Goal: Information Seeking & Learning: Compare options

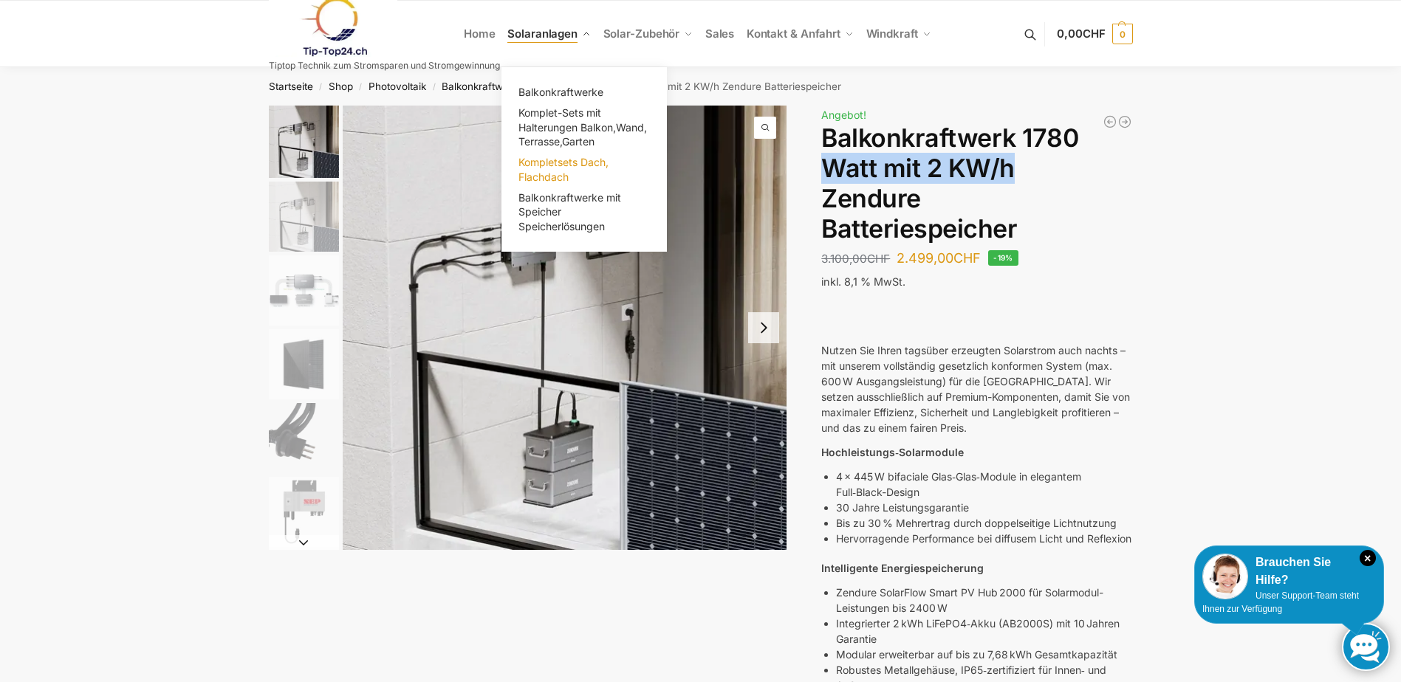
click at [571, 164] on span "Kompletsets Dach, Flachdach" at bounding box center [563, 169] width 90 height 27
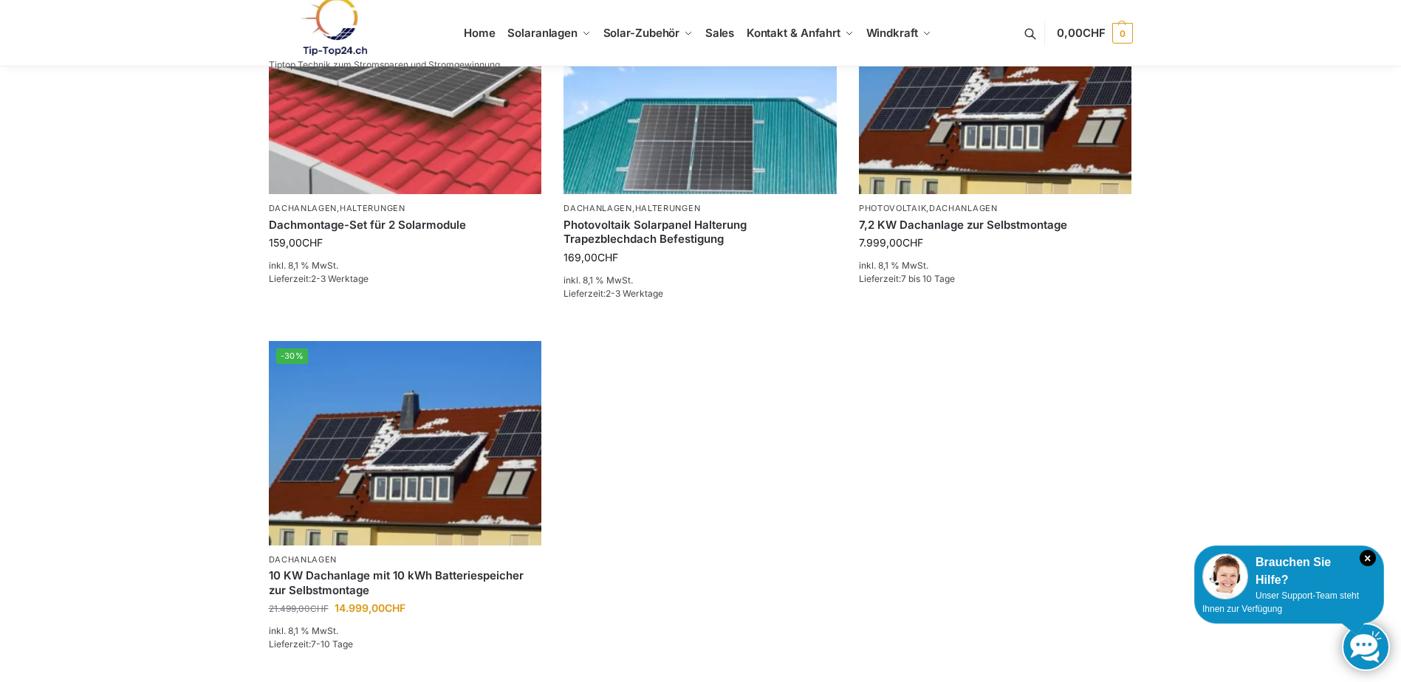
scroll to position [443, 0]
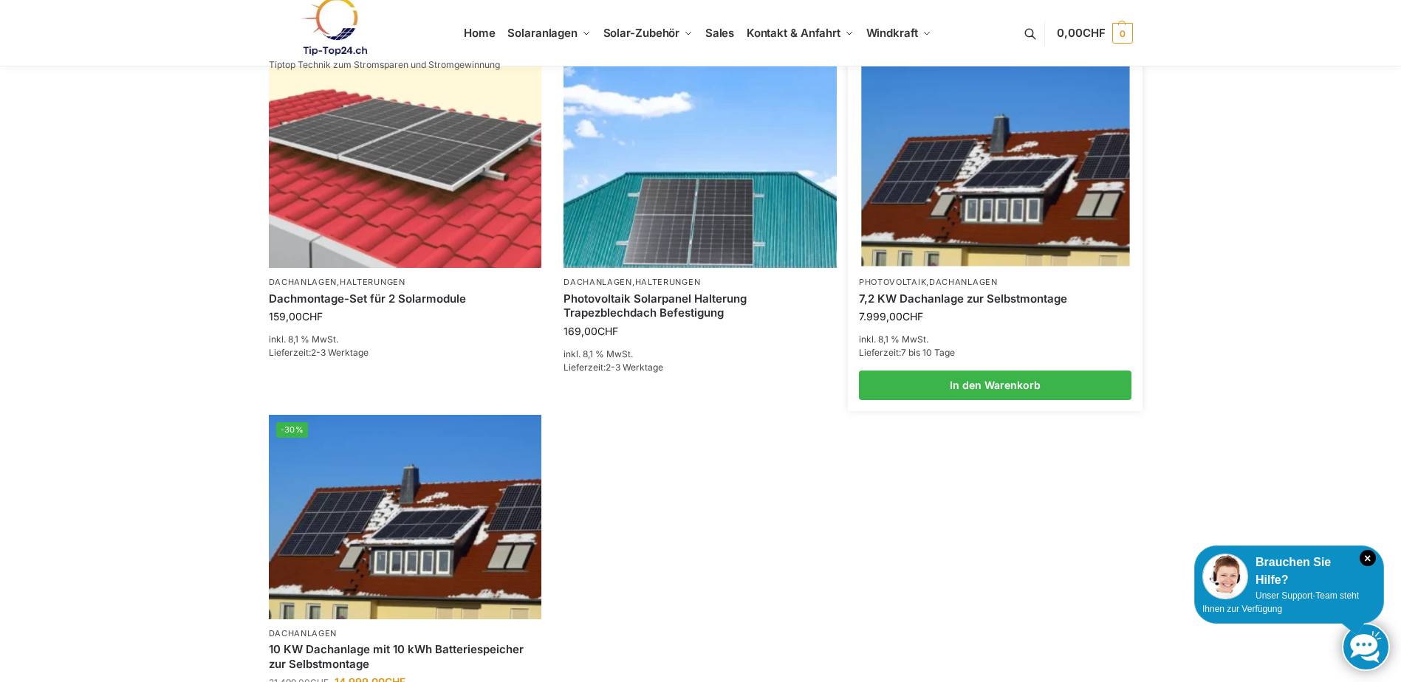
click at [913, 303] on link "7,2 KW Dachanlage zur Selbstmontage" at bounding box center [995, 299] width 273 height 15
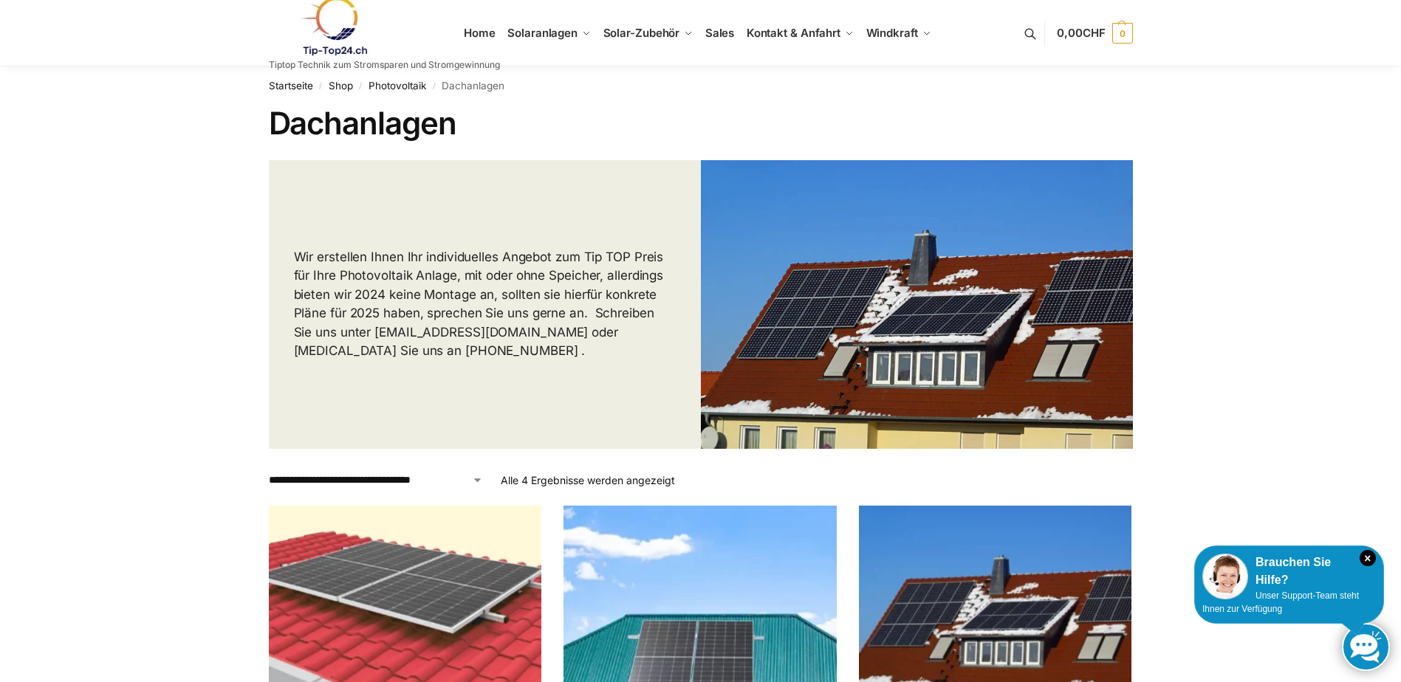
scroll to position [0, 0]
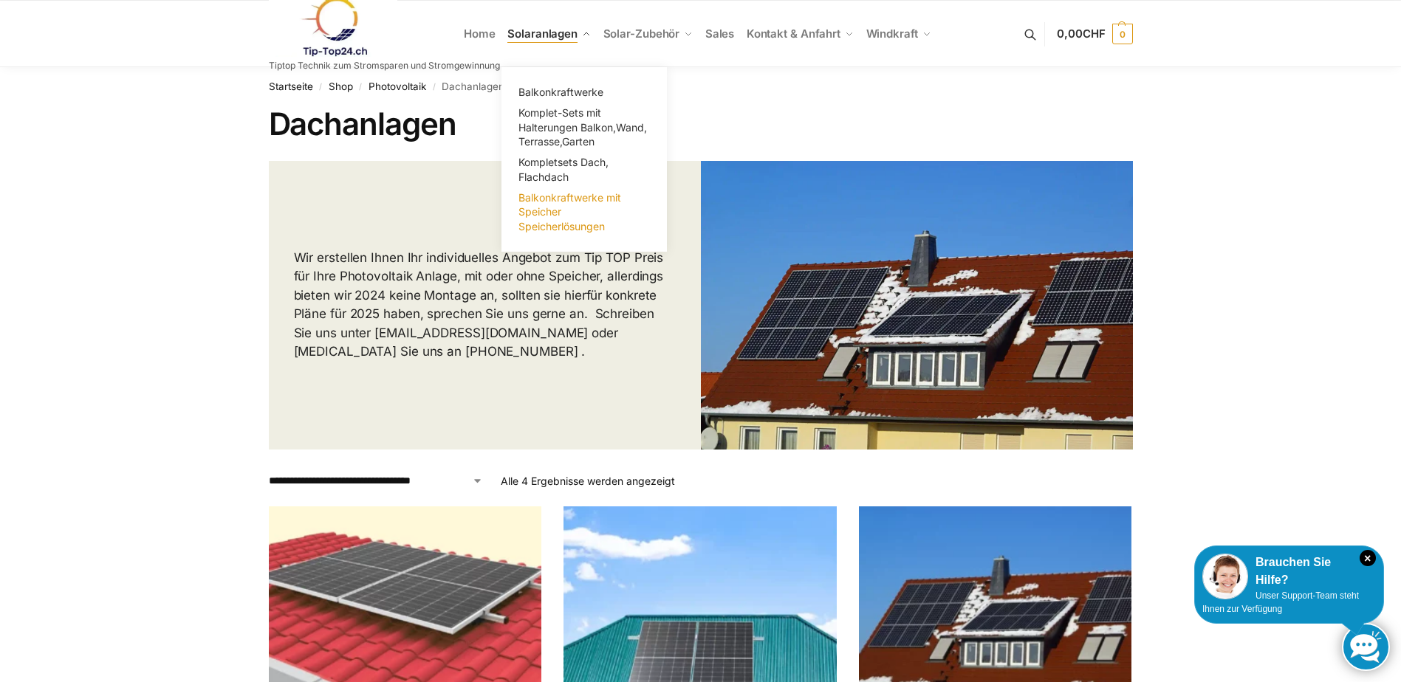
click at [546, 216] on span "Balkonkraftwerke mit Speicher Speicherlösungen" at bounding box center [569, 211] width 103 height 41
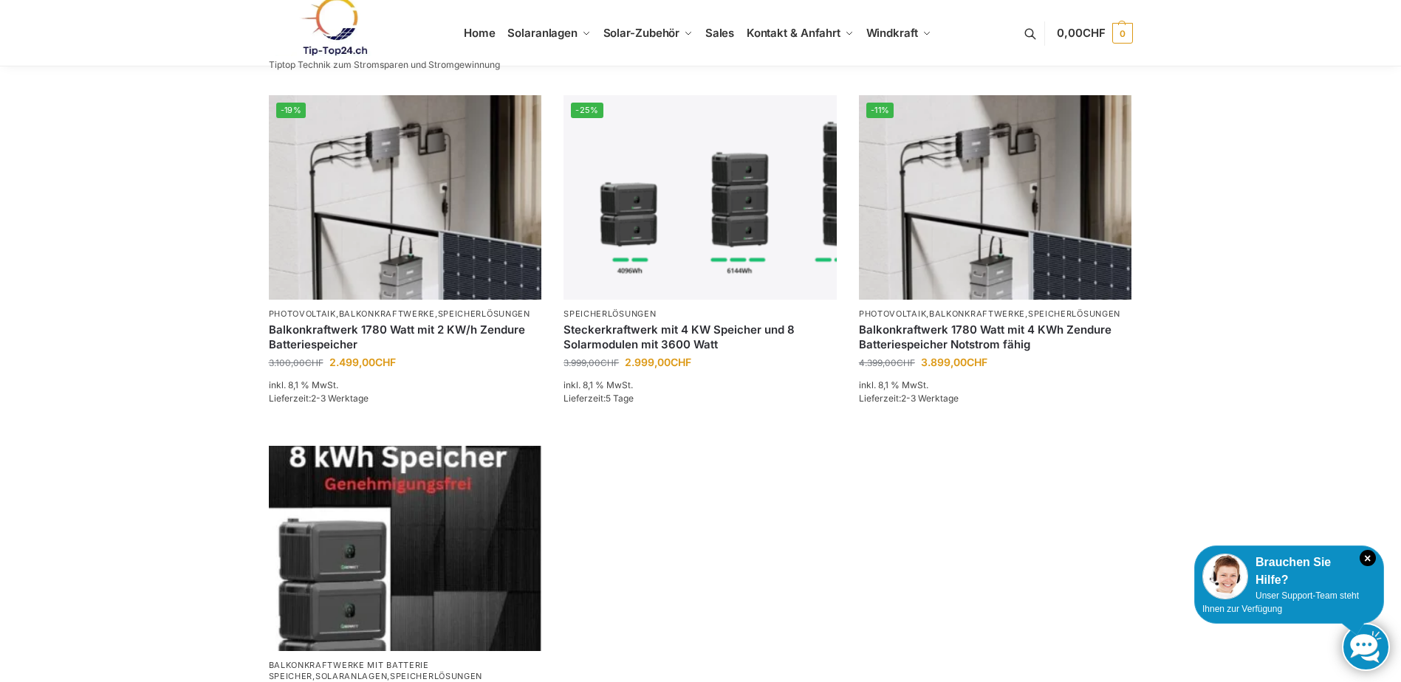
scroll to position [1181, 0]
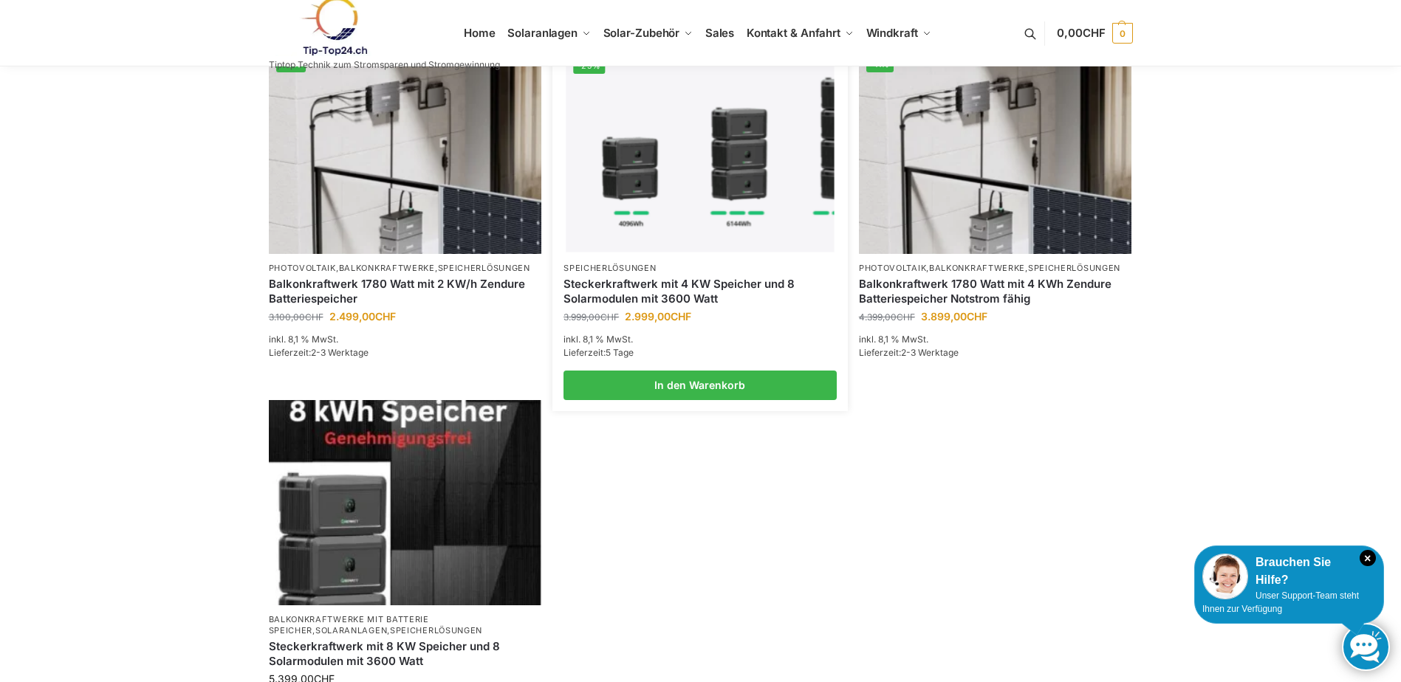
click at [673, 287] on link "Steckerkraftwerk mit 4 KW Speicher und 8 Solarmodulen mit 3600 Watt" at bounding box center [699, 291] width 273 height 29
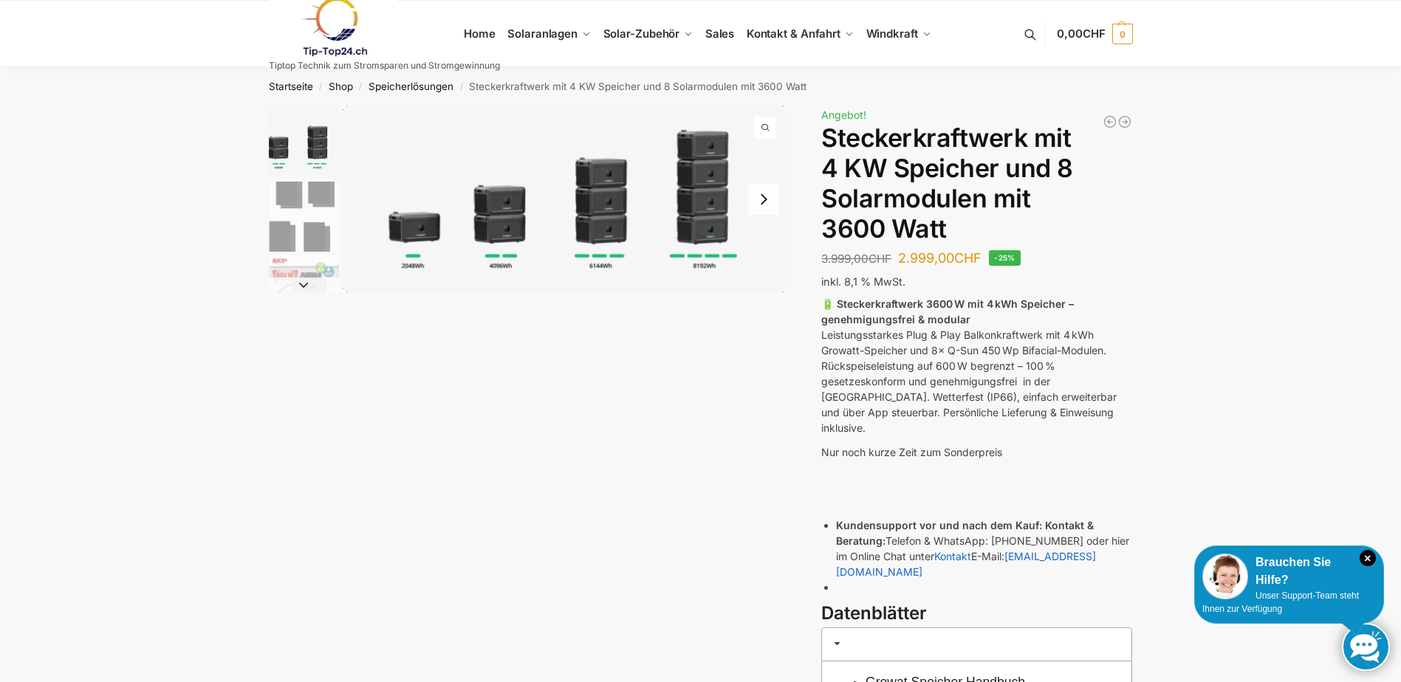
click at [303, 224] on img "2 / 9" at bounding box center [304, 217] width 70 height 70
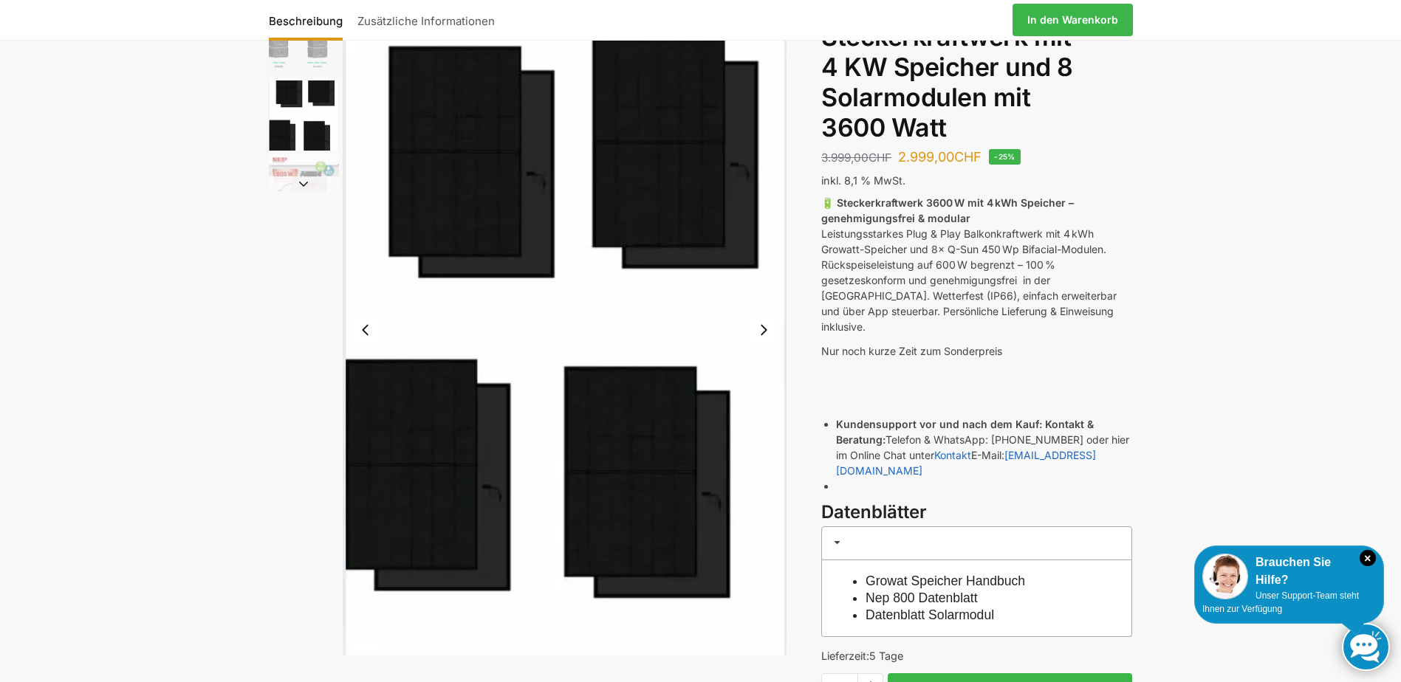
scroll to position [74, 0]
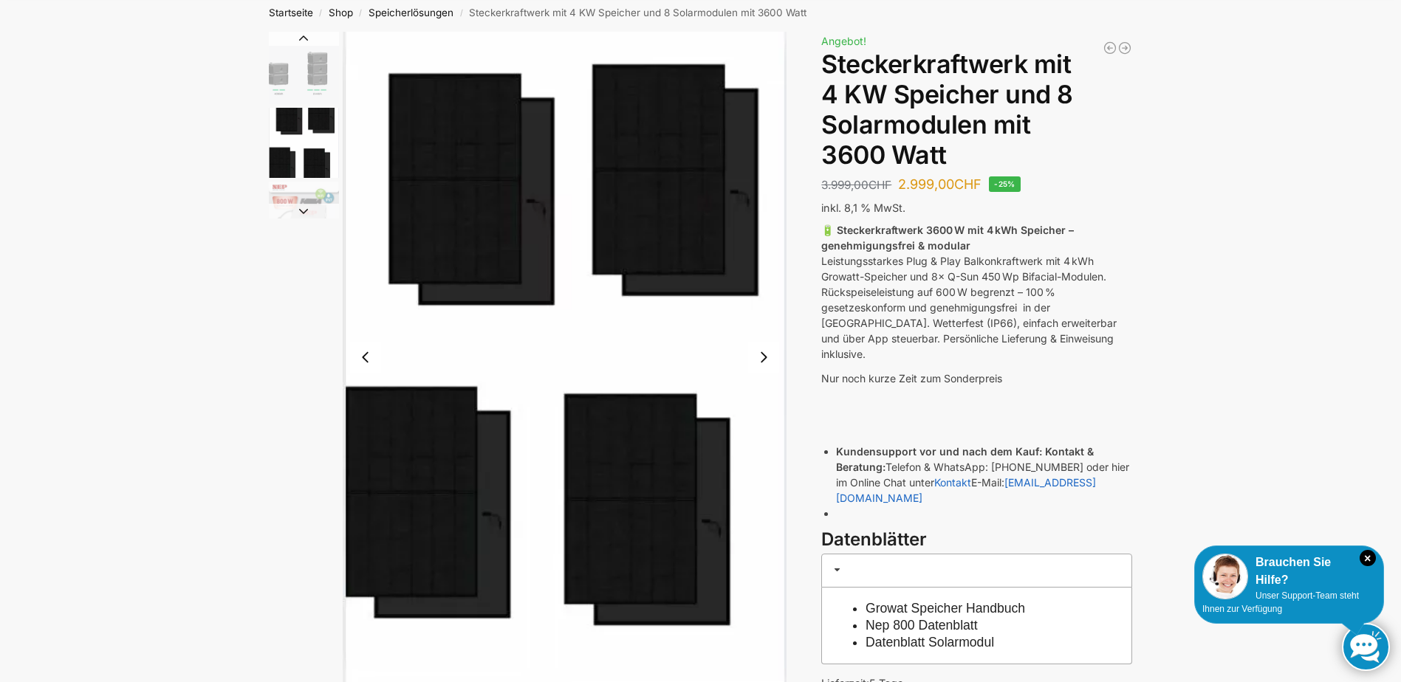
click at [306, 208] on button "Next slide" at bounding box center [304, 211] width 70 height 15
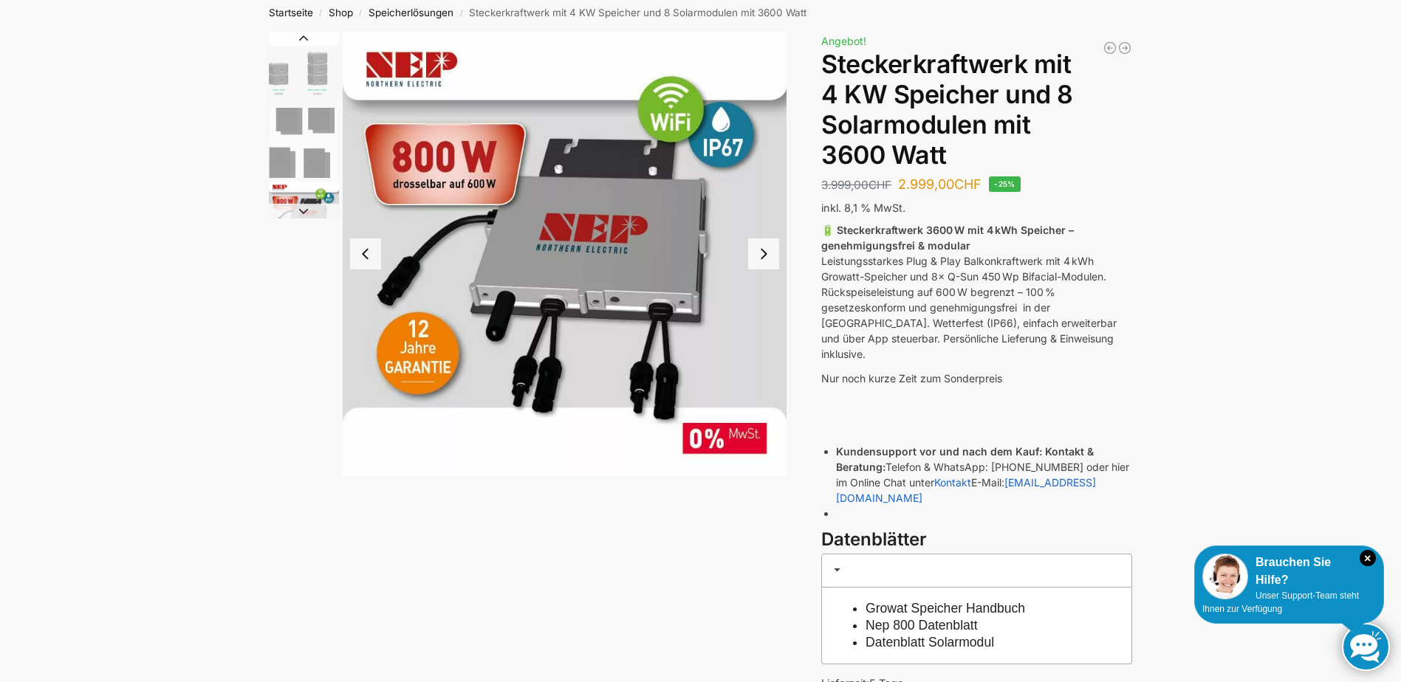
click at [306, 208] on button "Next slide" at bounding box center [304, 211] width 70 height 15
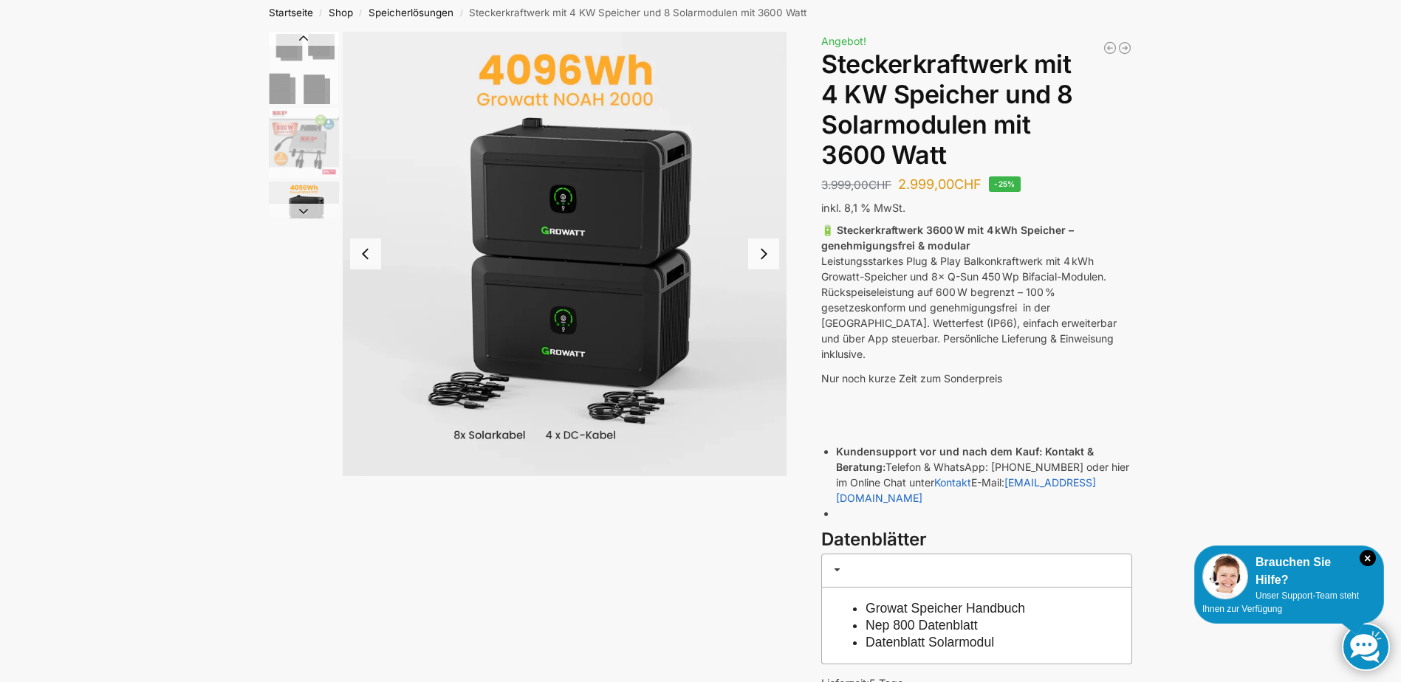
click at [306, 208] on button "Next slide" at bounding box center [304, 211] width 70 height 15
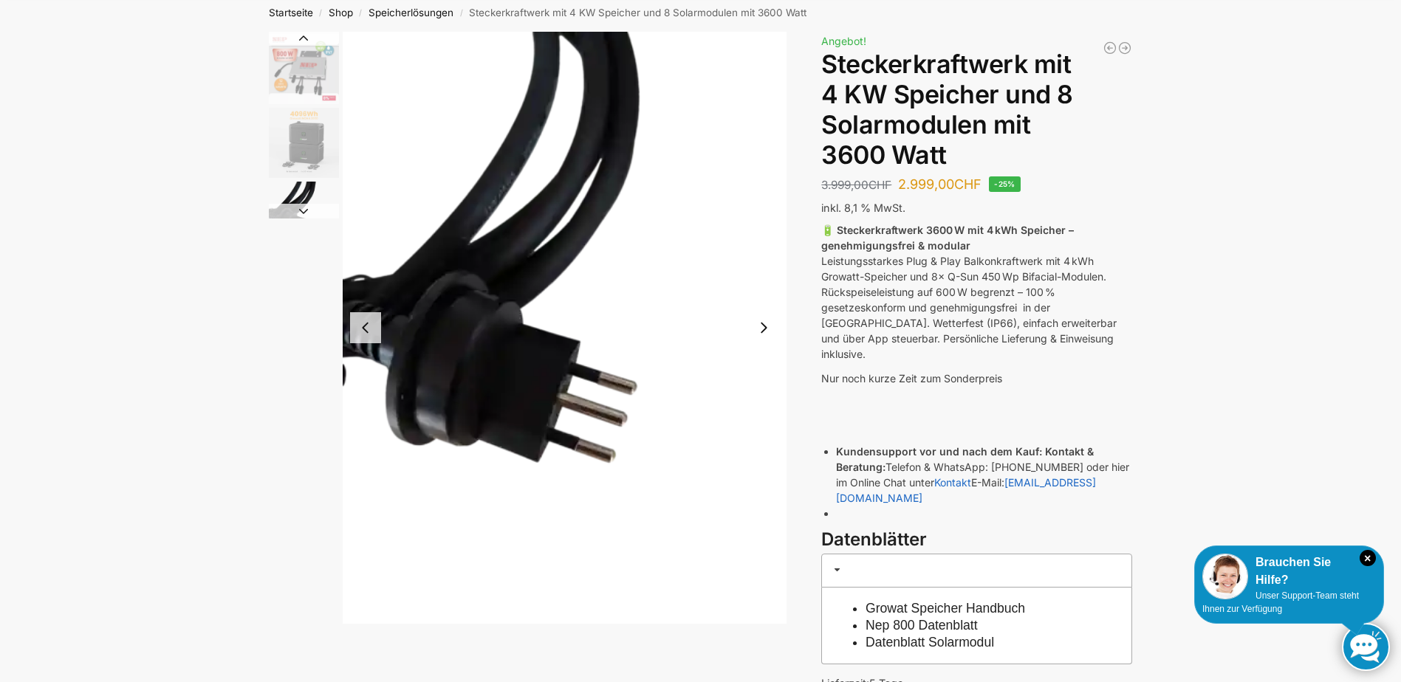
click at [306, 208] on button "Next slide" at bounding box center [304, 211] width 70 height 15
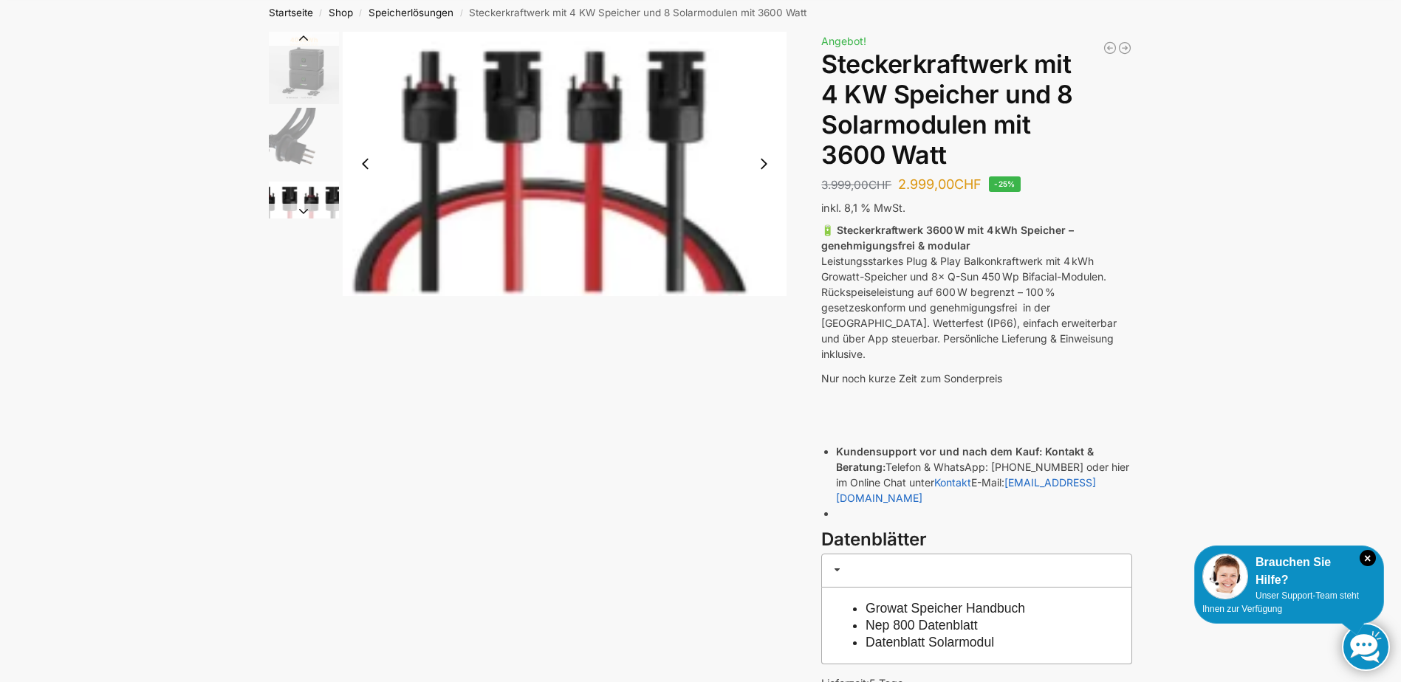
click at [306, 208] on button "Next slide" at bounding box center [304, 211] width 70 height 15
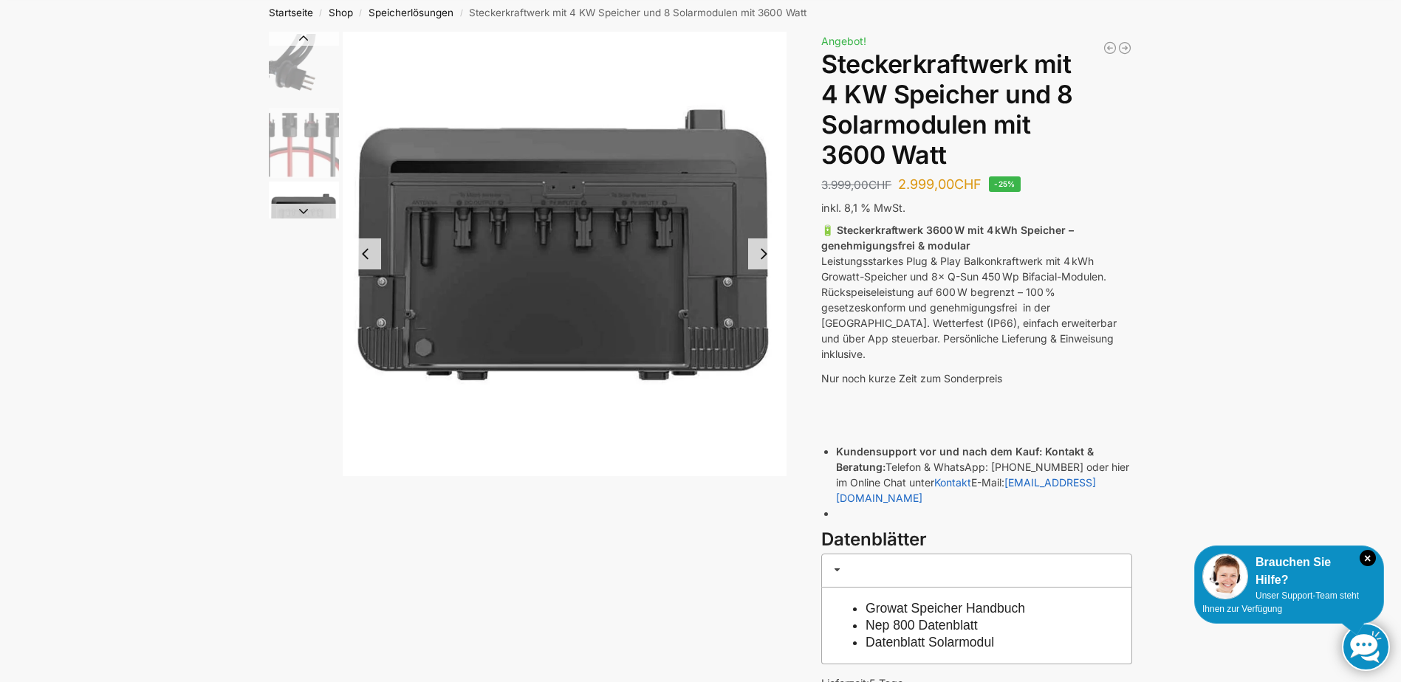
click at [306, 208] on button "Next slide" at bounding box center [304, 211] width 70 height 15
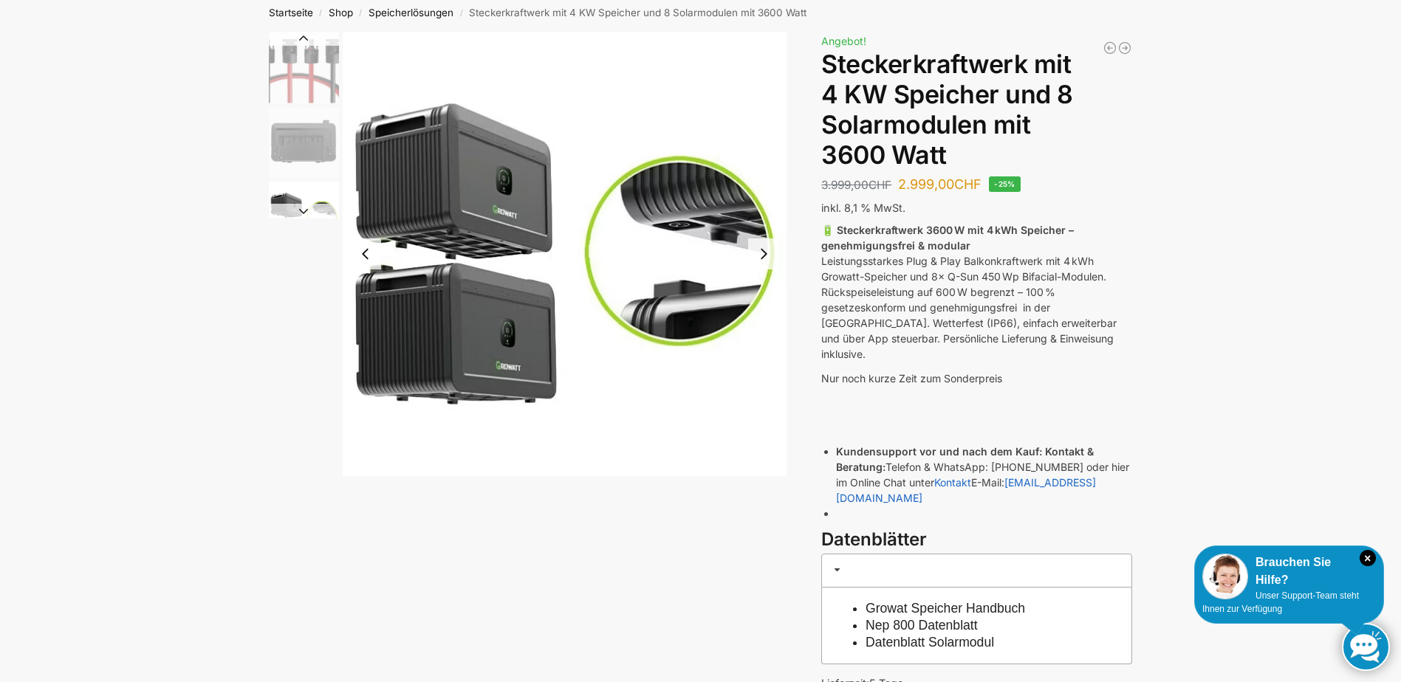
click at [306, 208] on button "Next slide" at bounding box center [304, 211] width 70 height 15
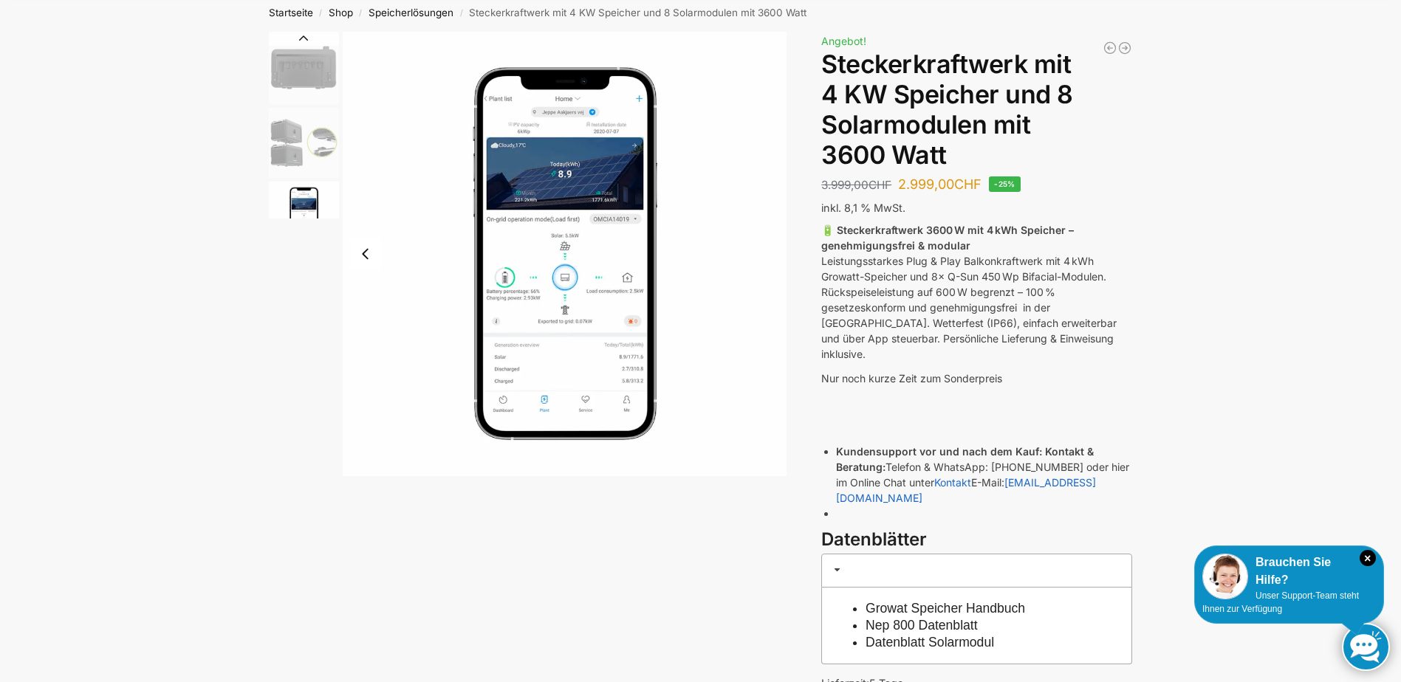
click at [306, 208] on img "9 / 9" at bounding box center [304, 217] width 70 height 70
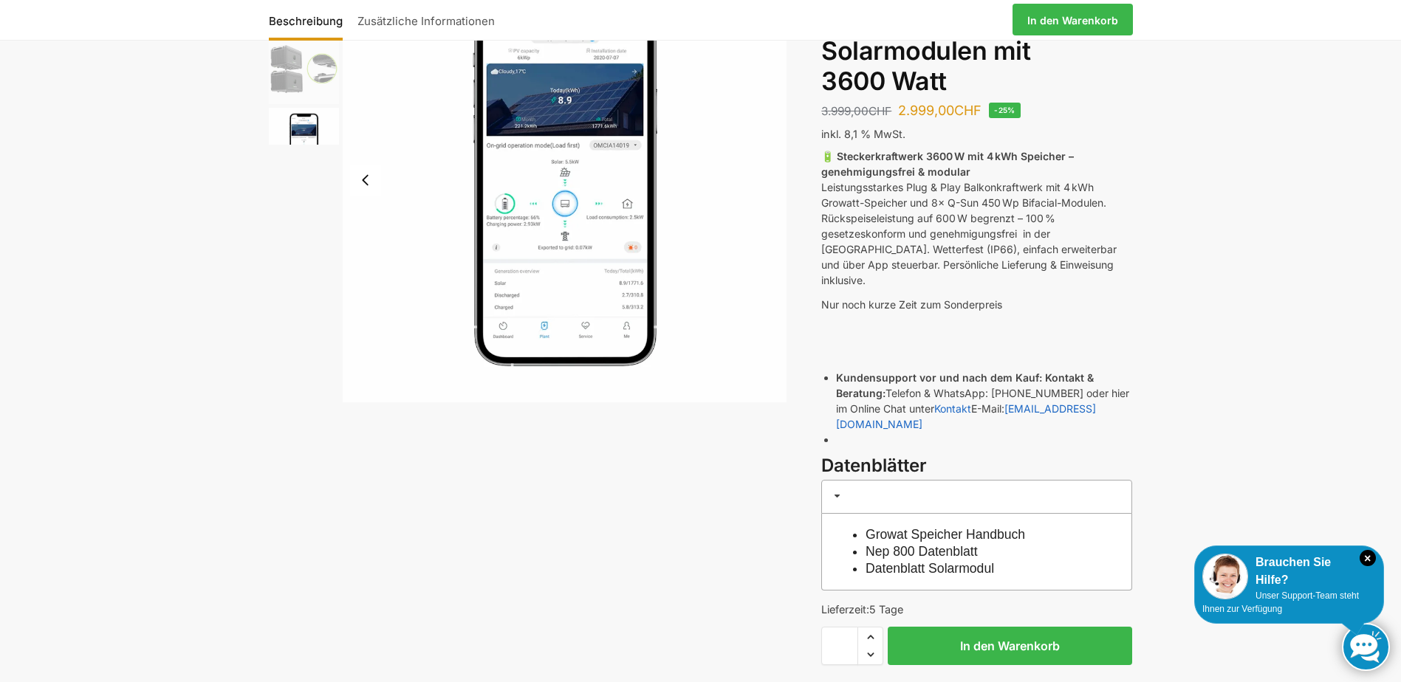
scroll to position [0, 0]
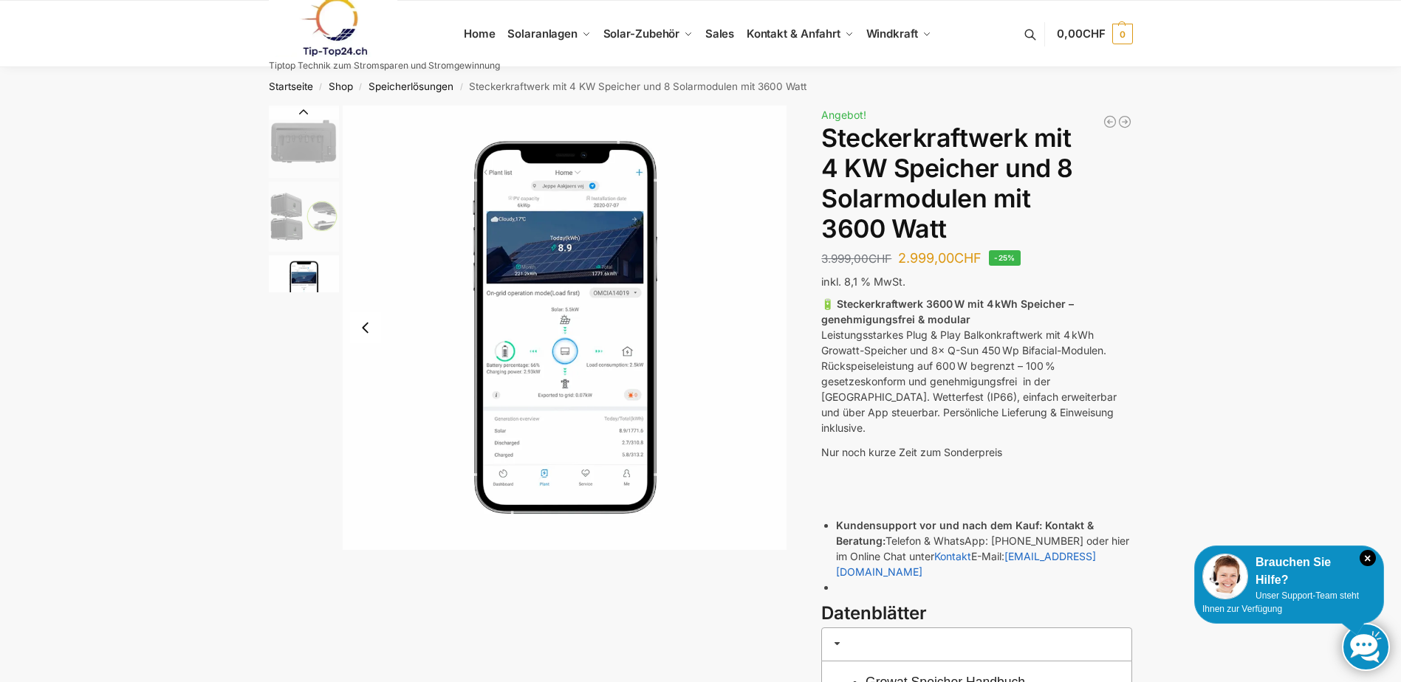
click at [315, 217] on img "8 / 9" at bounding box center [304, 217] width 70 height 70
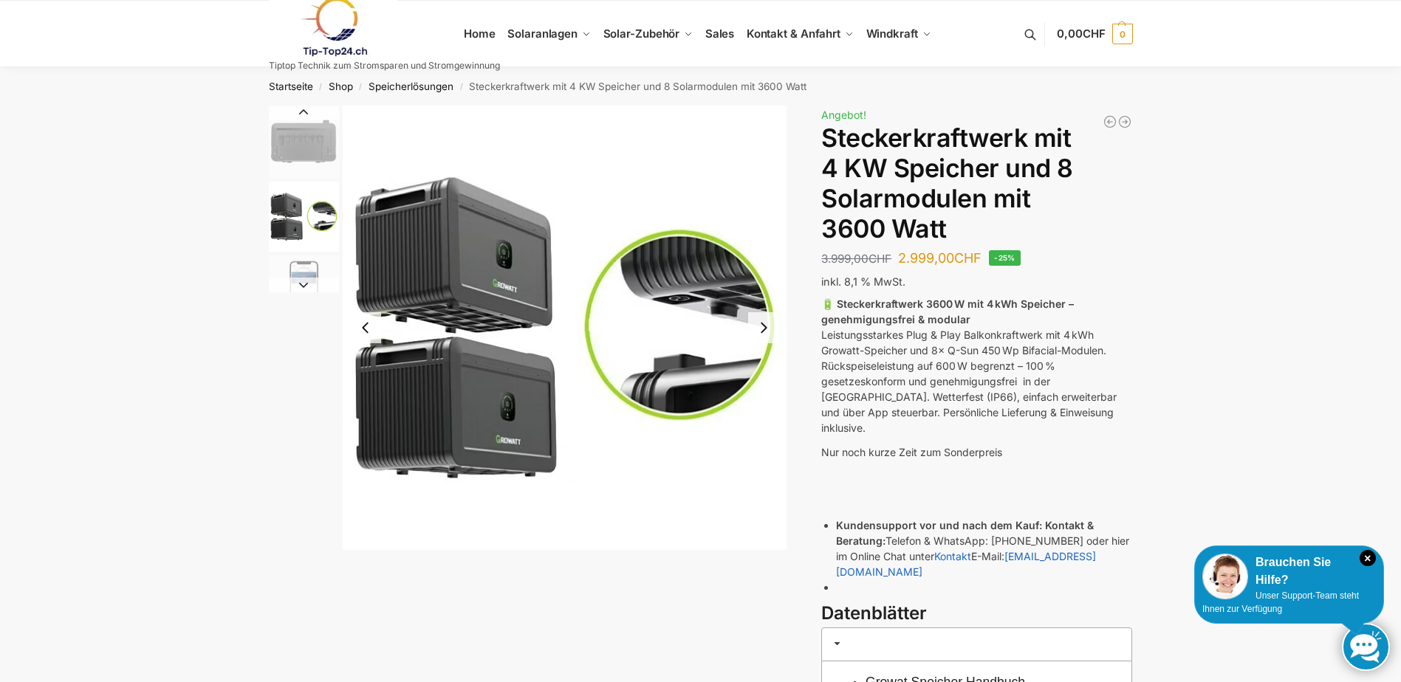
click at [298, 141] on img "7 / 9" at bounding box center [304, 143] width 70 height 70
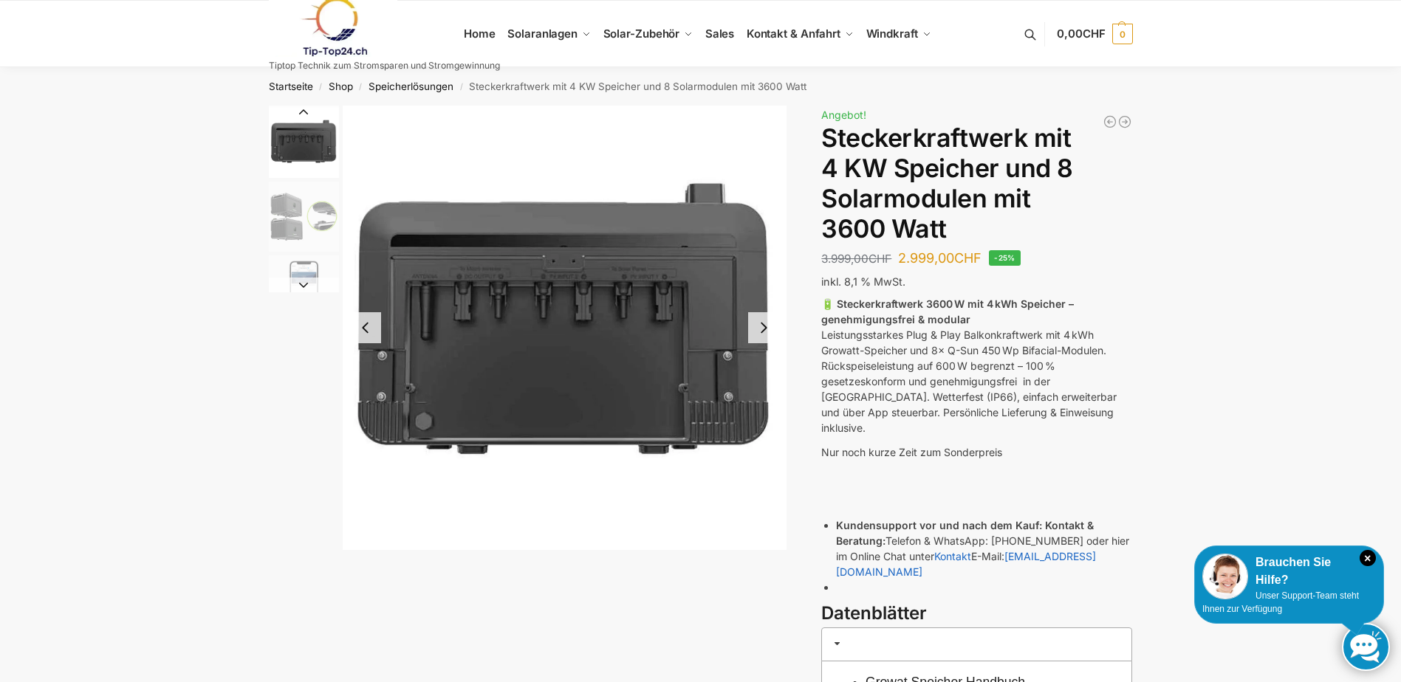
click at [307, 148] on img "7 / 9" at bounding box center [304, 143] width 70 height 70
click at [296, 215] on img "8 / 9" at bounding box center [304, 217] width 70 height 70
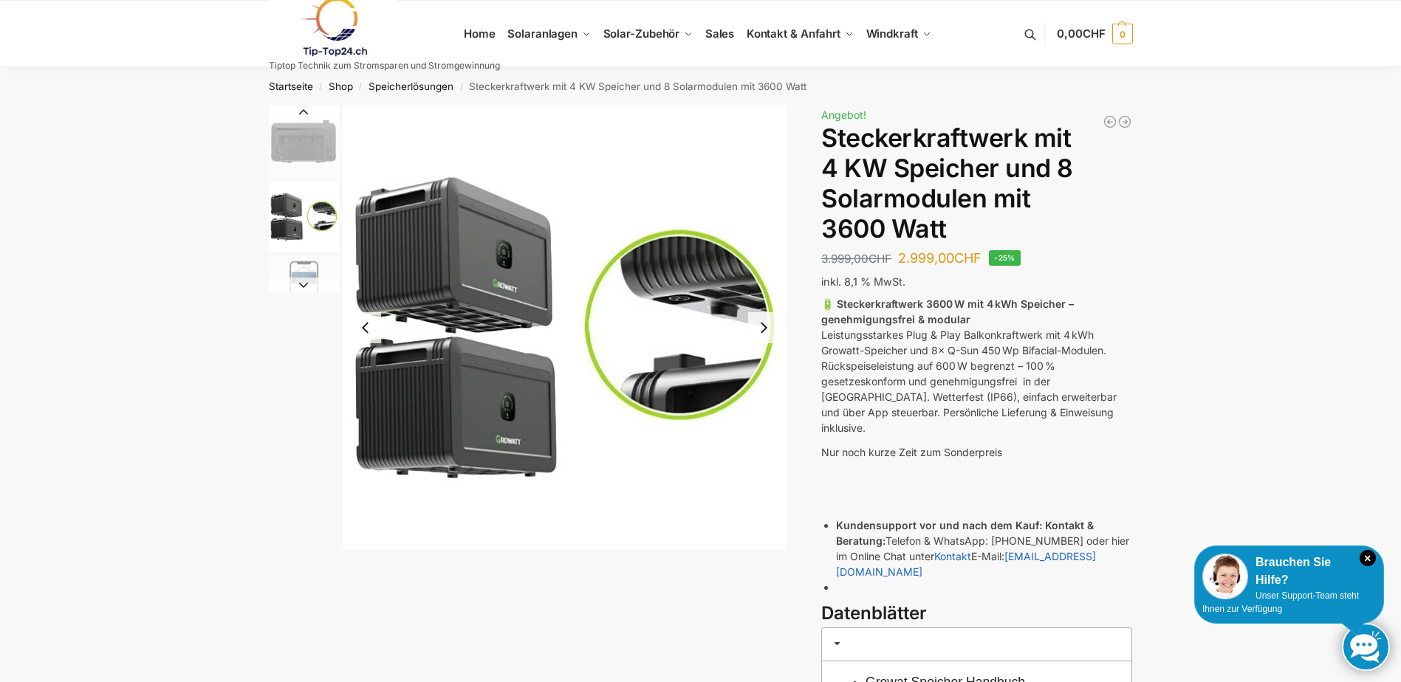
click at [306, 142] on img "7 / 9" at bounding box center [304, 143] width 70 height 70
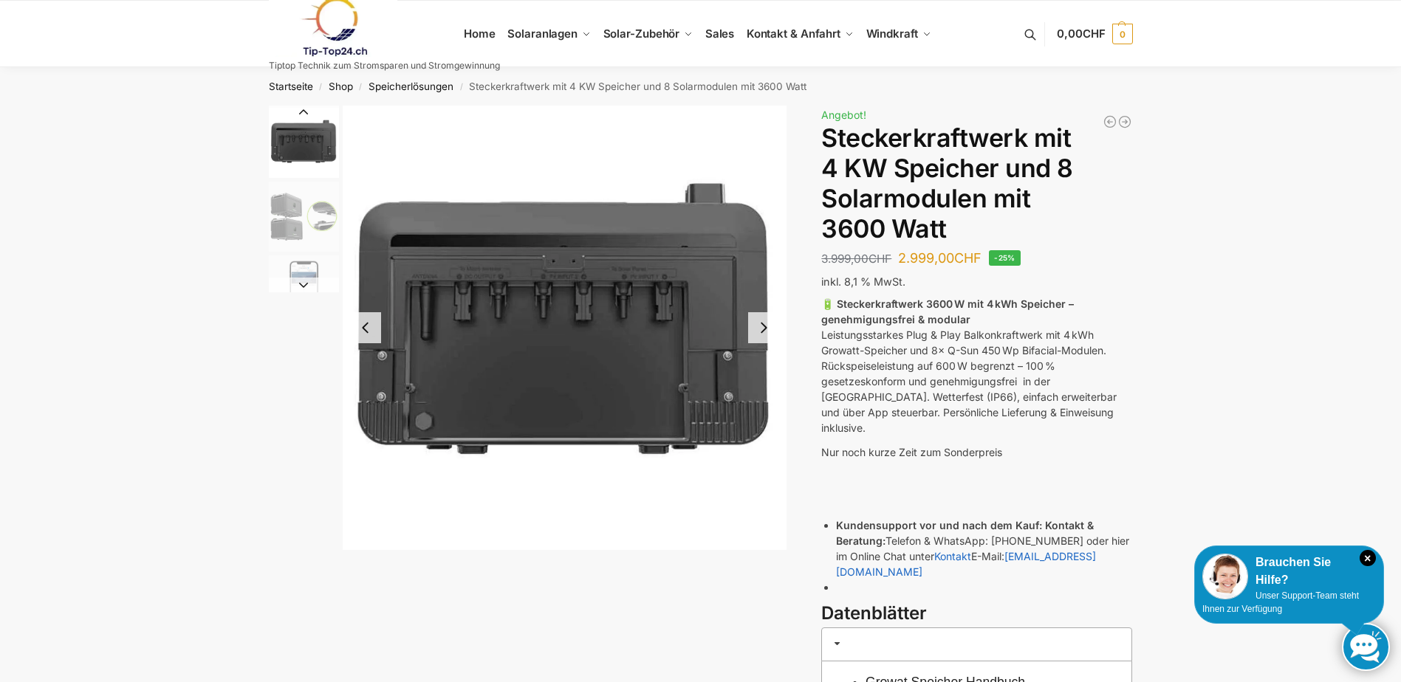
click at [306, 113] on button "Previous slide" at bounding box center [304, 112] width 70 height 15
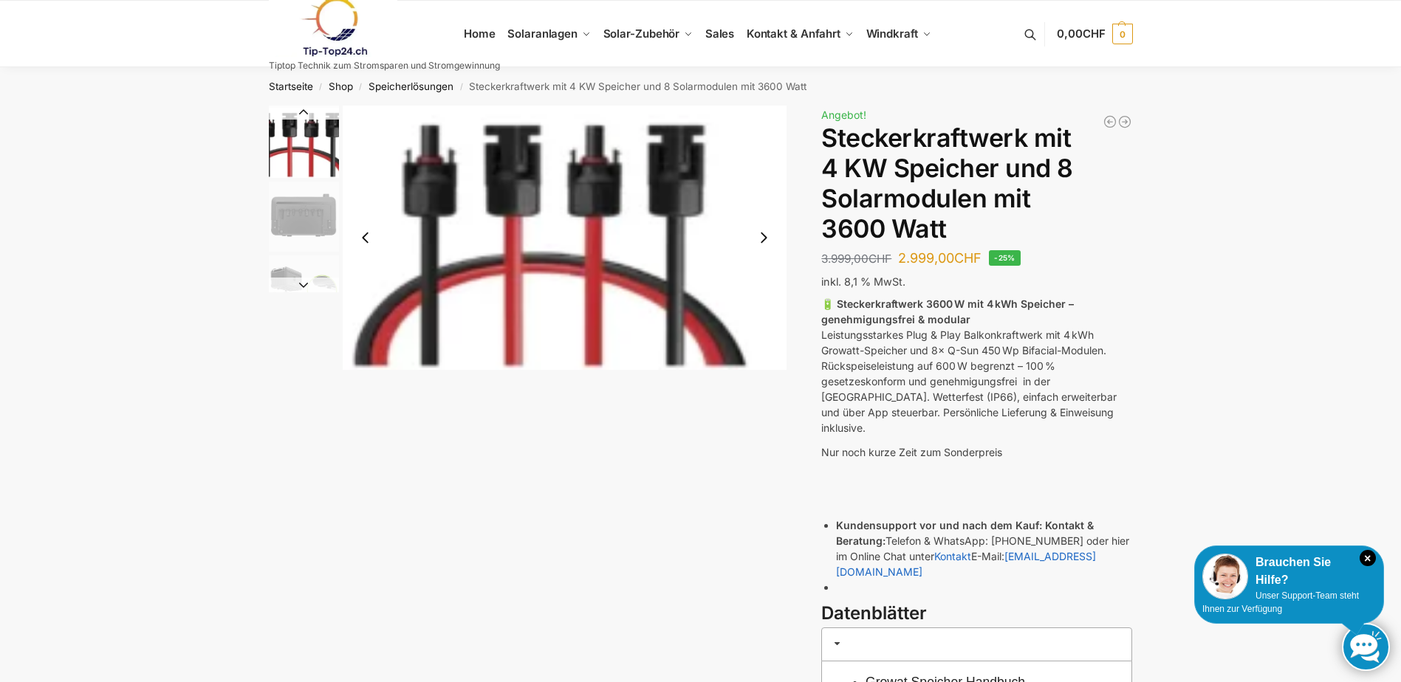
click at [300, 110] on button "Previous slide" at bounding box center [304, 112] width 70 height 15
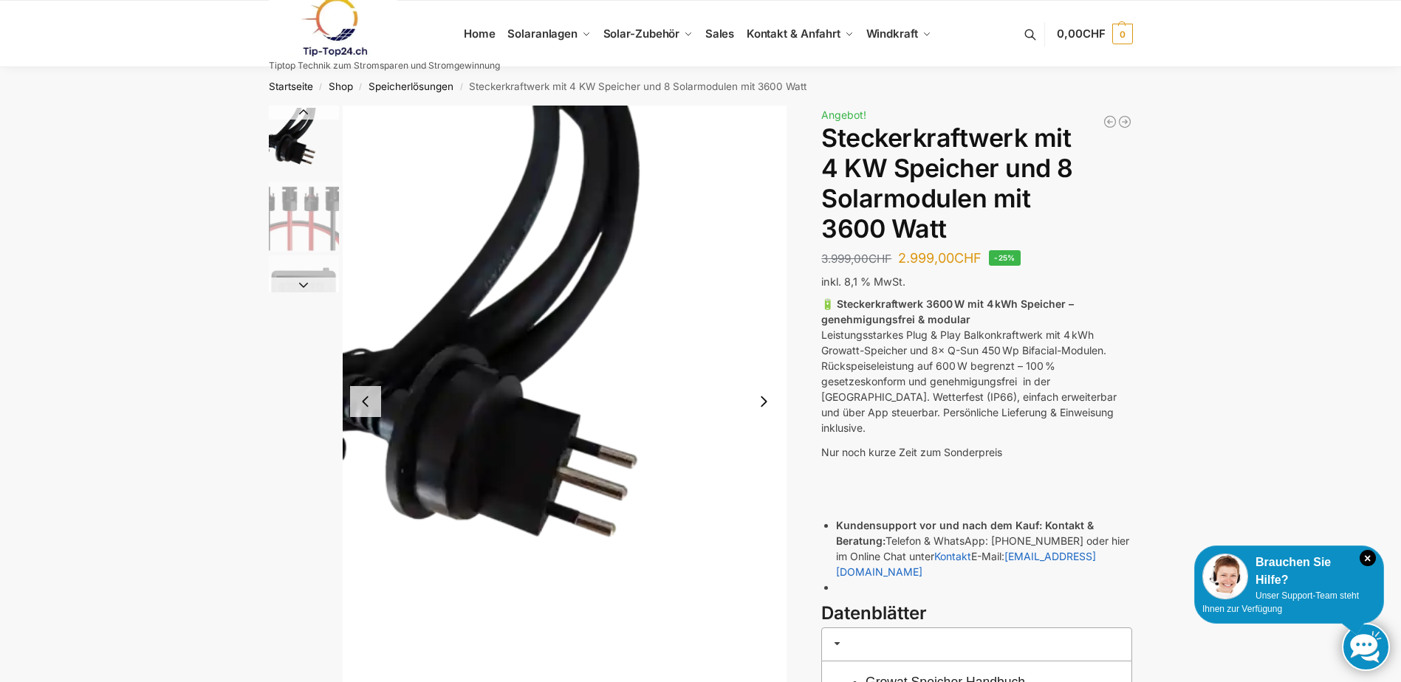
click at [302, 106] on button "Previous slide" at bounding box center [304, 112] width 70 height 15
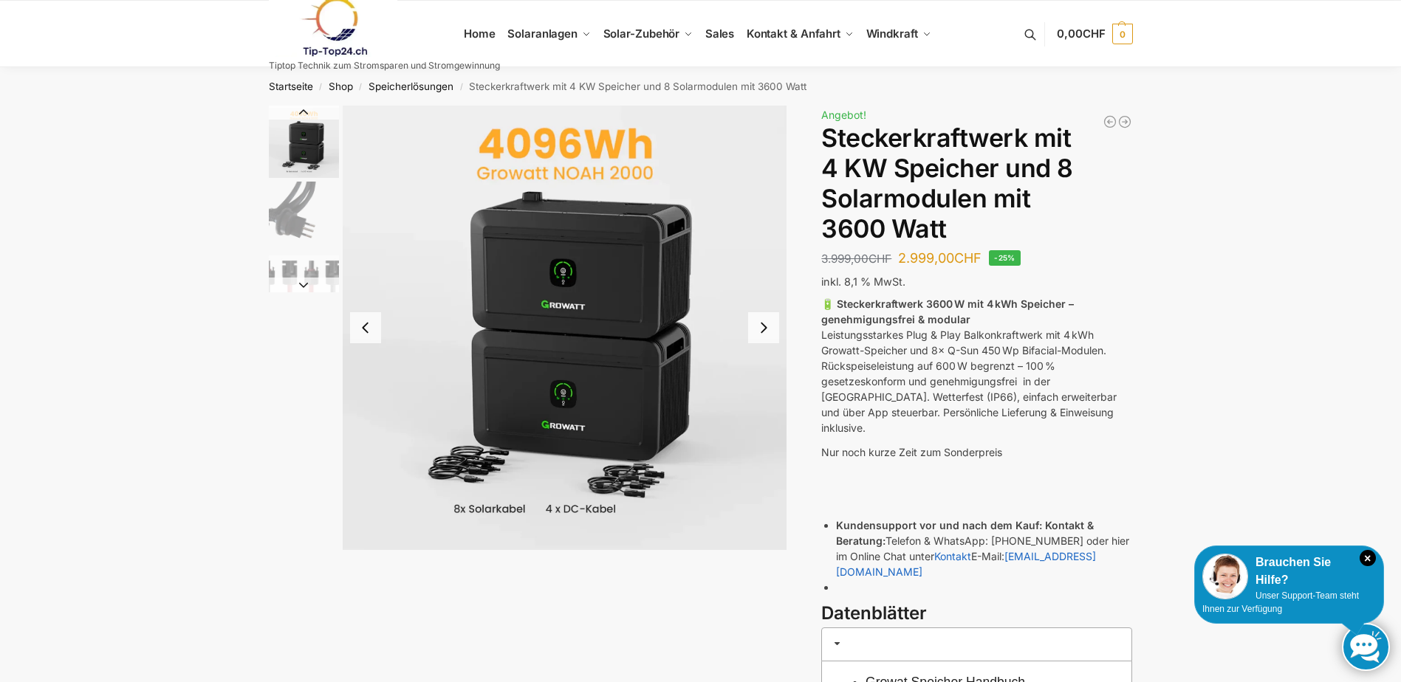
click at [304, 111] on button "Previous slide" at bounding box center [304, 112] width 70 height 15
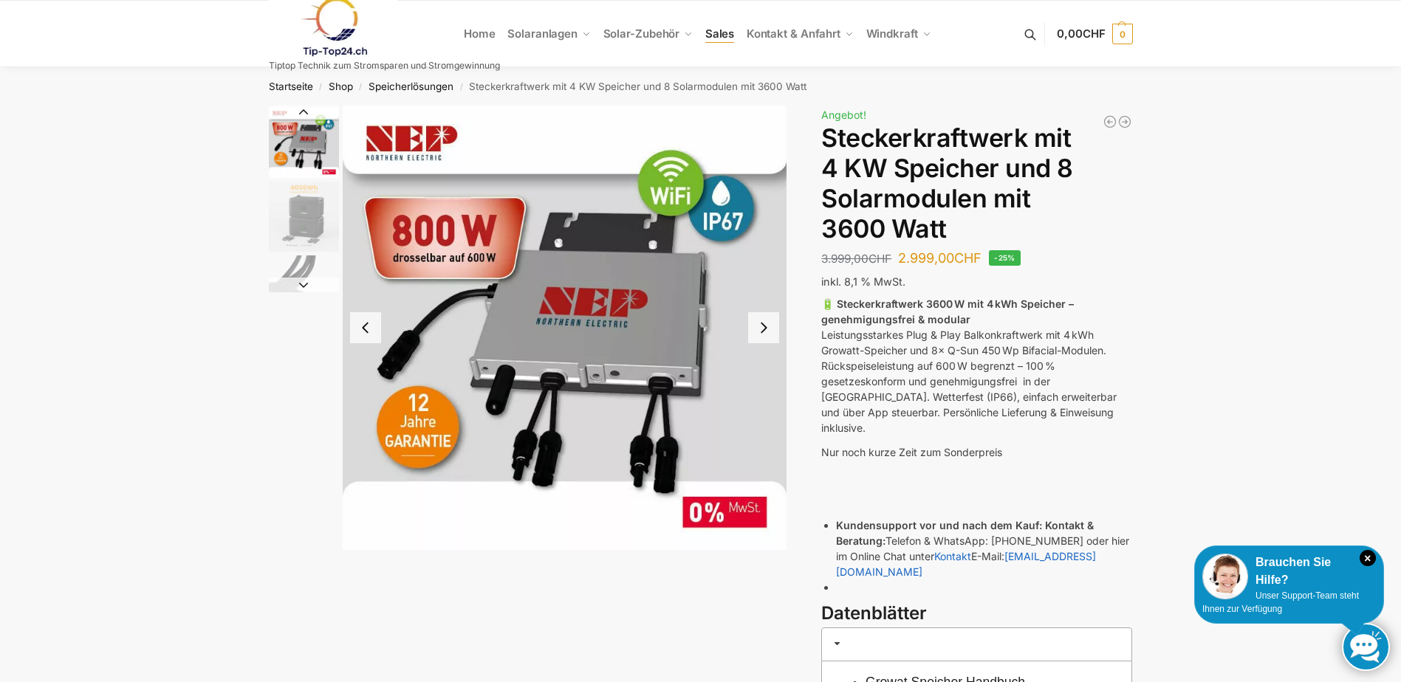
click at [716, 35] on span "Sales" at bounding box center [720, 34] width 30 height 14
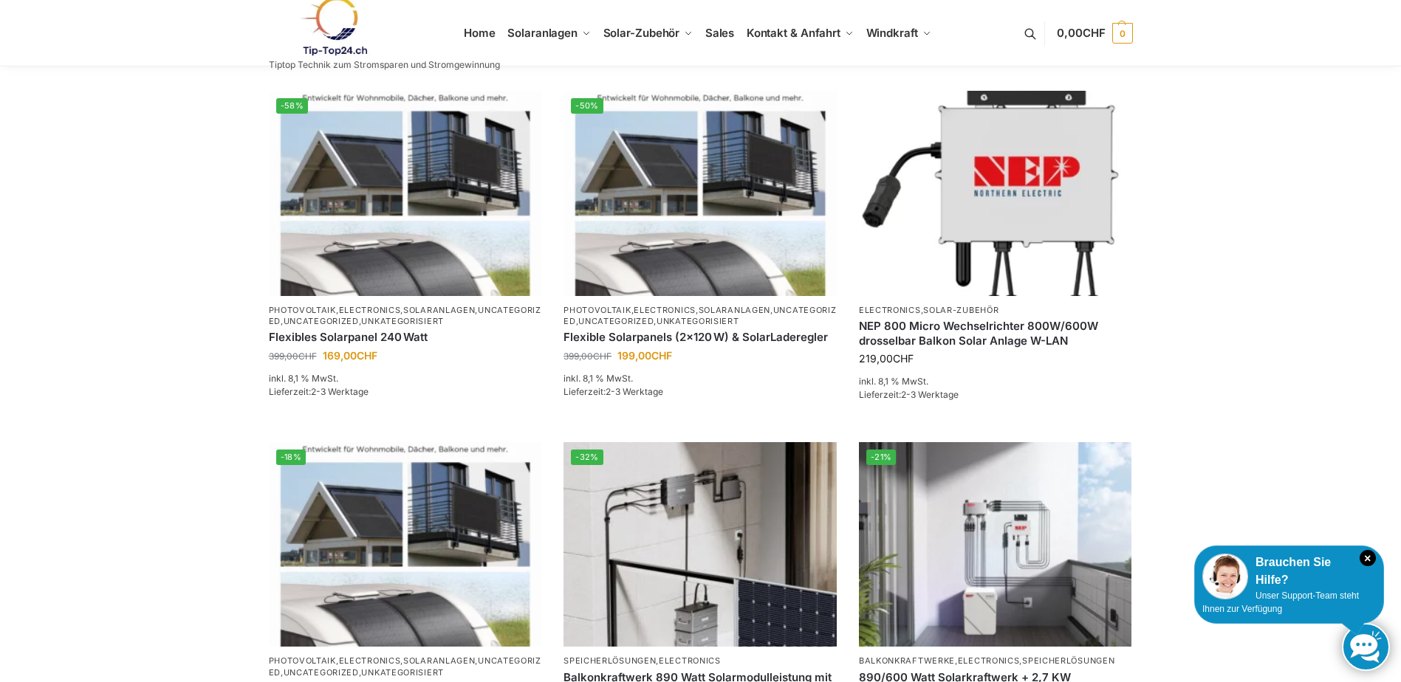
scroll to position [960, 0]
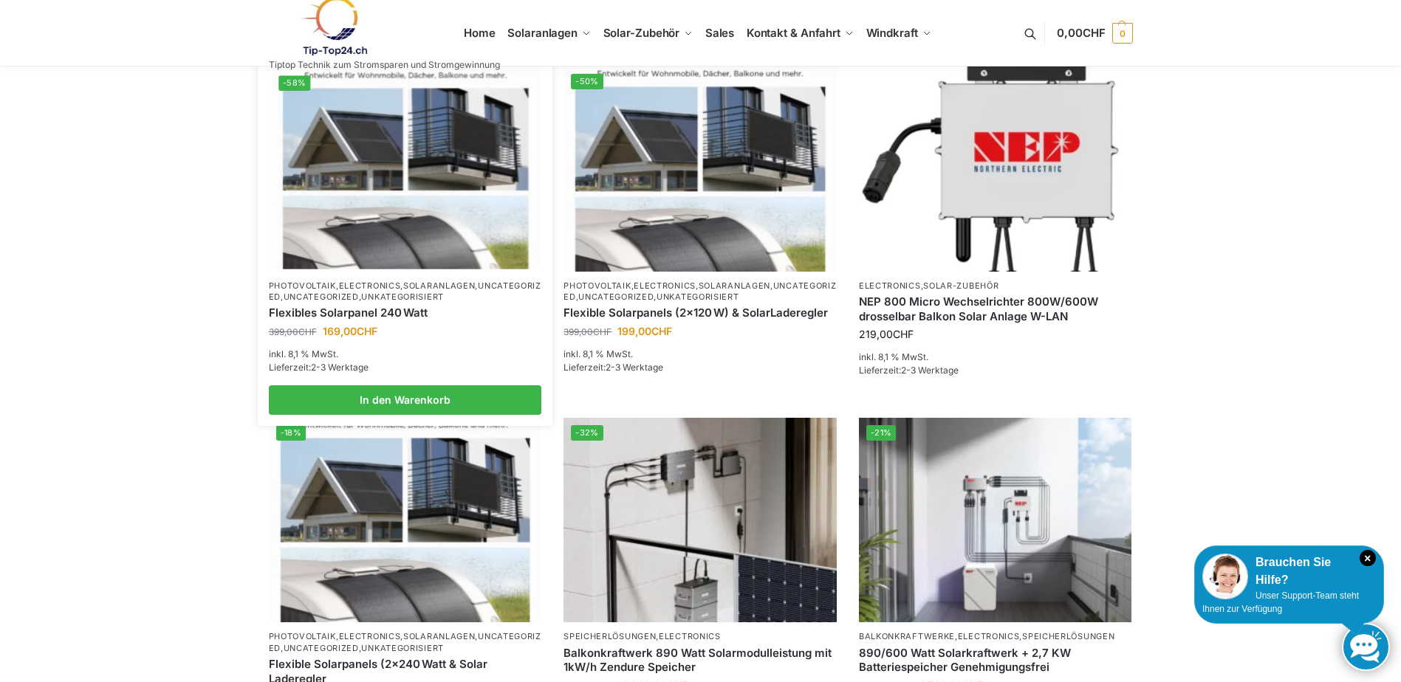
click at [374, 264] on img at bounding box center [405, 169] width 268 height 201
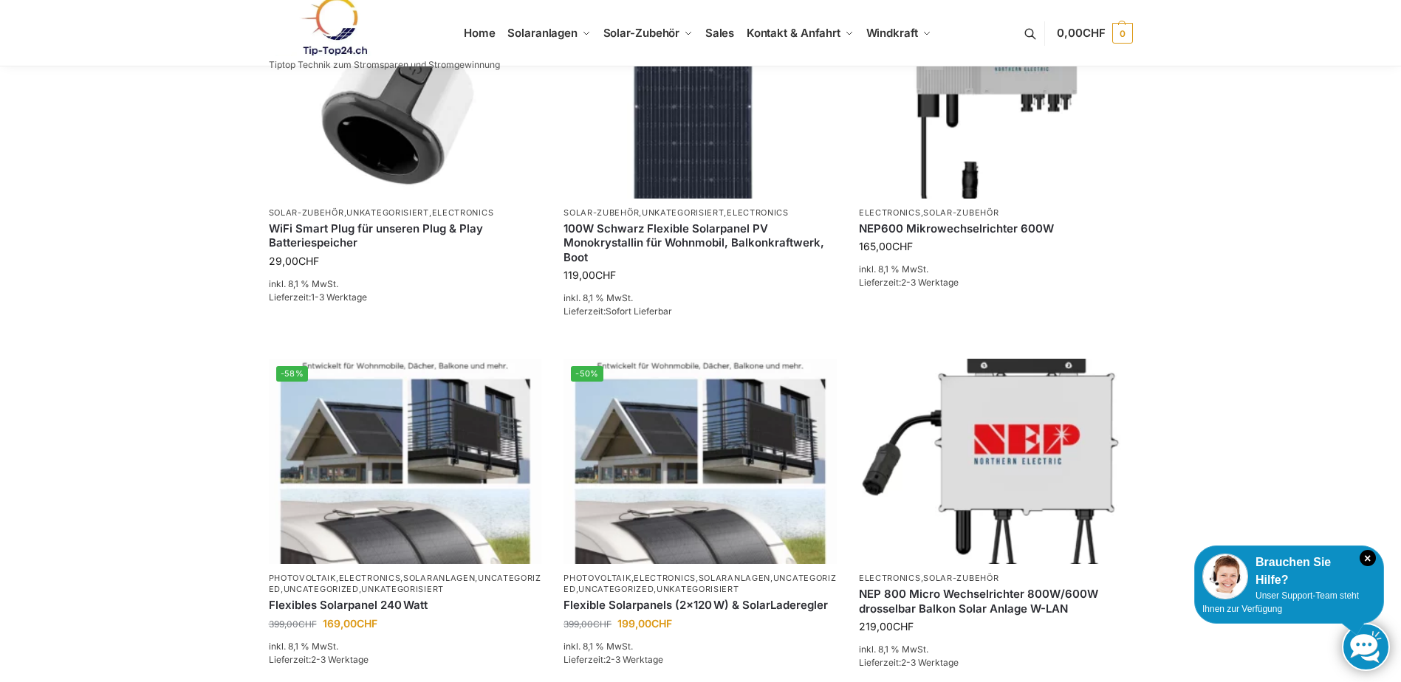
scroll to position [664, 0]
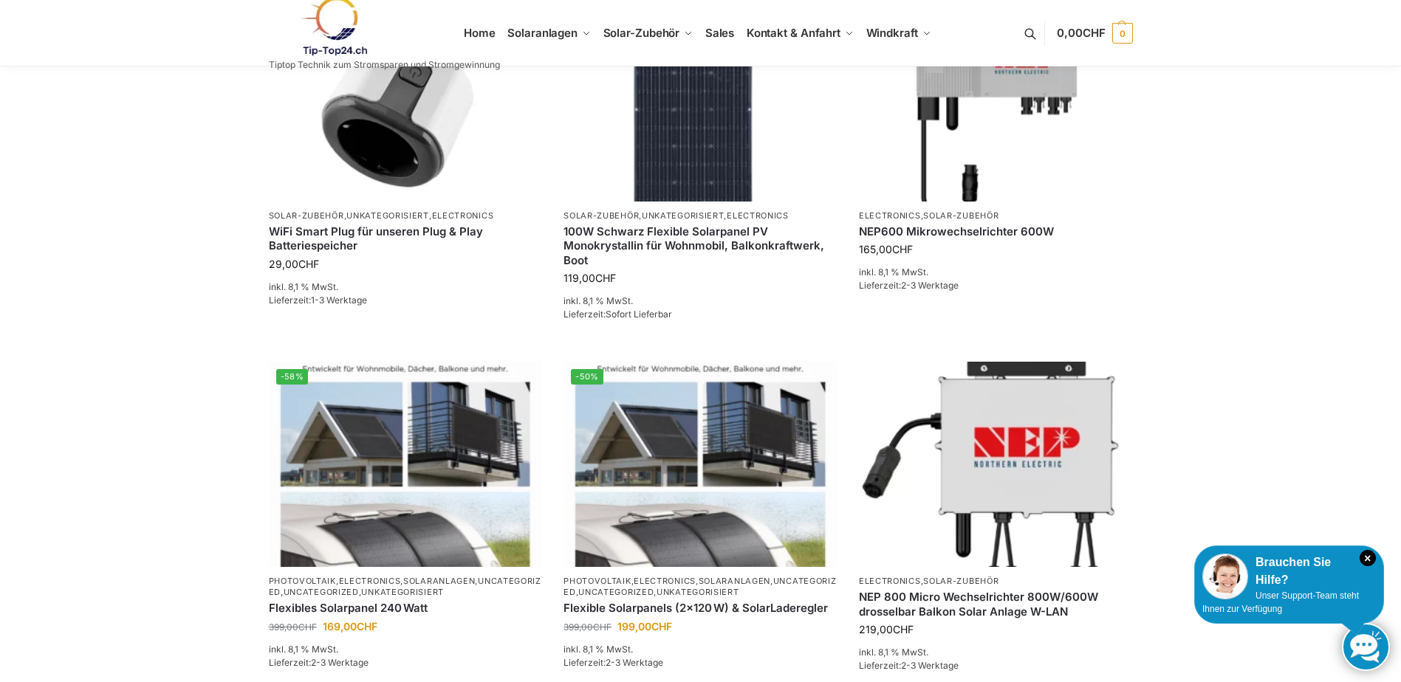
click at [331, 30] on img at bounding box center [333, 26] width 129 height 60
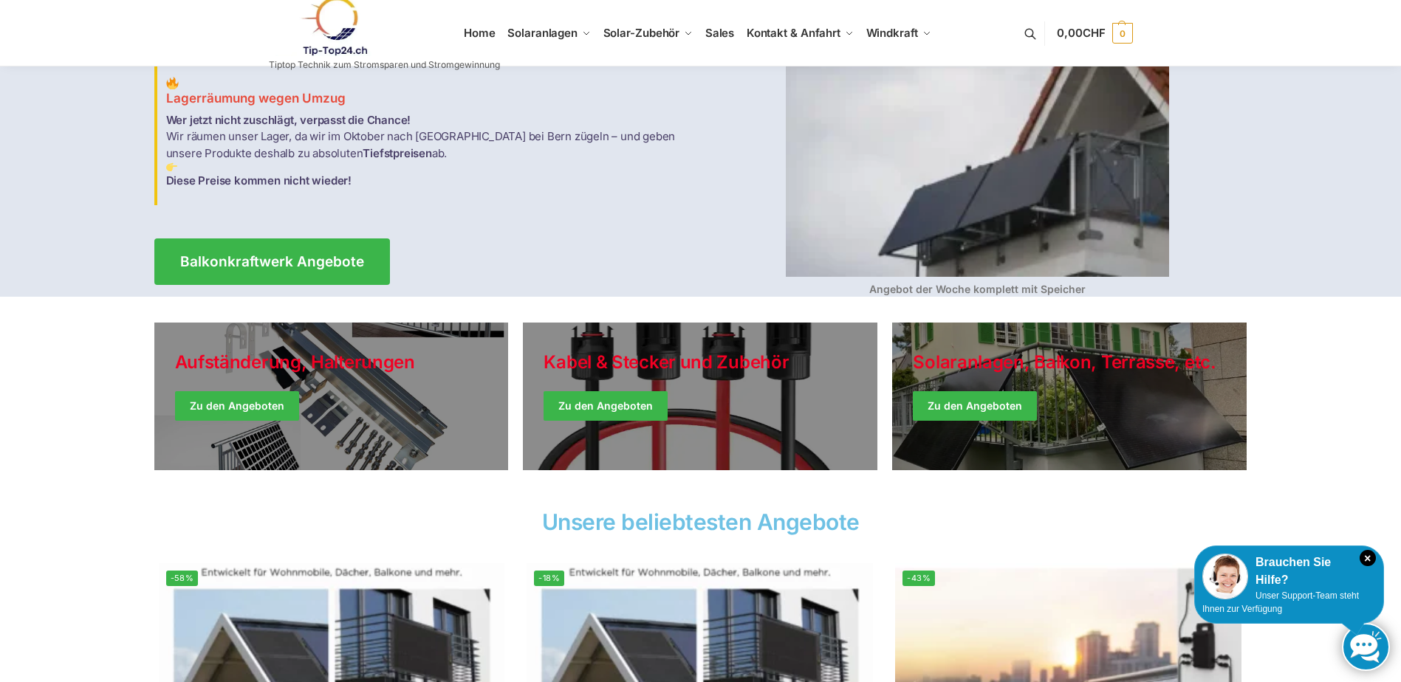
scroll to position [148, 0]
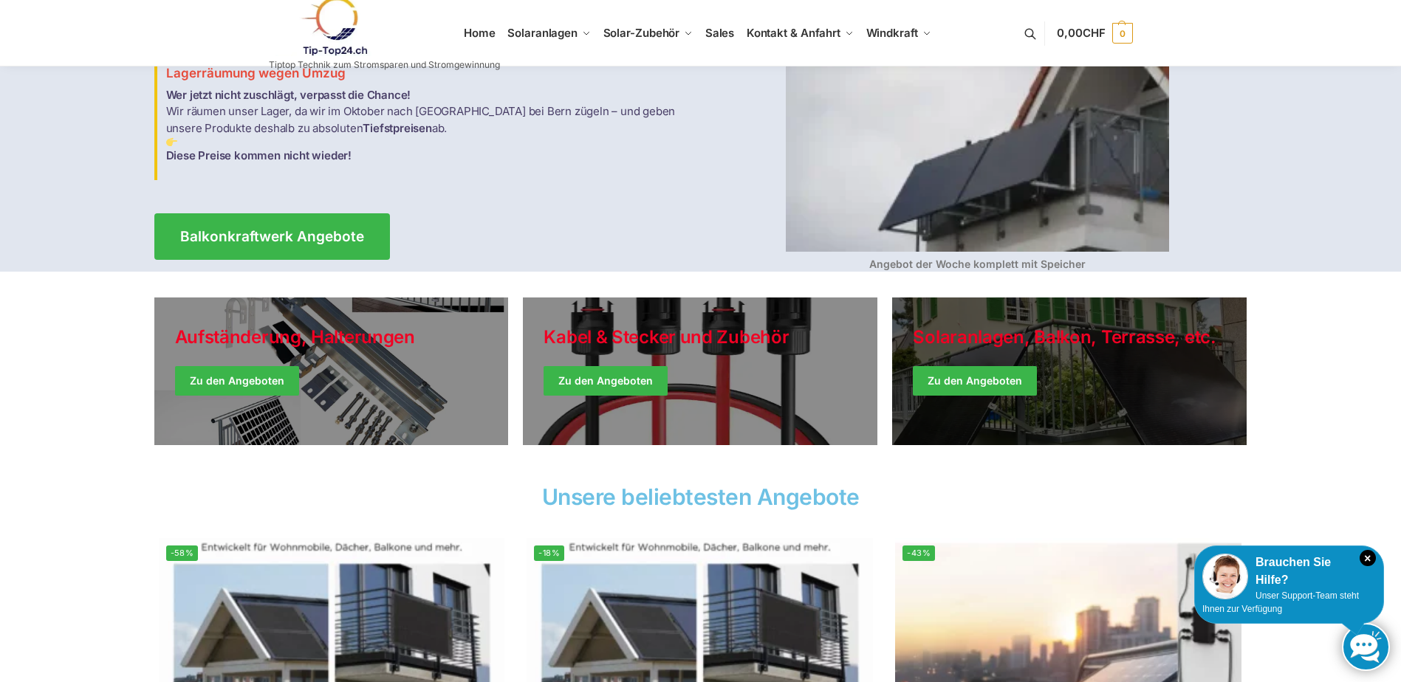
click at [954, 383] on link "Winter Jackets" at bounding box center [1069, 372] width 354 height 148
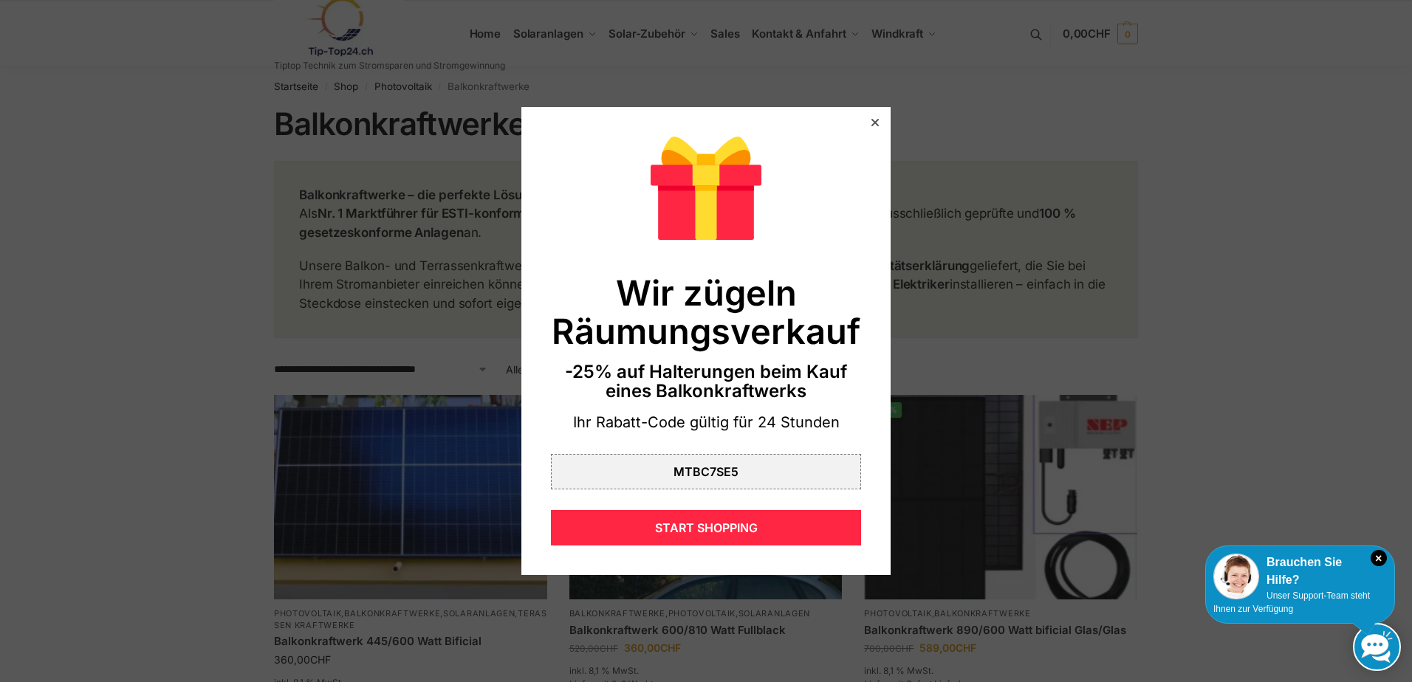
click at [871, 120] on icon at bounding box center [874, 122] width 7 height 7
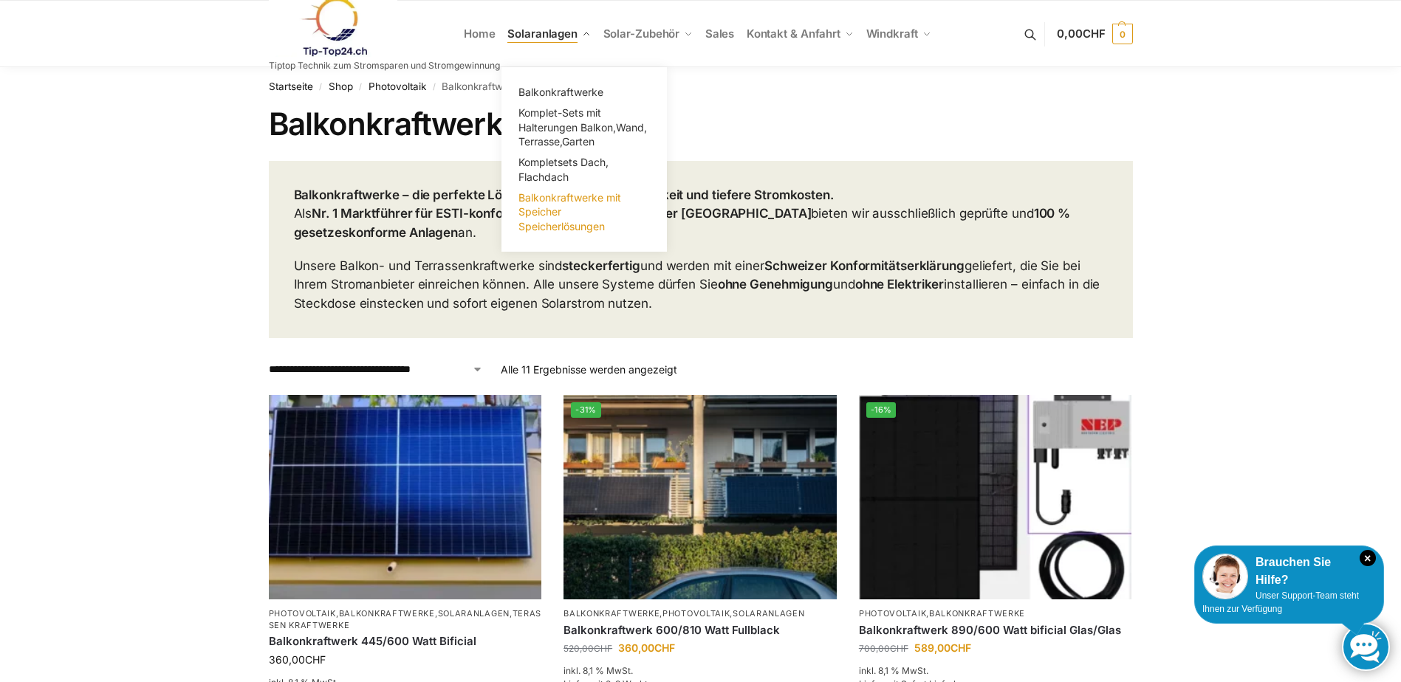
click at [578, 199] on span "Balkonkraftwerke mit Speicher Speicherlösungen" at bounding box center [569, 211] width 103 height 41
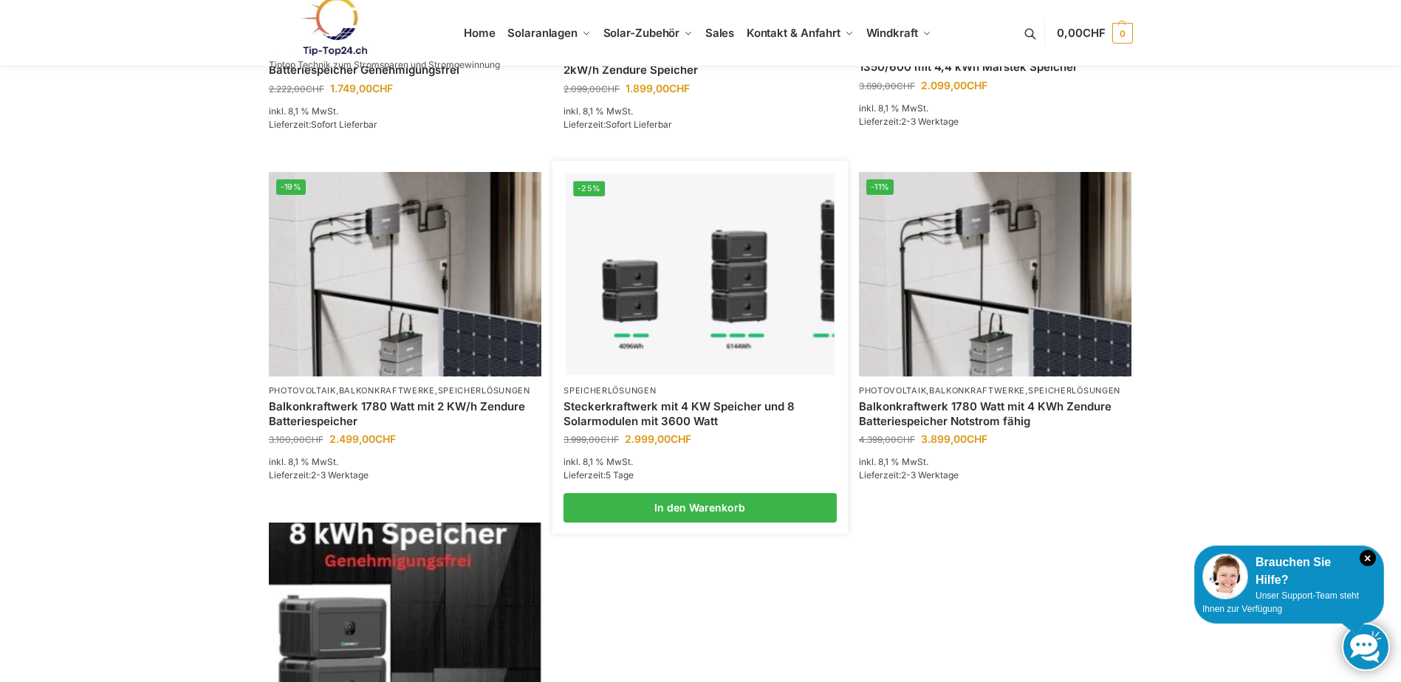
scroll to position [1034, 0]
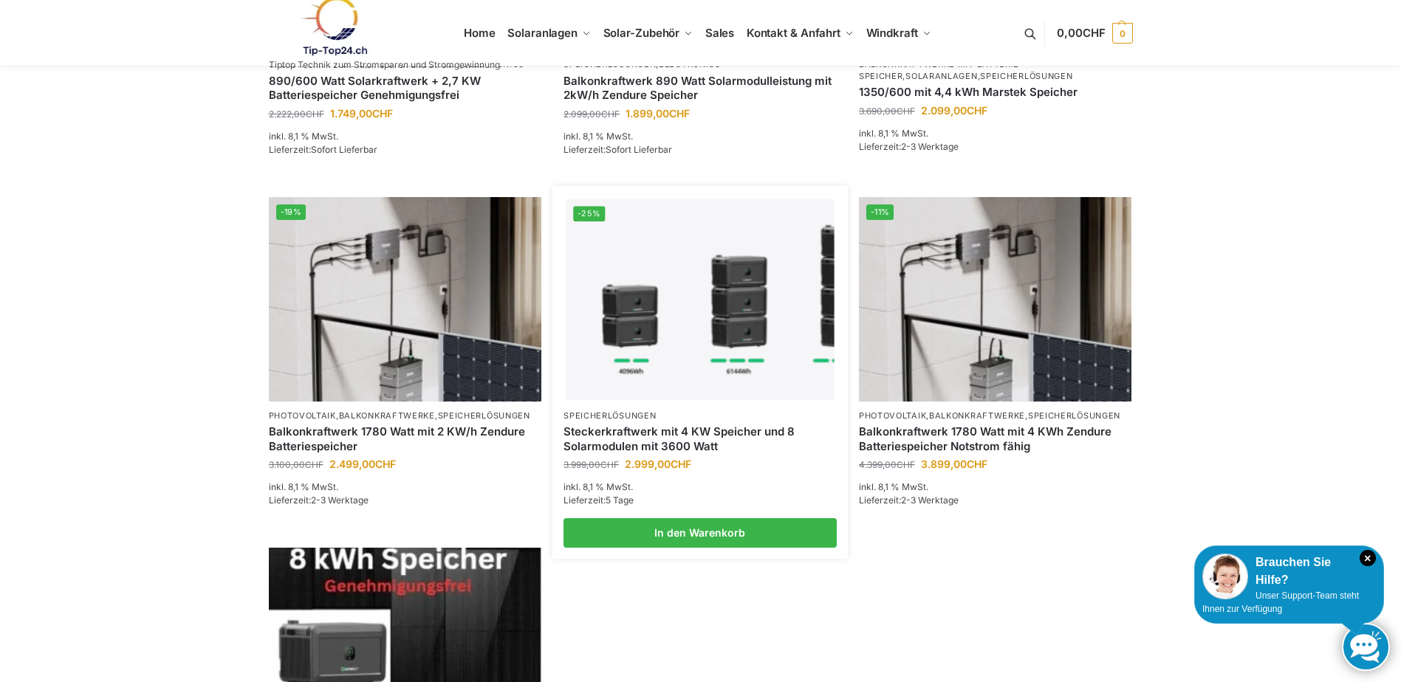
click at [778, 323] on img at bounding box center [700, 299] width 268 height 201
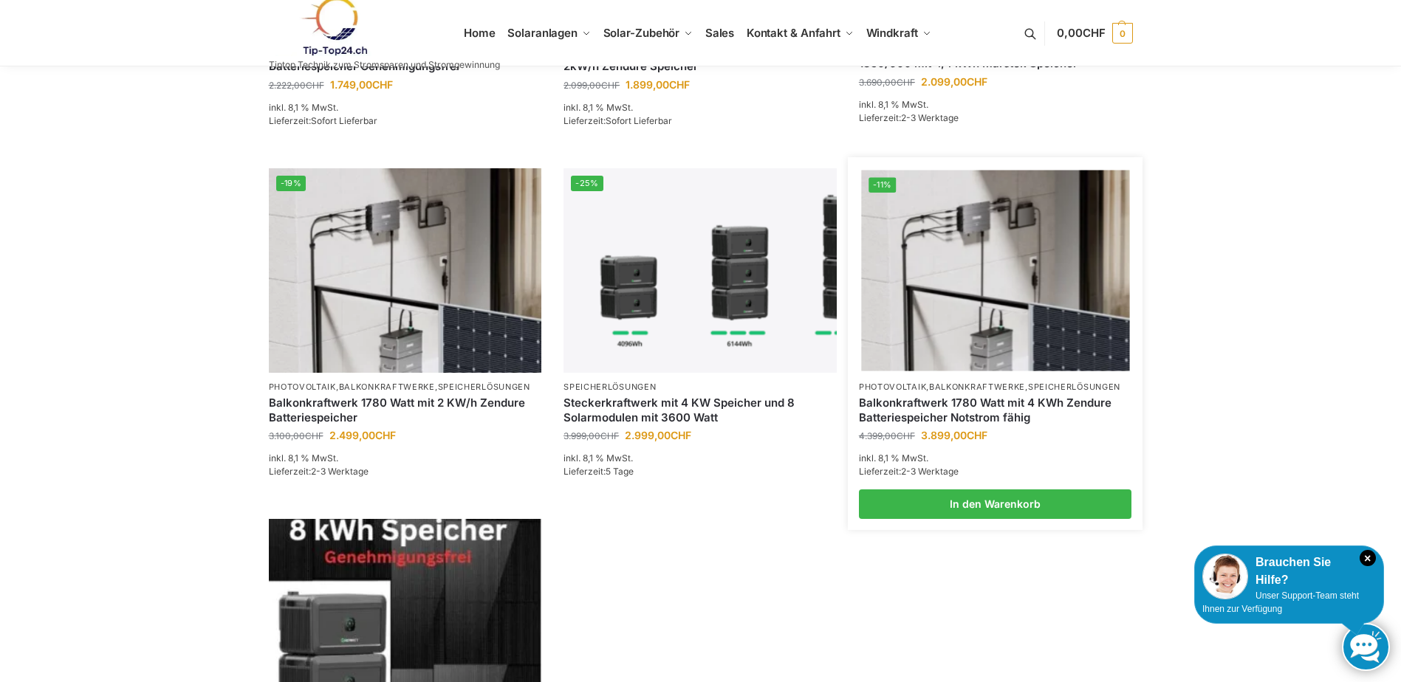
scroll to position [1107, 0]
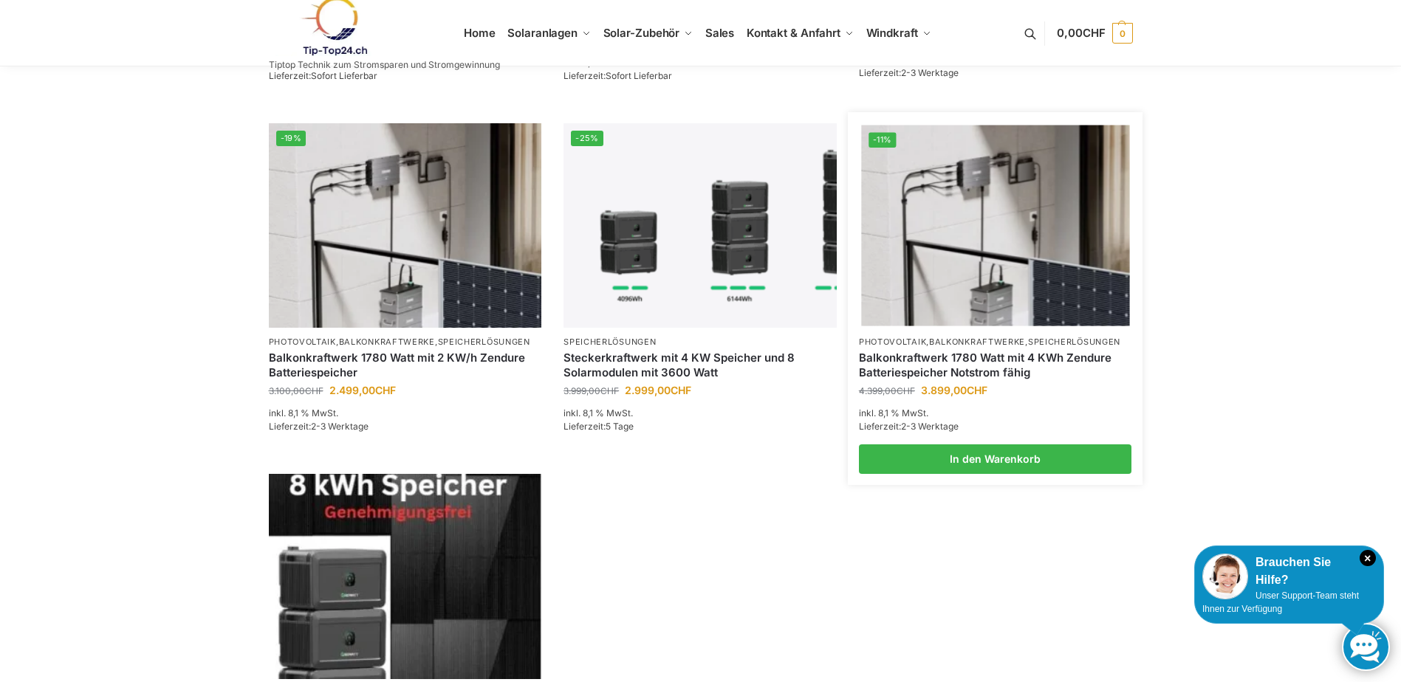
click at [965, 361] on link "Balkonkraftwerk 1780 Watt mit 4 KWh Zendure Batteriespeicher Notstrom fähig" at bounding box center [995, 365] width 273 height 29
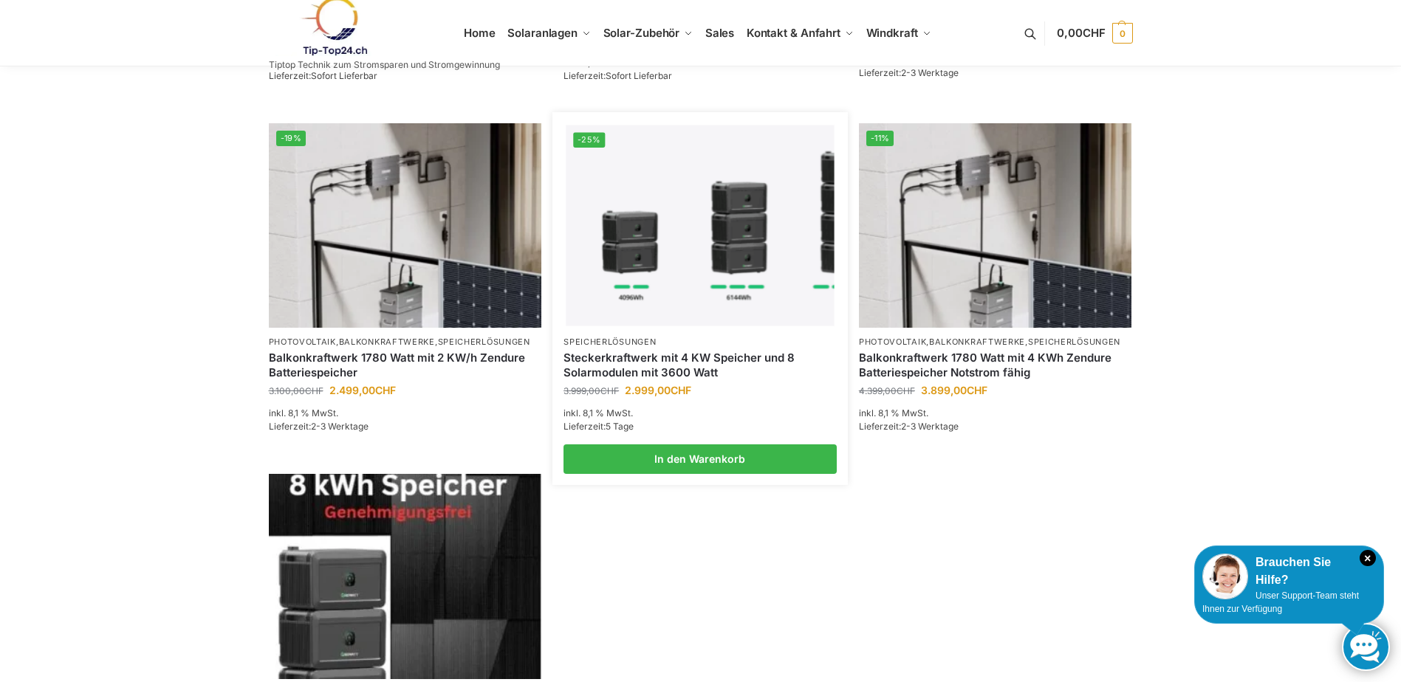
click at [684, 309] on img at bounding box center [700, 225] width 268 height 201
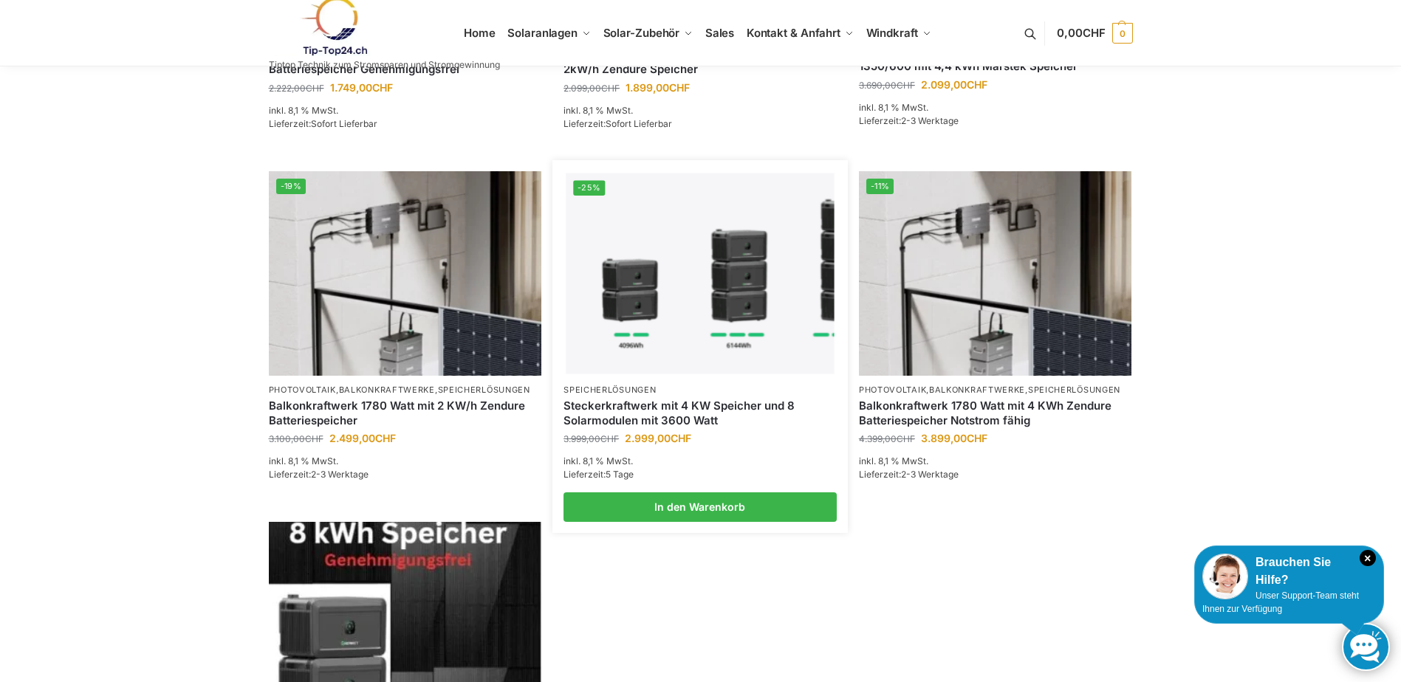
scroll to position [1034, 0]
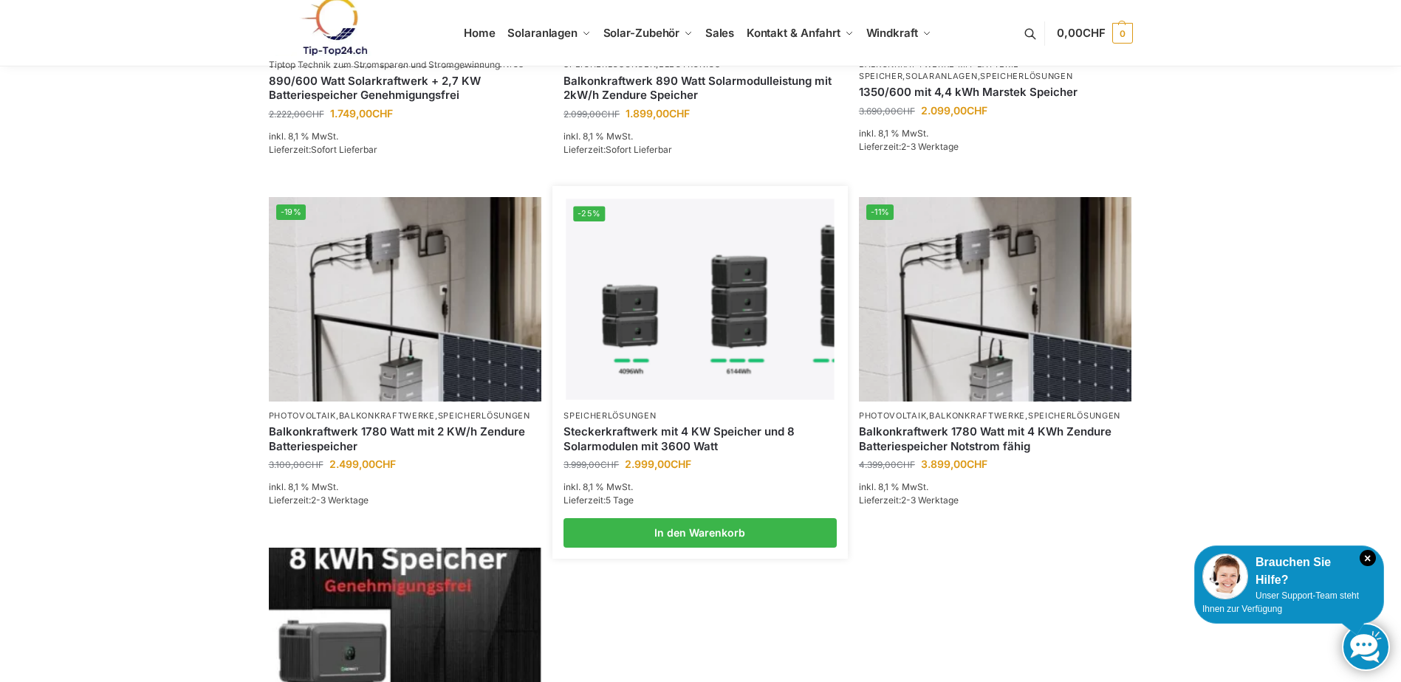
click at [670, 340] on img at bounding box center [700, 299] width 268 height 201
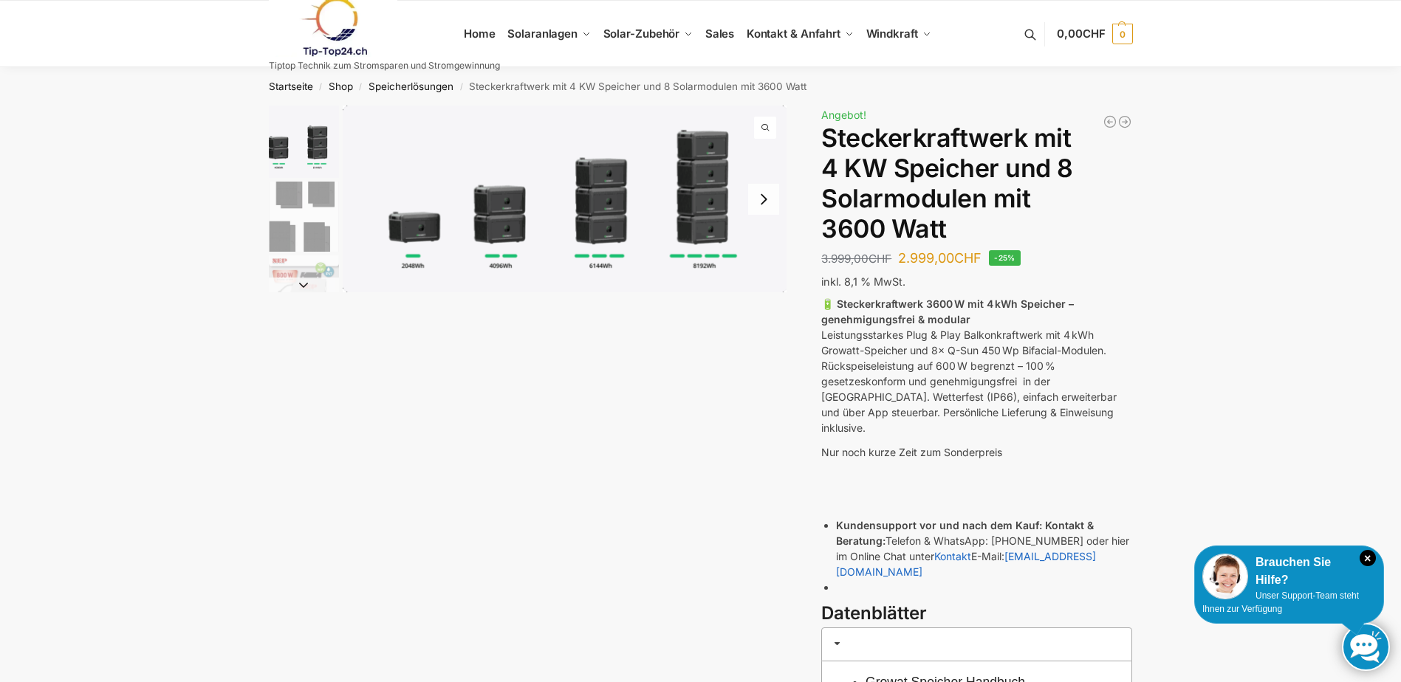
click at [930, 353] on p "🔋 Steckerkraftwerk 3600 W mit 4 kWh Speicher – genehmigungsfrei & modular Leist…" at bounding box center [976, 366] width 311 height 140
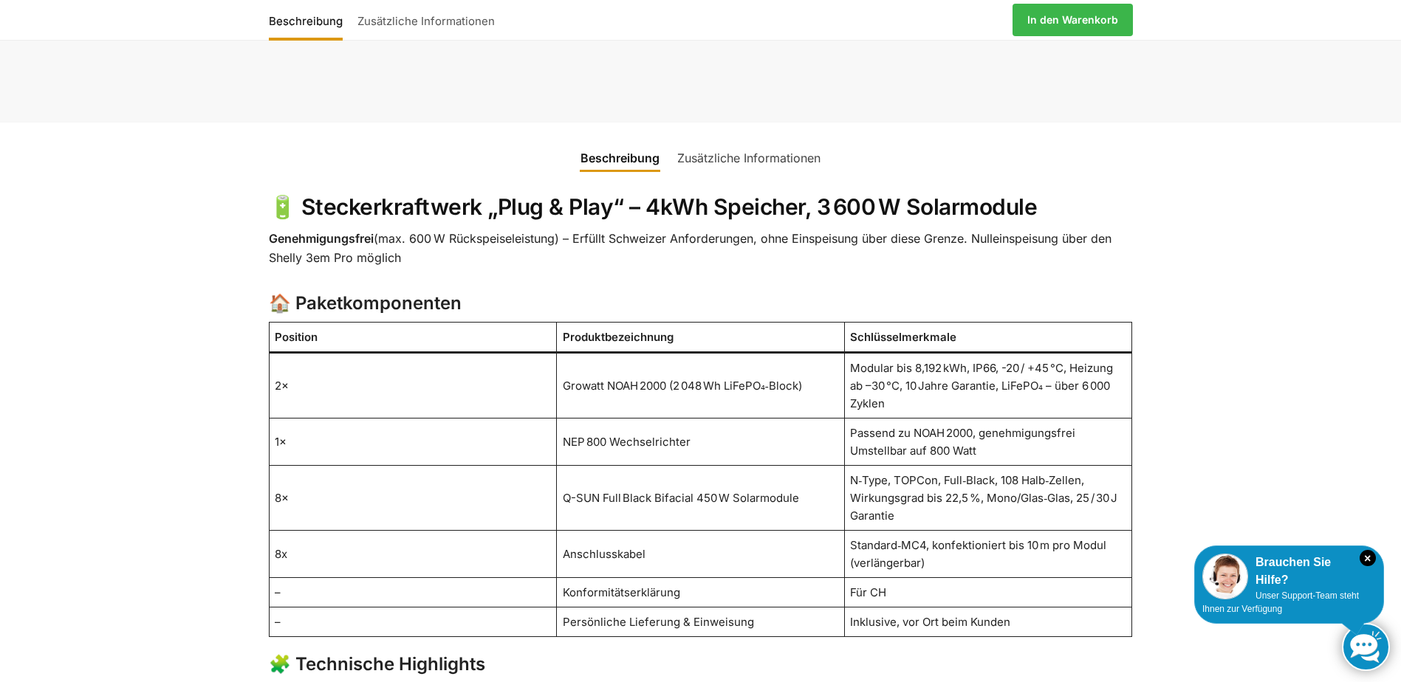
scroll to position [812, 0]
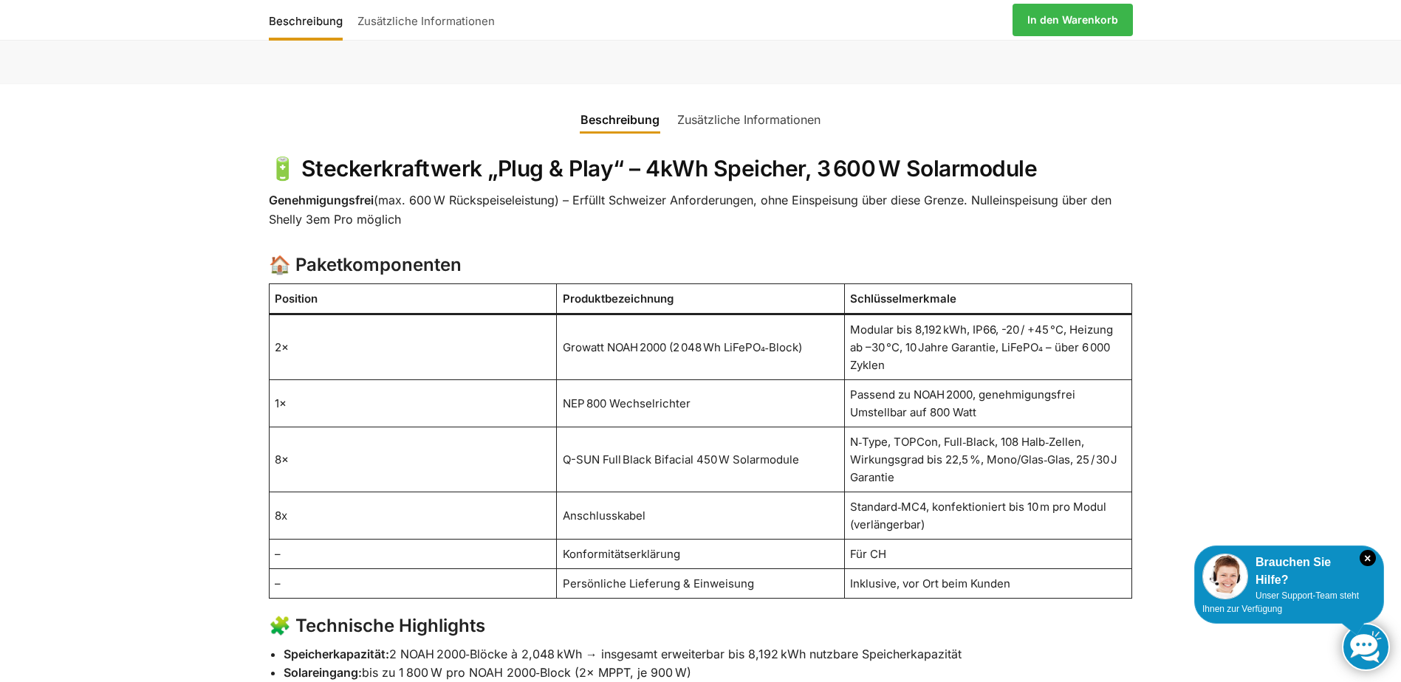
click at [780, 102] on link "Zusätzliche Informationen" at bounding box center [748, 119] width 161 height 35
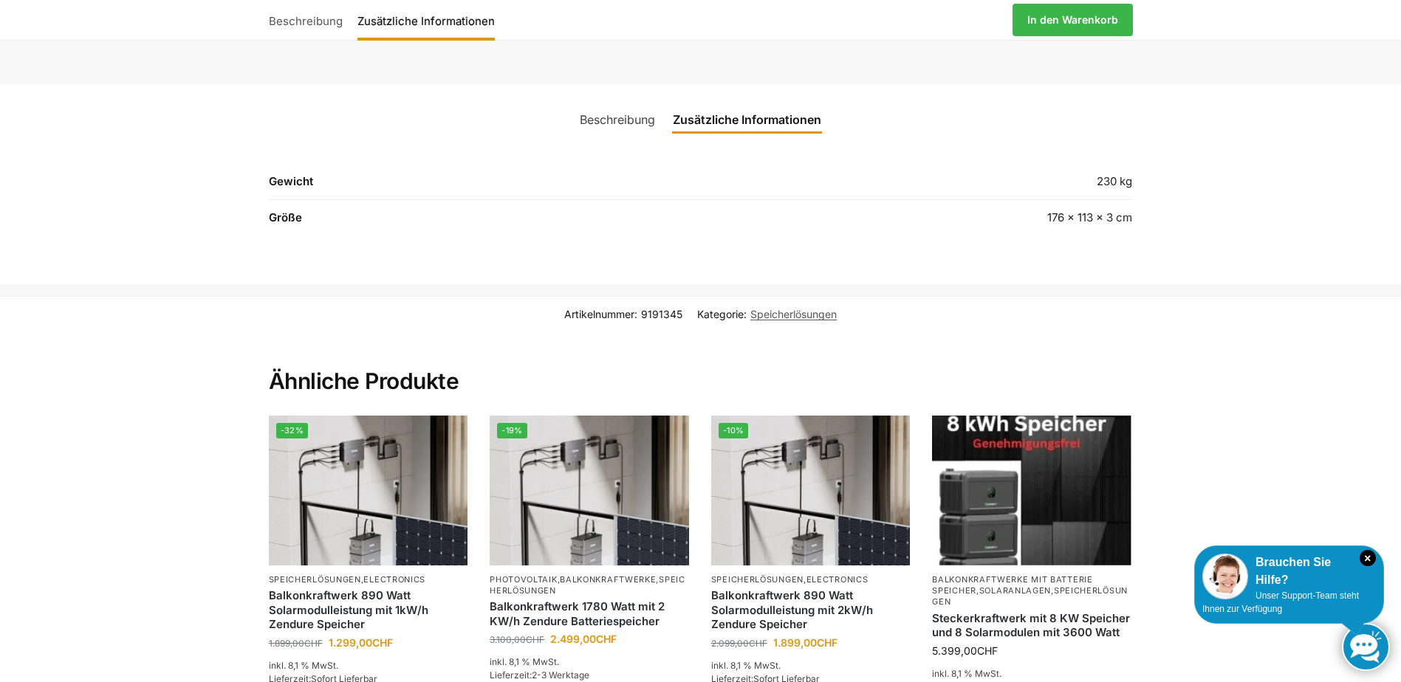
click at [597, 102] on link "Beschreibung" at bounding box center [617, 119] width 93 height 35
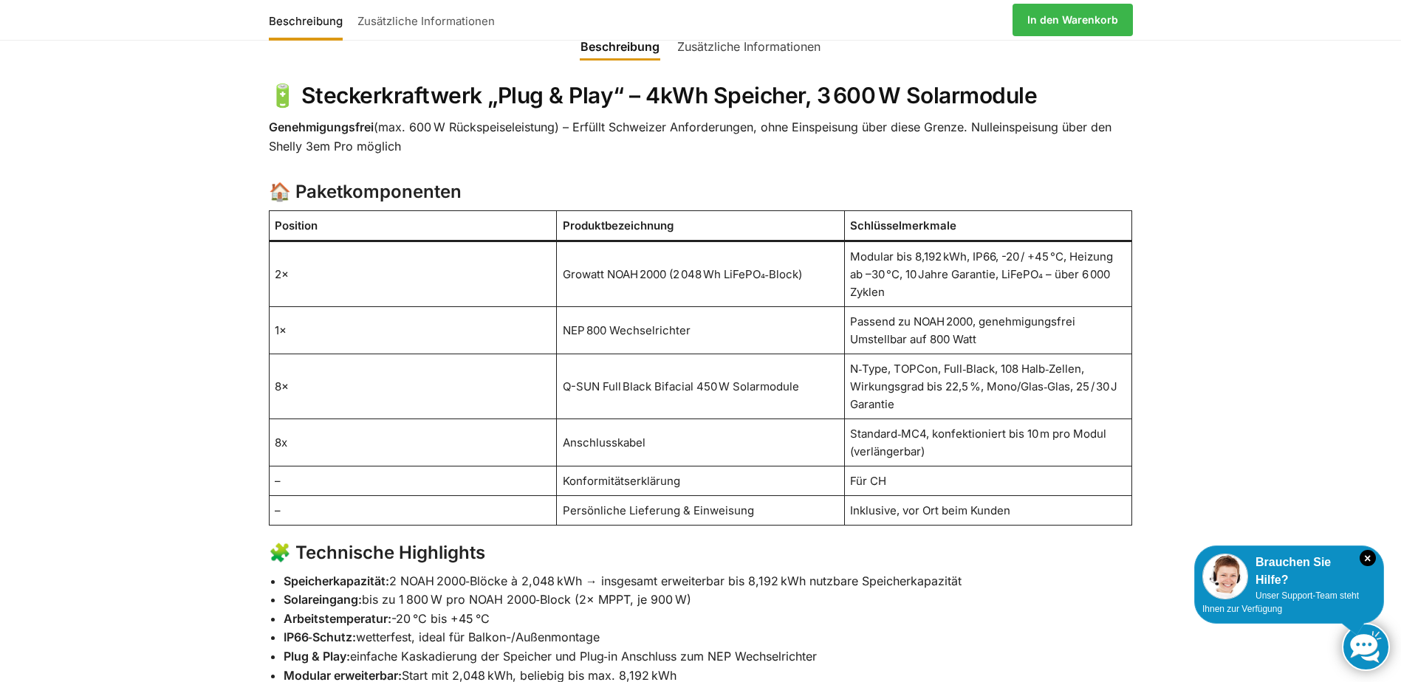
scroll to position [886, 0]
click at [920, 310] on td "Passend zu NOAH 2000, genehmigungsfrei Umstellbar auf 800 Watt" at bounding box center [988, 329] width 288 height 47
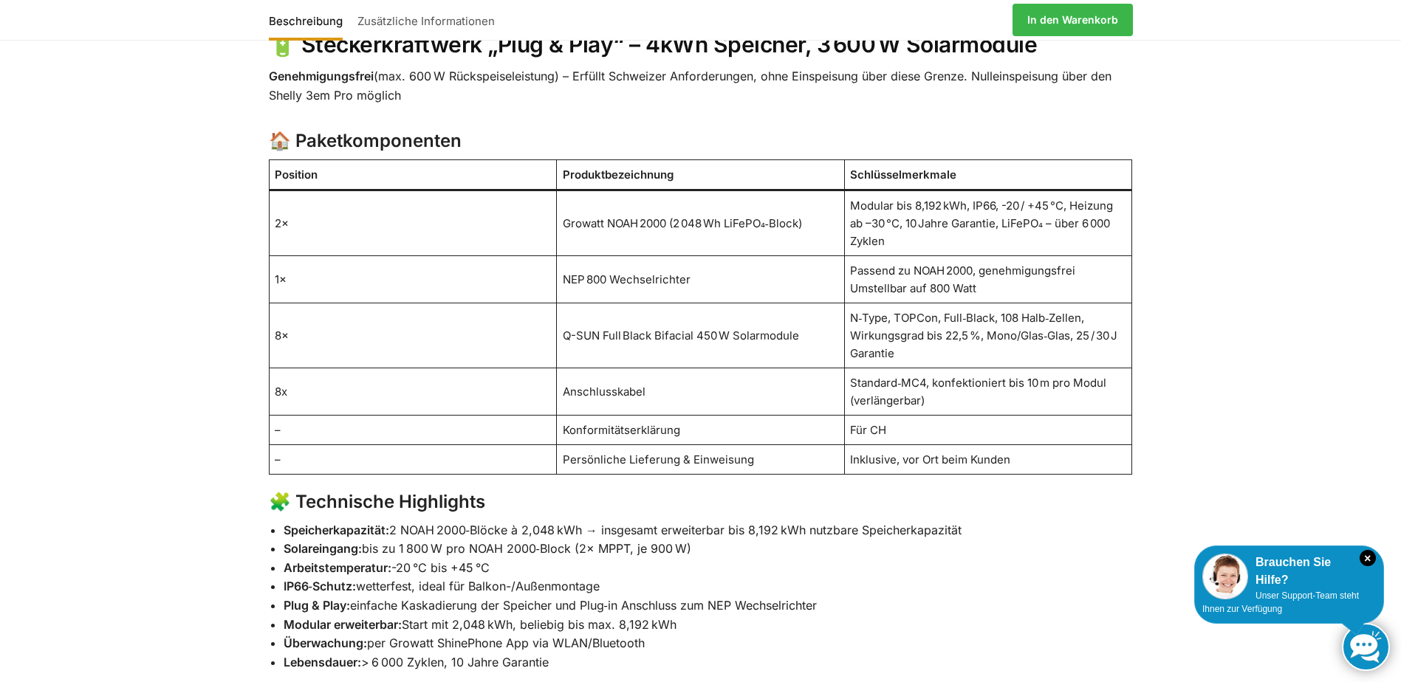
scroll to position [960, 0]
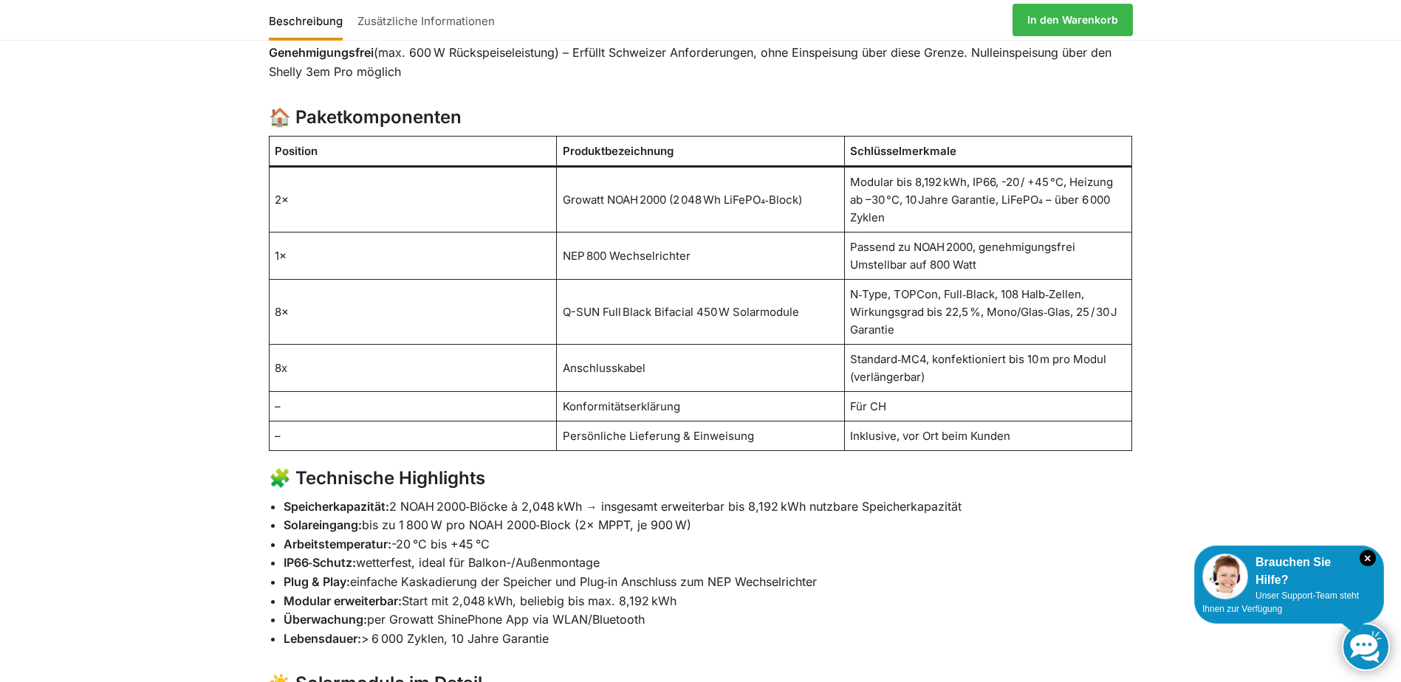
click at [650, 422] on td "Persönliche Lieferung & Einweisung" at bounding box center [701, 437] width 288 height 30
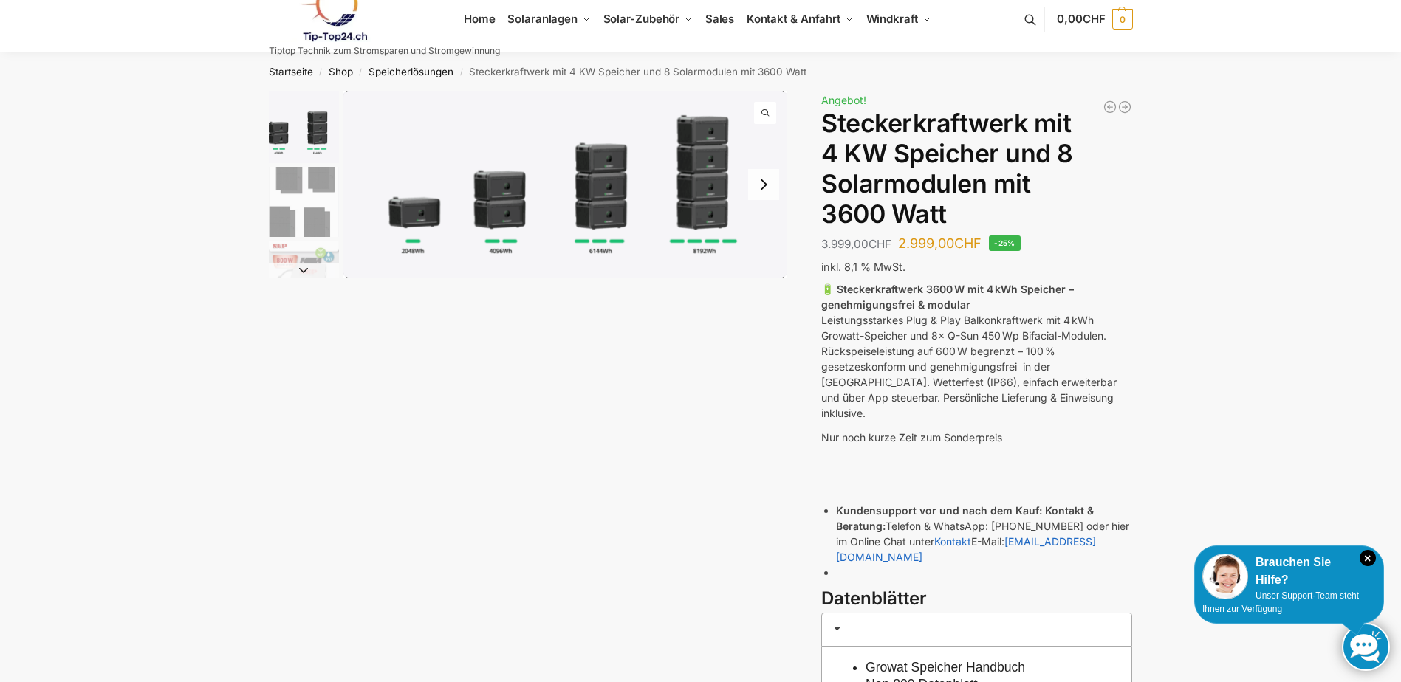
scroll to position [0, 0]
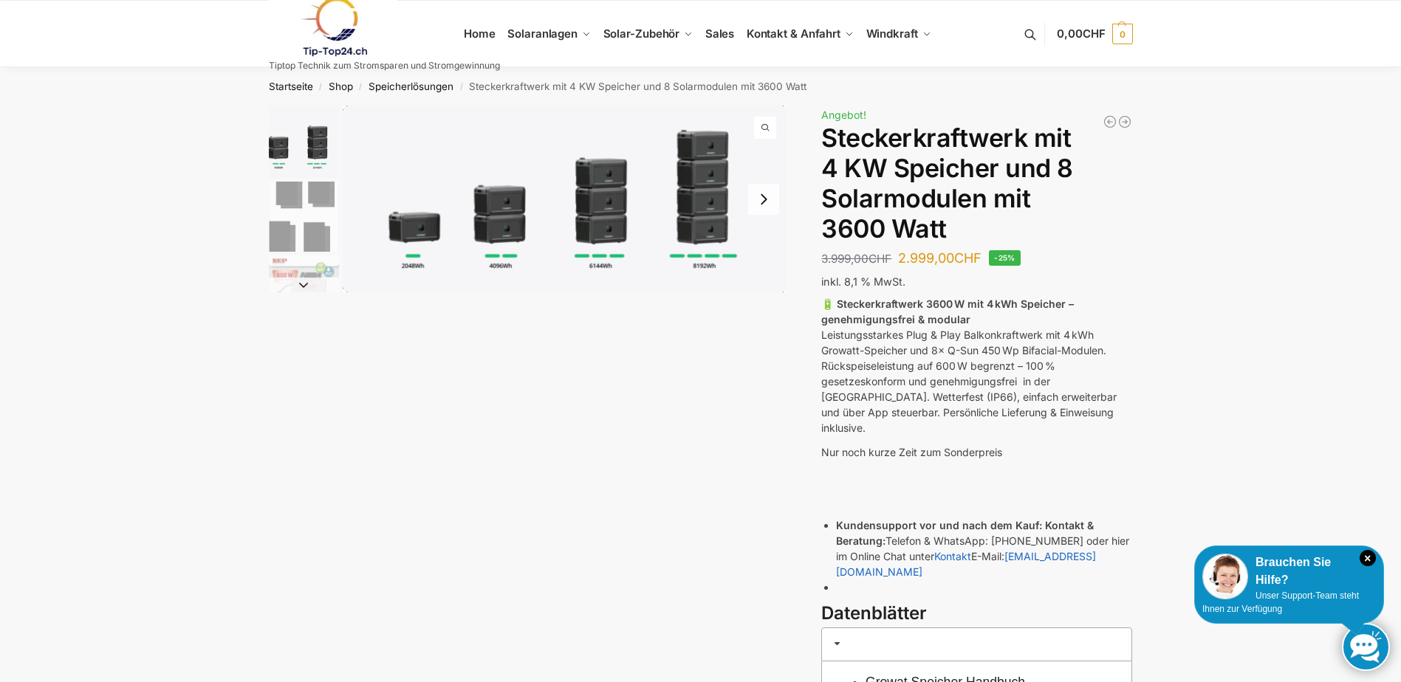
click at [310, 196] on img "2 / 9" at bounding box center [304, 217] width 70 height 70
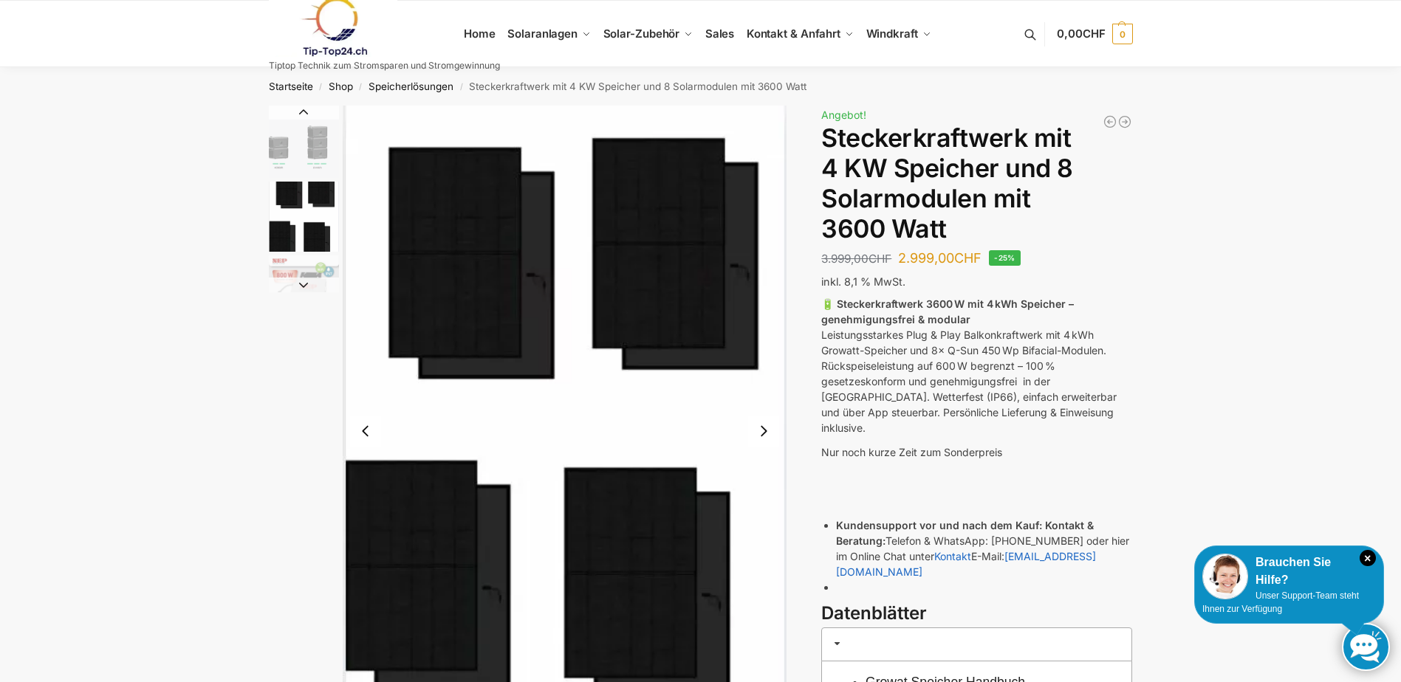
click at [298, 252] on li "2 / 9" at bounding box center [302, 216] width 74 height 74
click at [299, 282] on button "Next slide" at bounding box center [304, 285] width 70 height 15
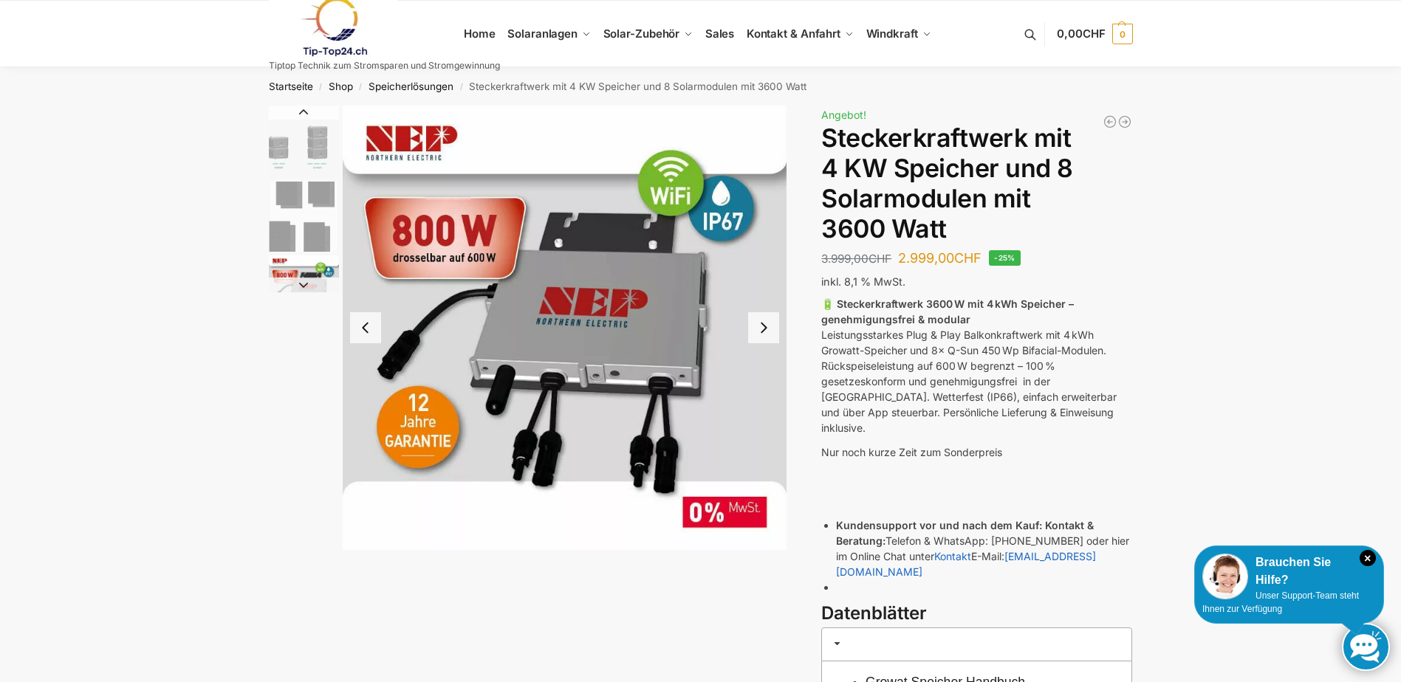
click at [305, 282] on button "Next slide" at bounding box center [304, 285] width 70 height 15
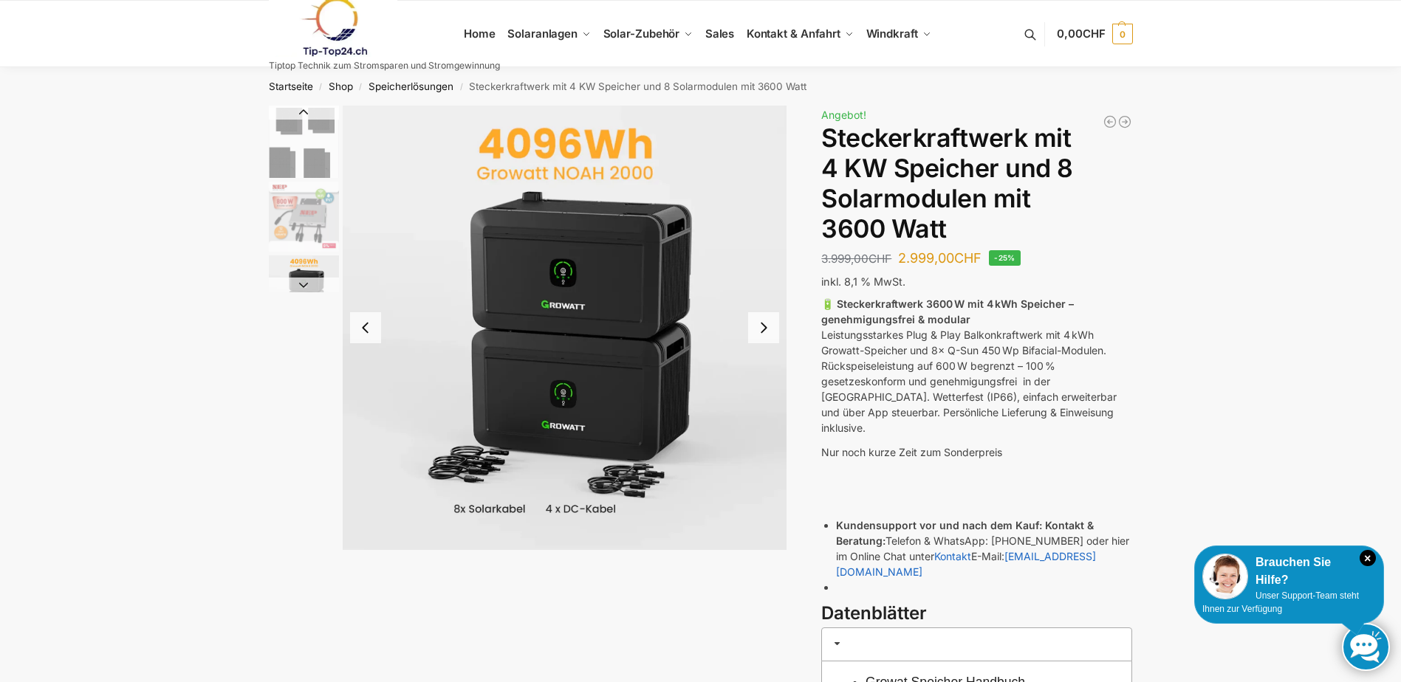
click at [304, 286] on button "Next slide" at bounding box center [304, 285] width 70 height 15
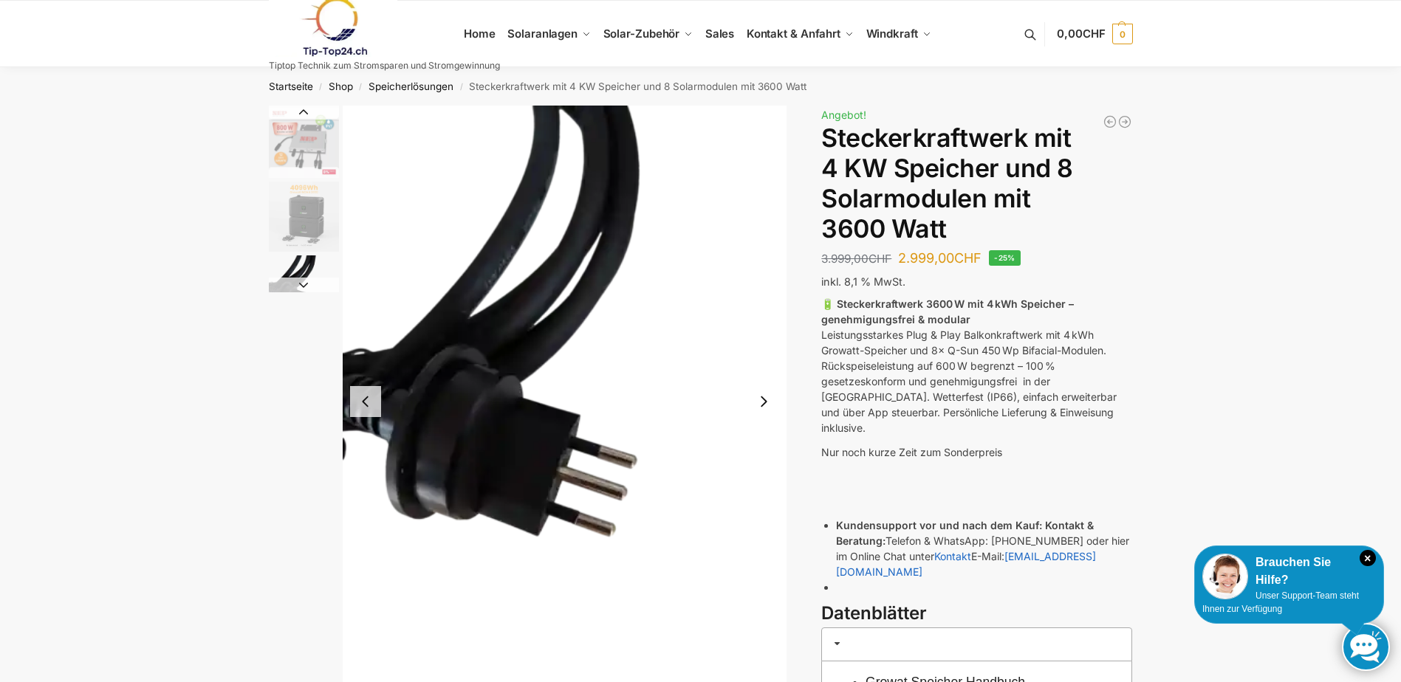
click at [304, 286] on button "Next slide" at bounding box center [304, 285] width 70 height 15
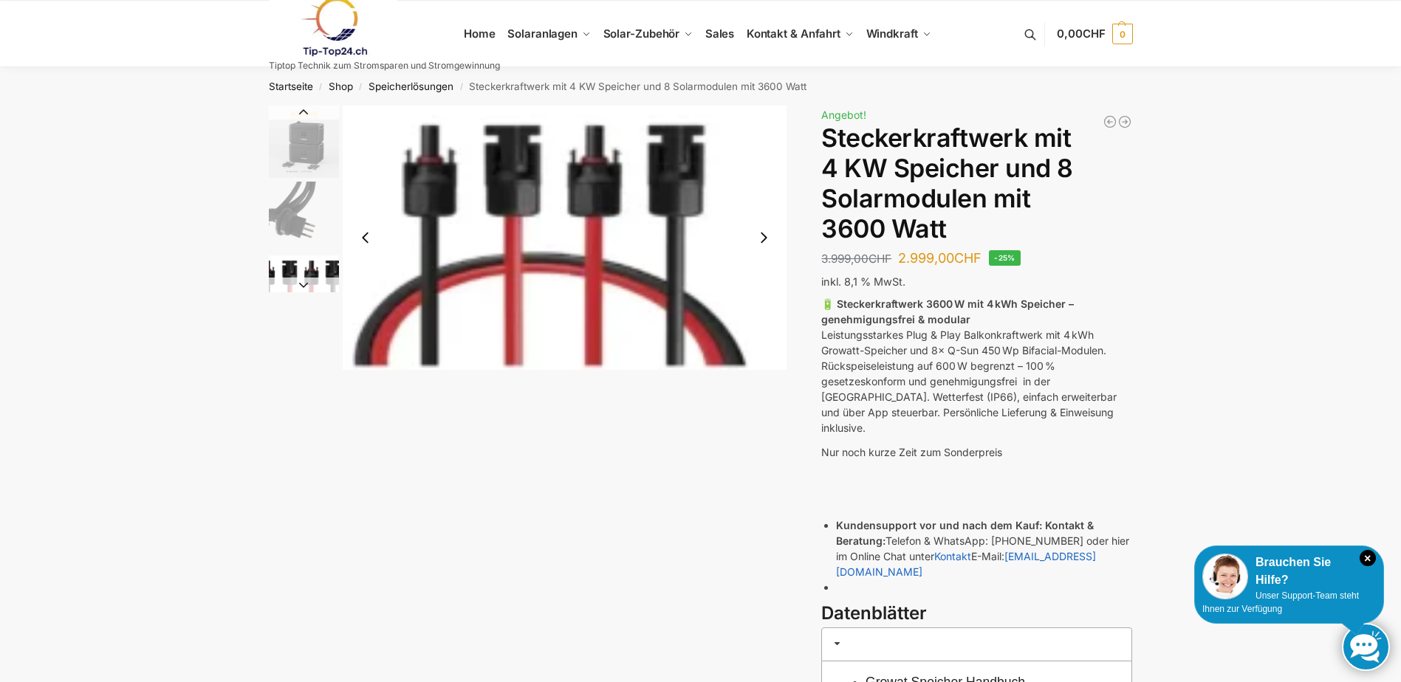
click at [304, 286] on button "Next slide" at bounding box center [304, 285] width 70 height 15
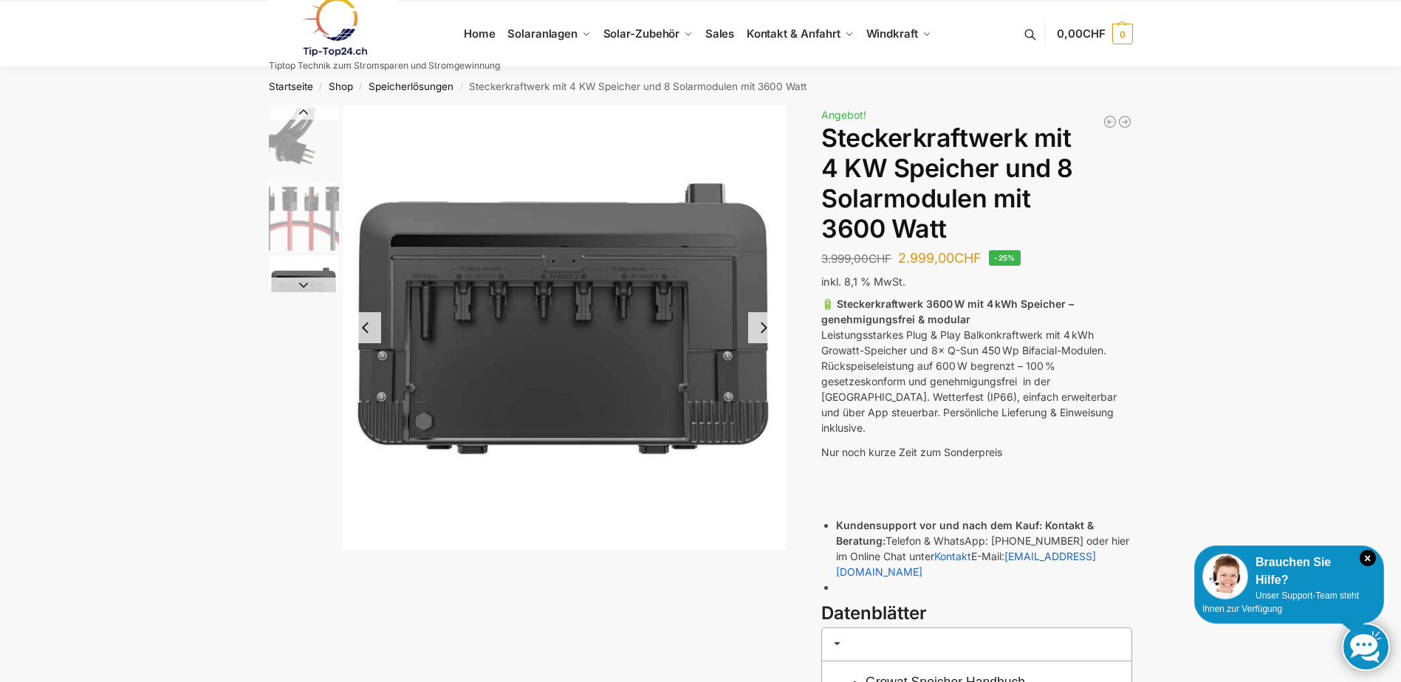
click at [304, 286] on button "Next slide" at bounding box center [304, 285] width 70 height 15
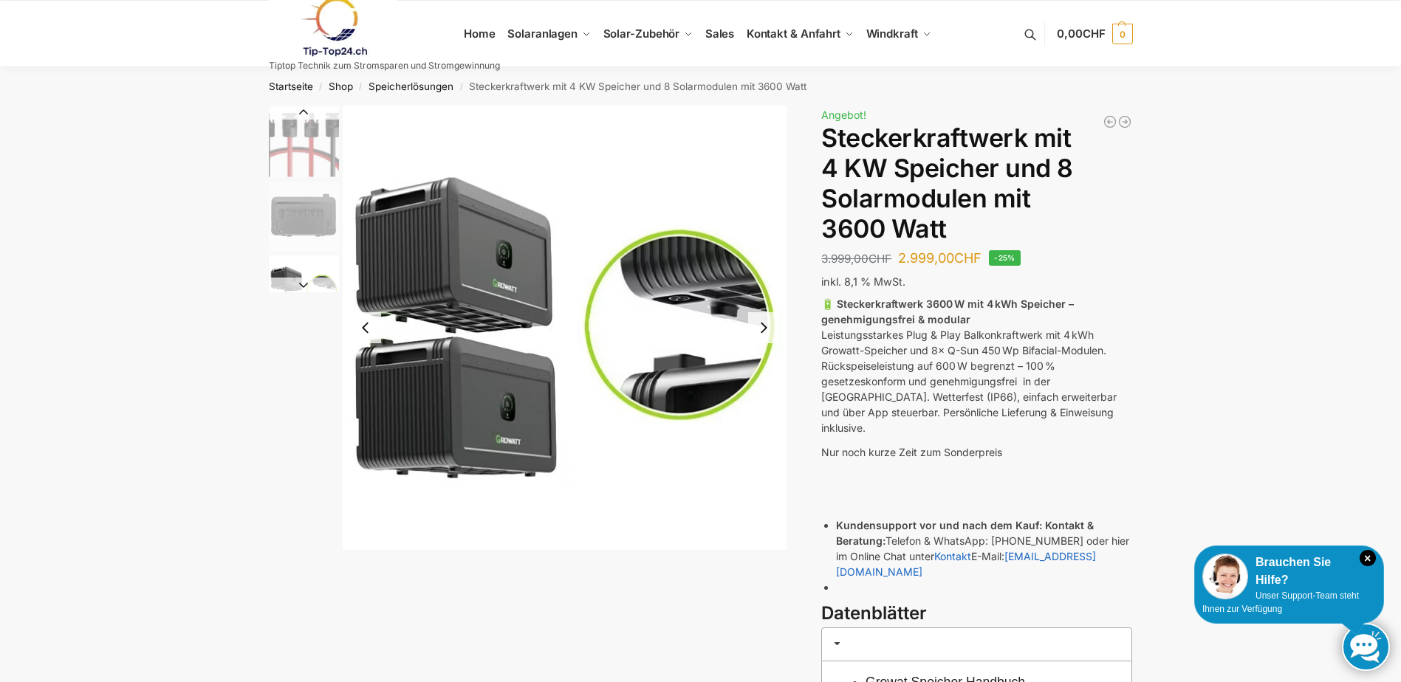
click at [304, 286] on button "Next slide" at bounding box center [304, 285] width 70 height 15
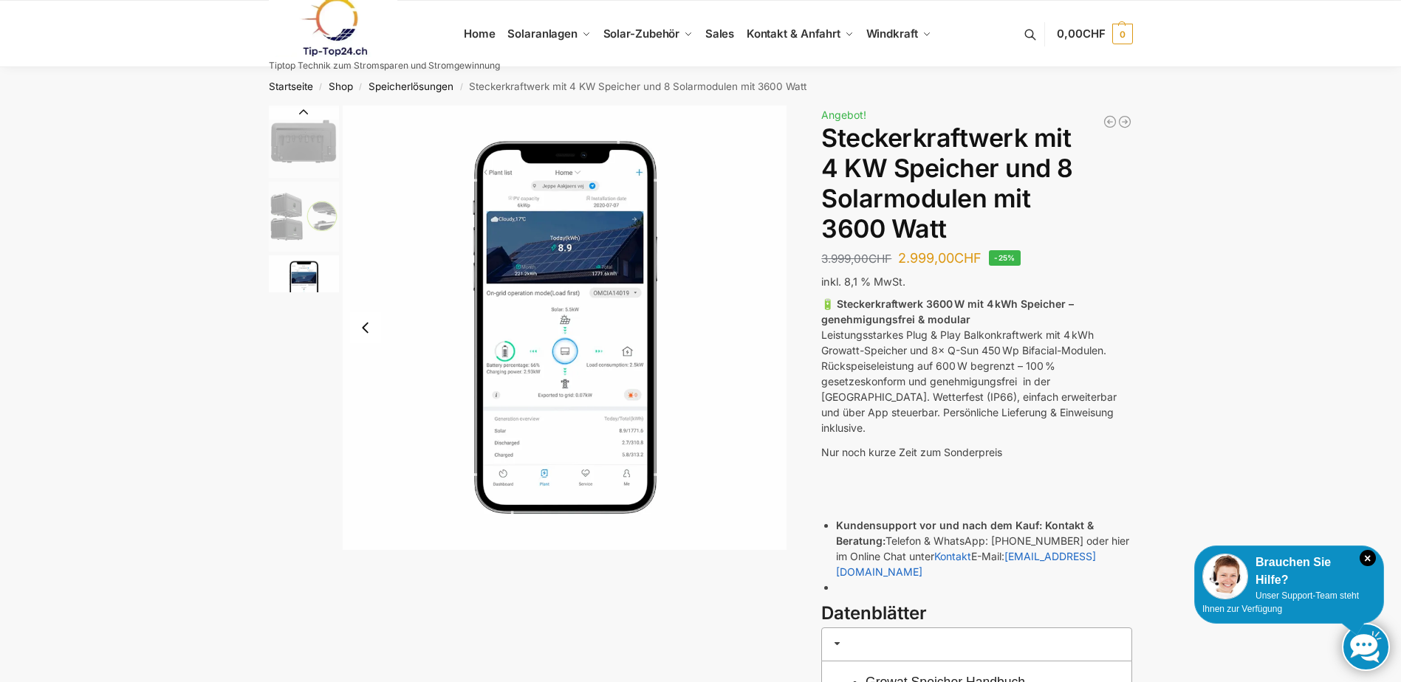
click at [304, 286] on img "9 / 9" at bounding box center [304, 290] width 70 height 70
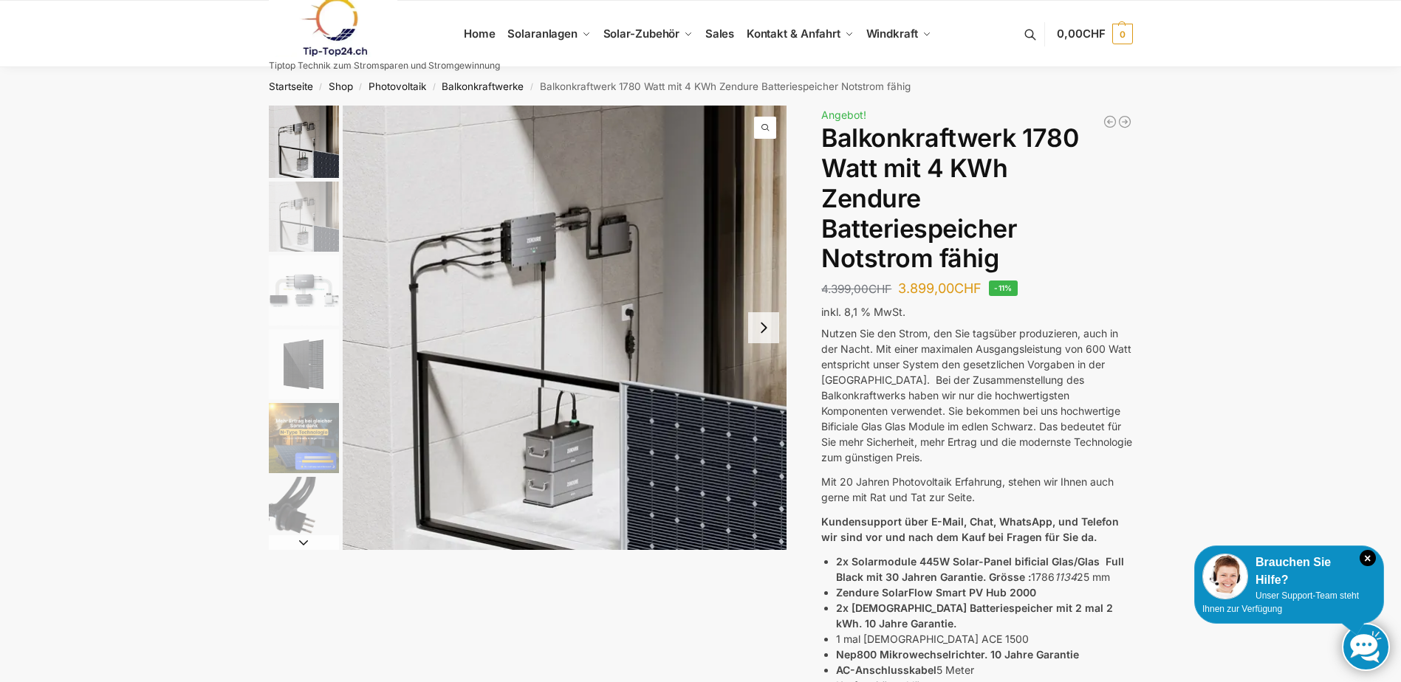
click at [310, 343] on img "4 / 11" at bounding box center [304, 364] width 70 height 70
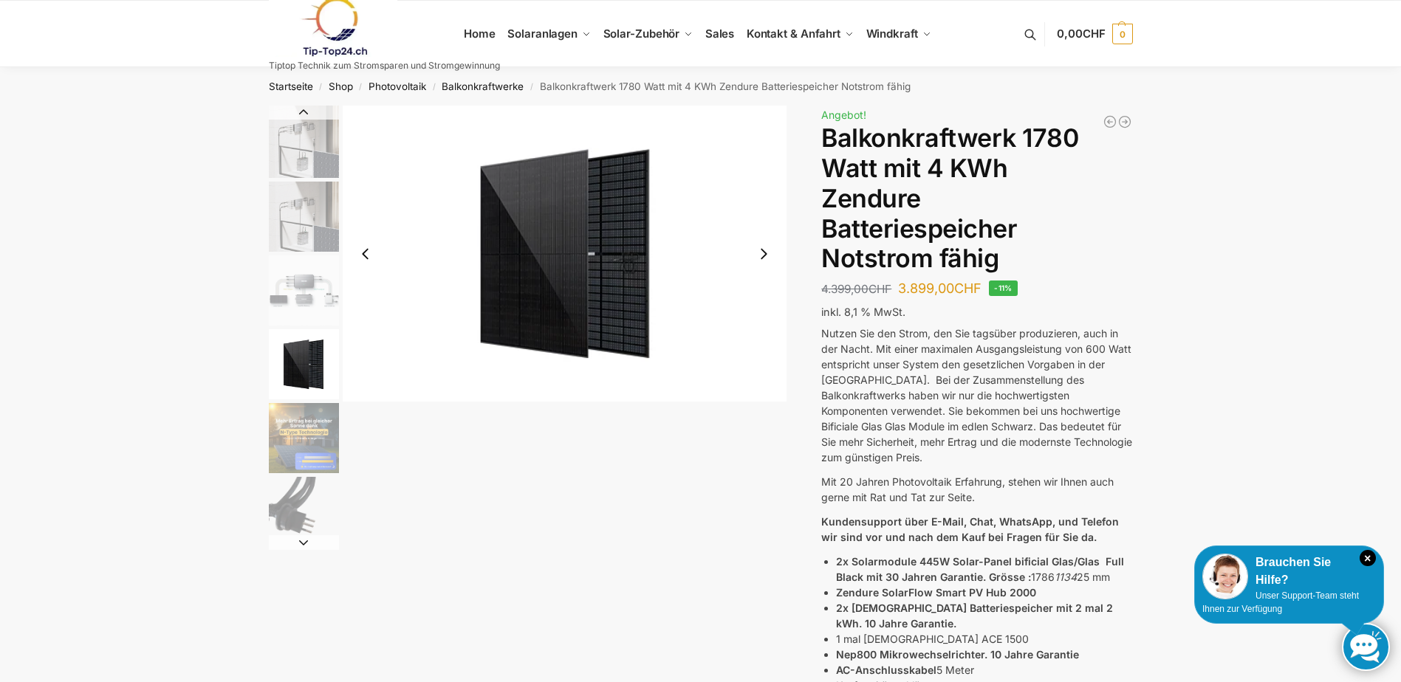
click at [309, 436] on img "5 / 11" at bounding box center [304, 438] width 70 height 70
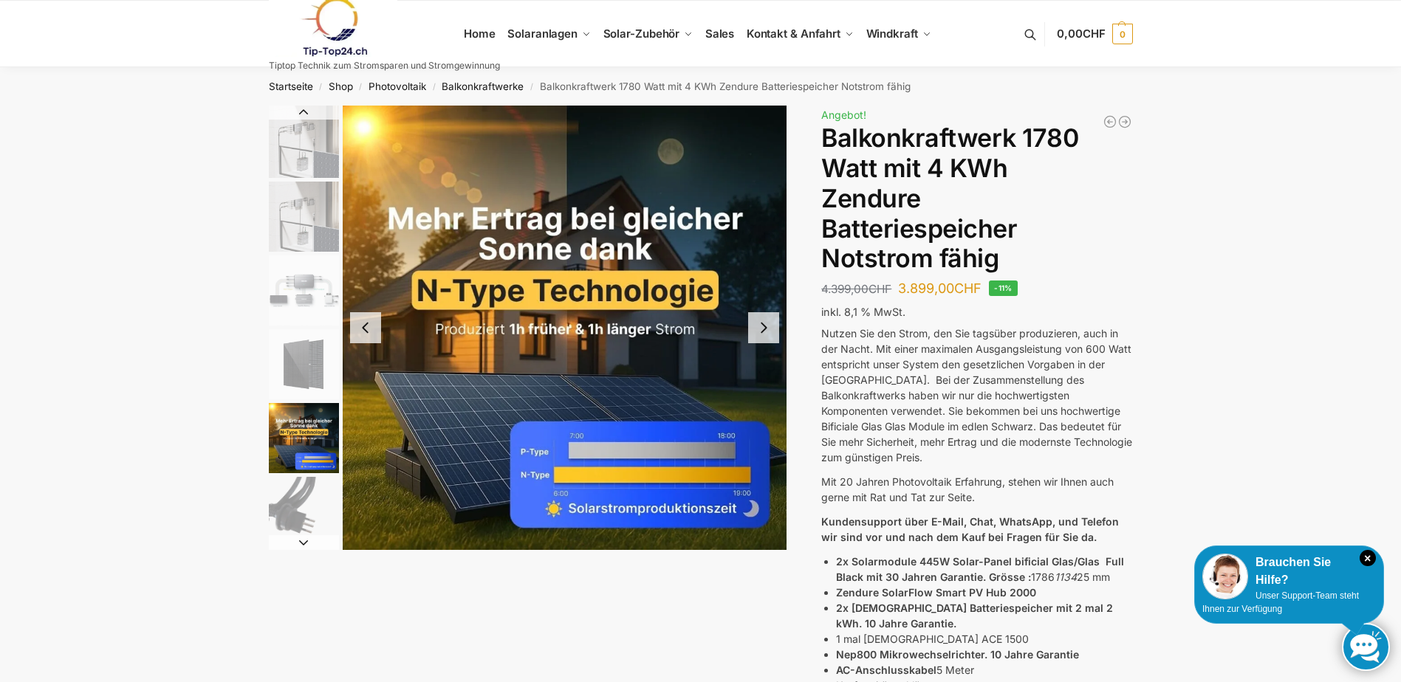
click at [760, 328] on button "Next slide" at bounding box center [763, 327] width 31 height 31
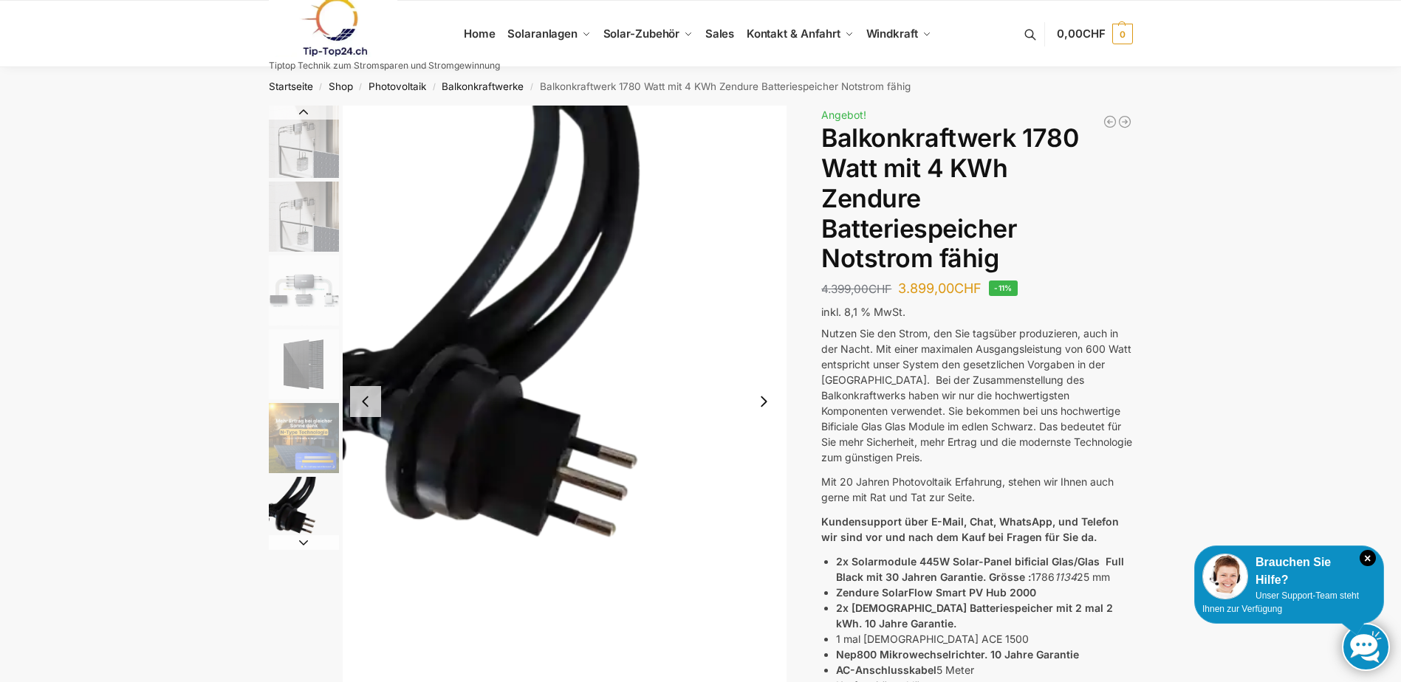
click at [760, 328] on img "6 / 11" at bounding box center [565, 402] width 444 height 592
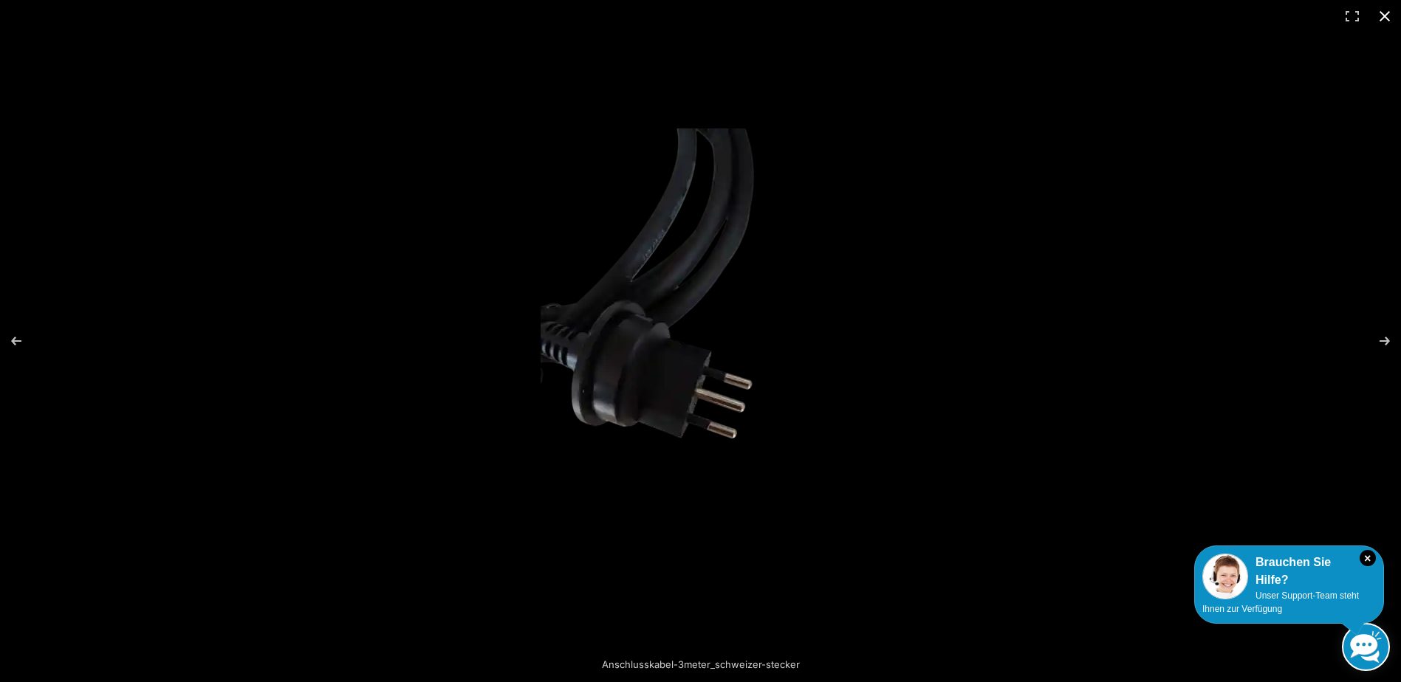
click at [1379, 14] on button "Close (Esc)" at bounding box center [1384, 16] width 32 height 32
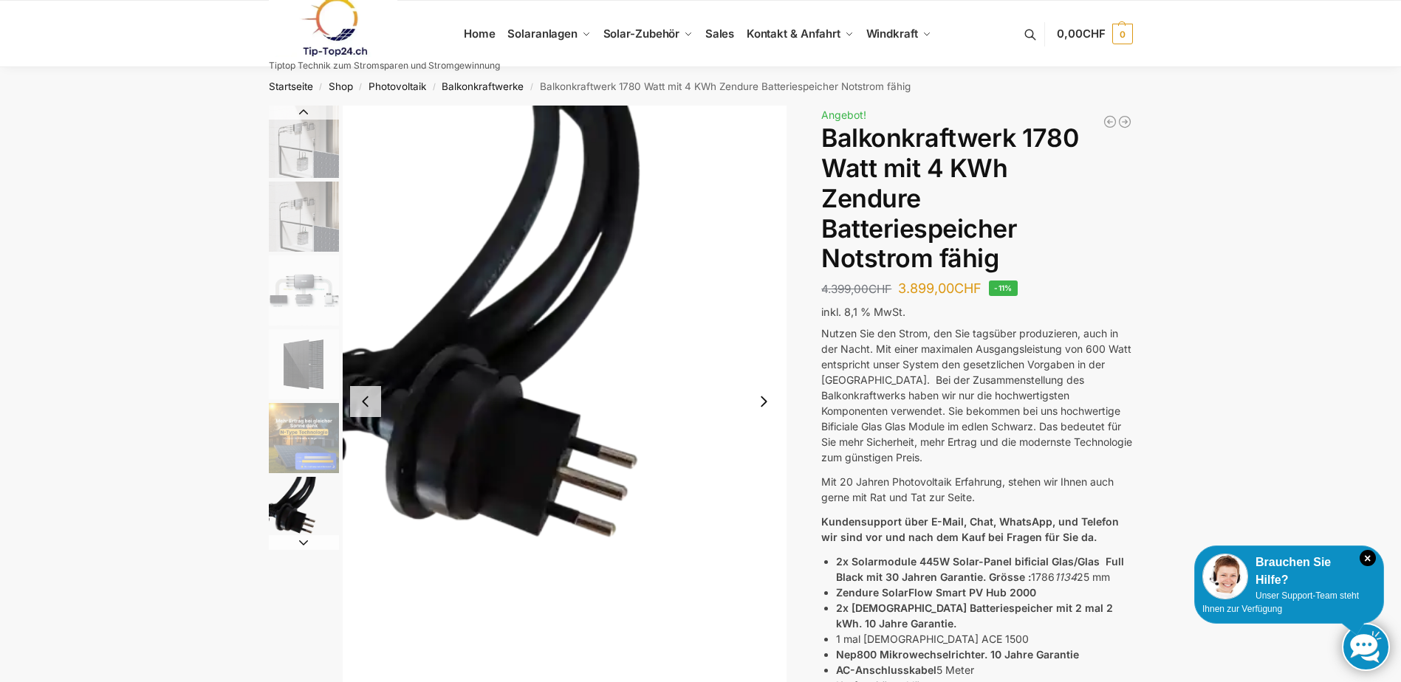
click at [297, 504] on img "6 / 11" at bounding box center [304, 512] width 70 height 70
click at [289, 437] on img "5 / 11" at bounding box center [304, 438] width 70 height 70
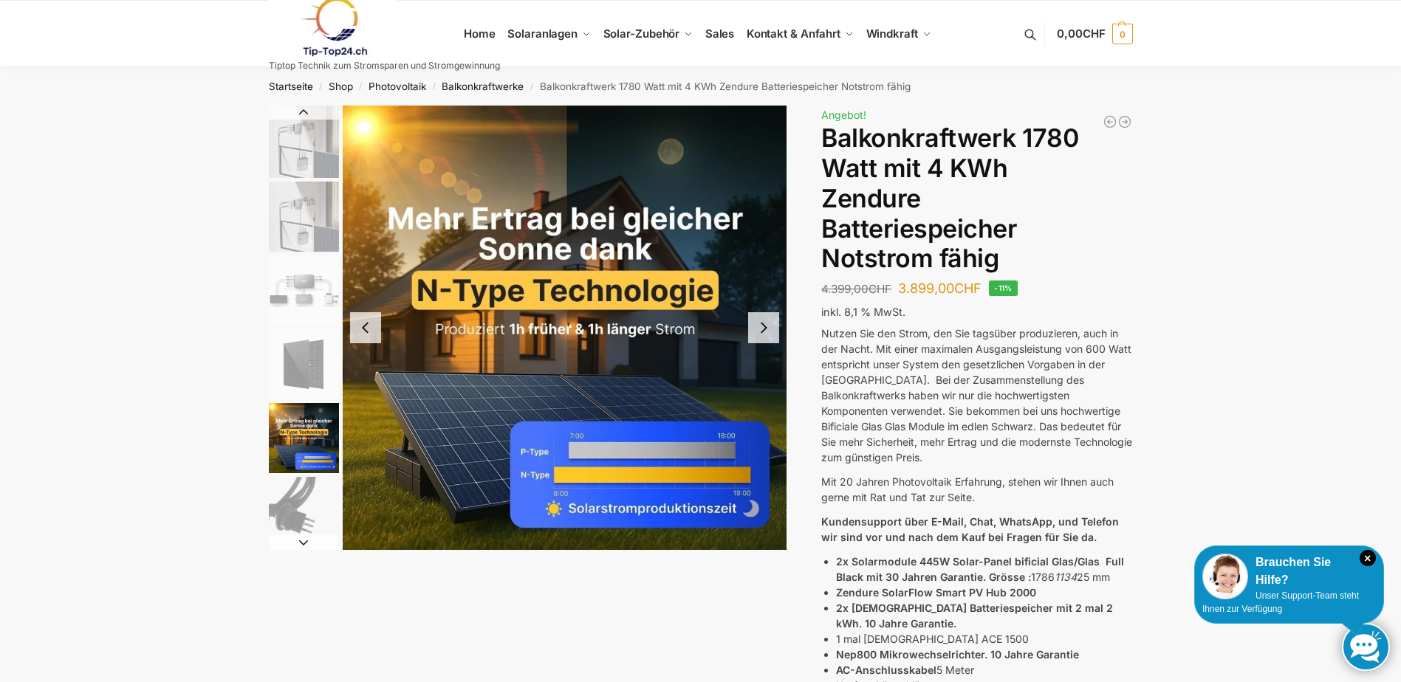
click at [285, 364] on img "4 / 11" at bounding box center [304, 364] width 70 height 70
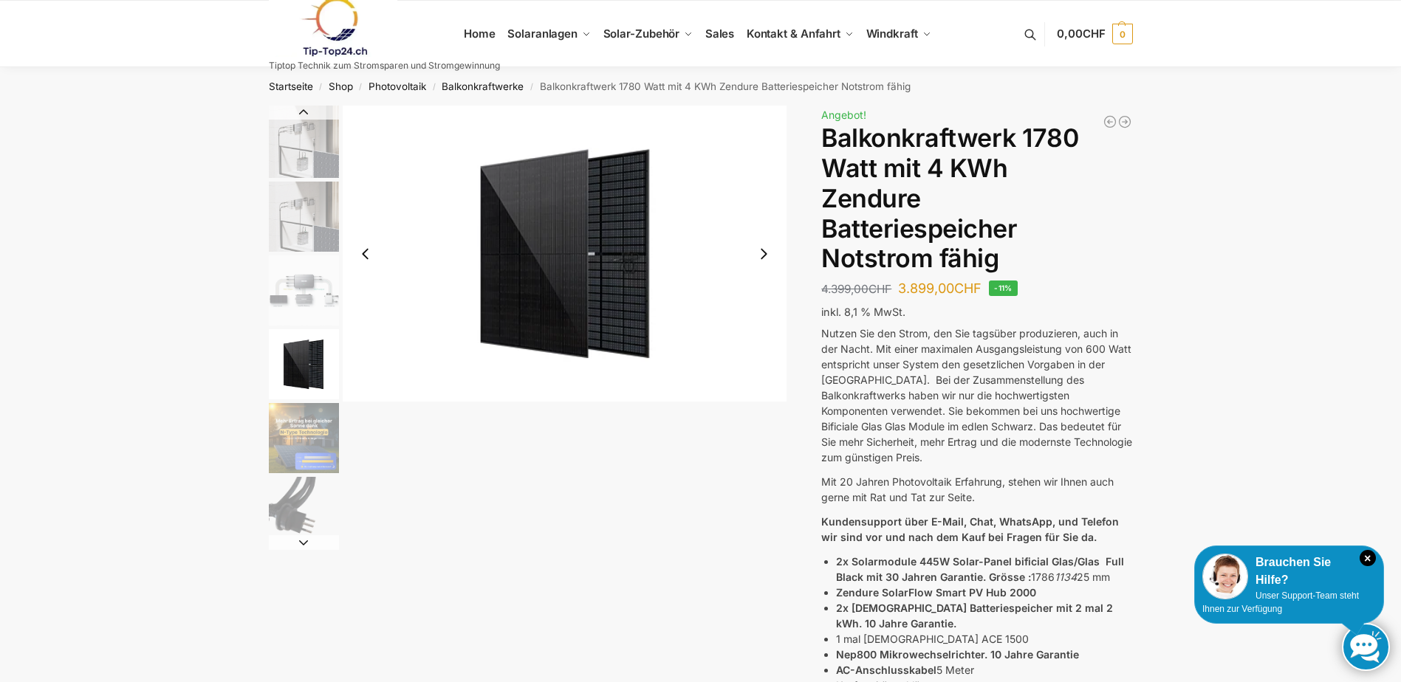
click at [291, 300] on img "3 / 11" at bounding box center [304, 290] width 70 height 70
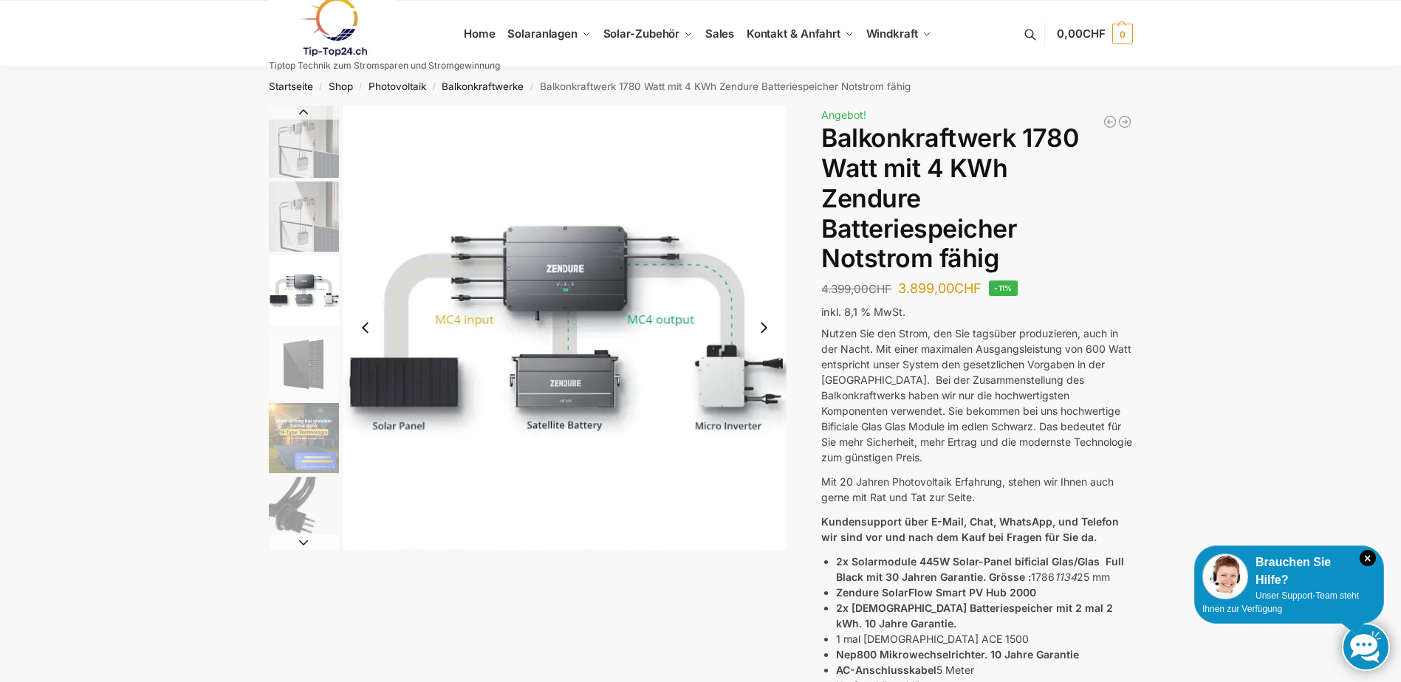
click at [305, 278] on img "3 / 11" at bounding box center [304, 290] width 70 height 70
click at [300, 216] on img "2 / 11" at bounding box center [304, 217] width 70 height 70
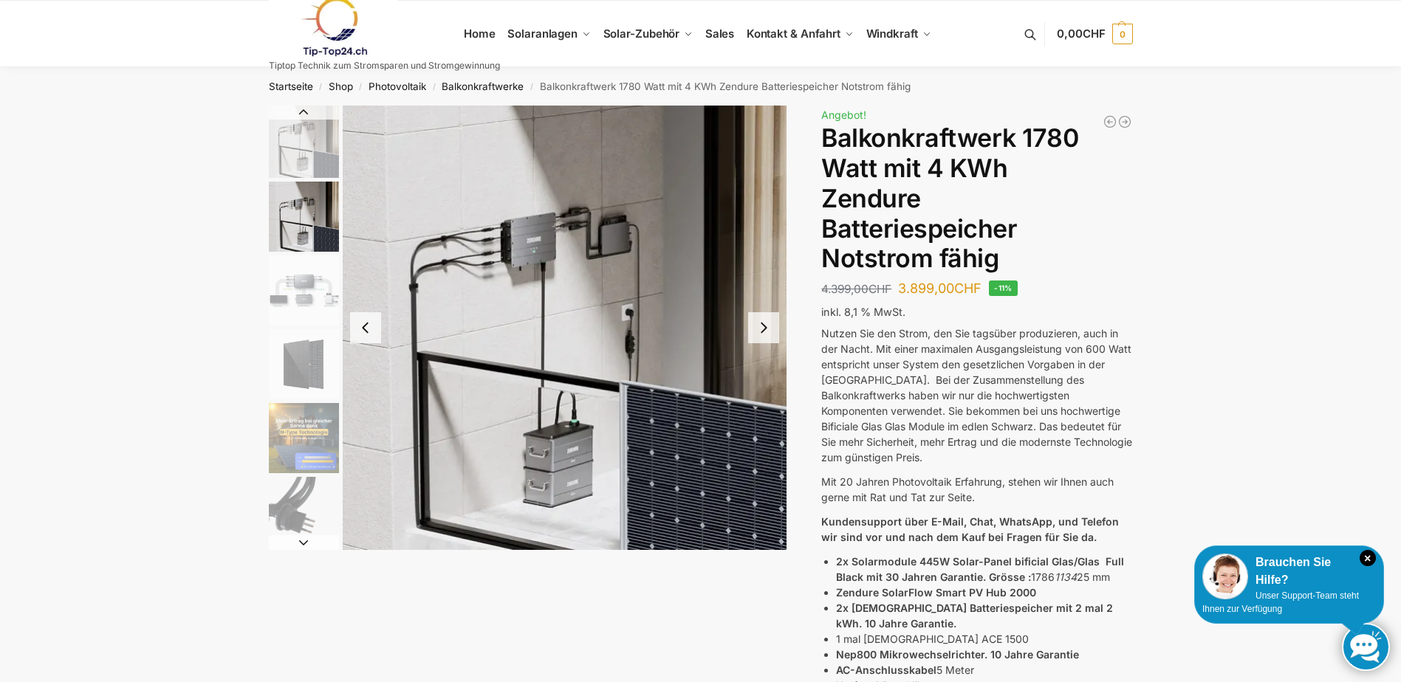
click at [302, 156] on img "1 / 11" at bounding box center [304, 142] width 70 height 72
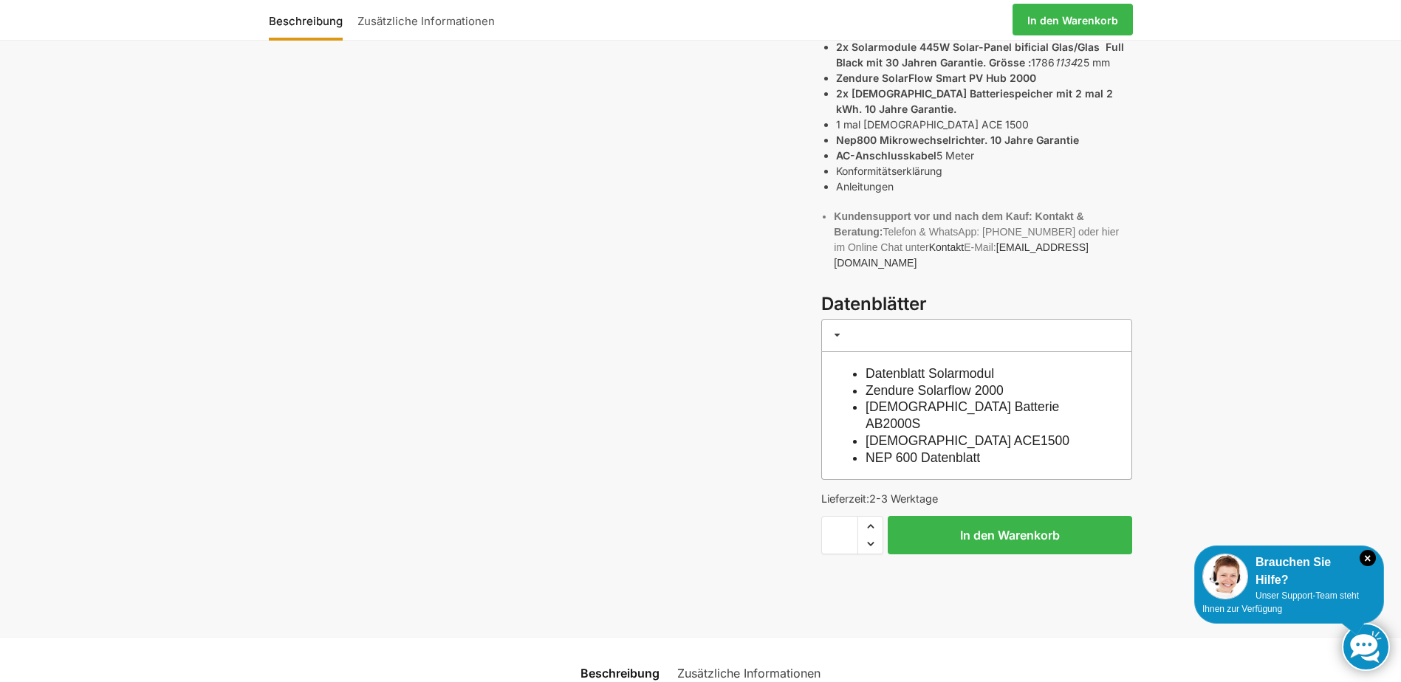
scroll to position [517, 0]
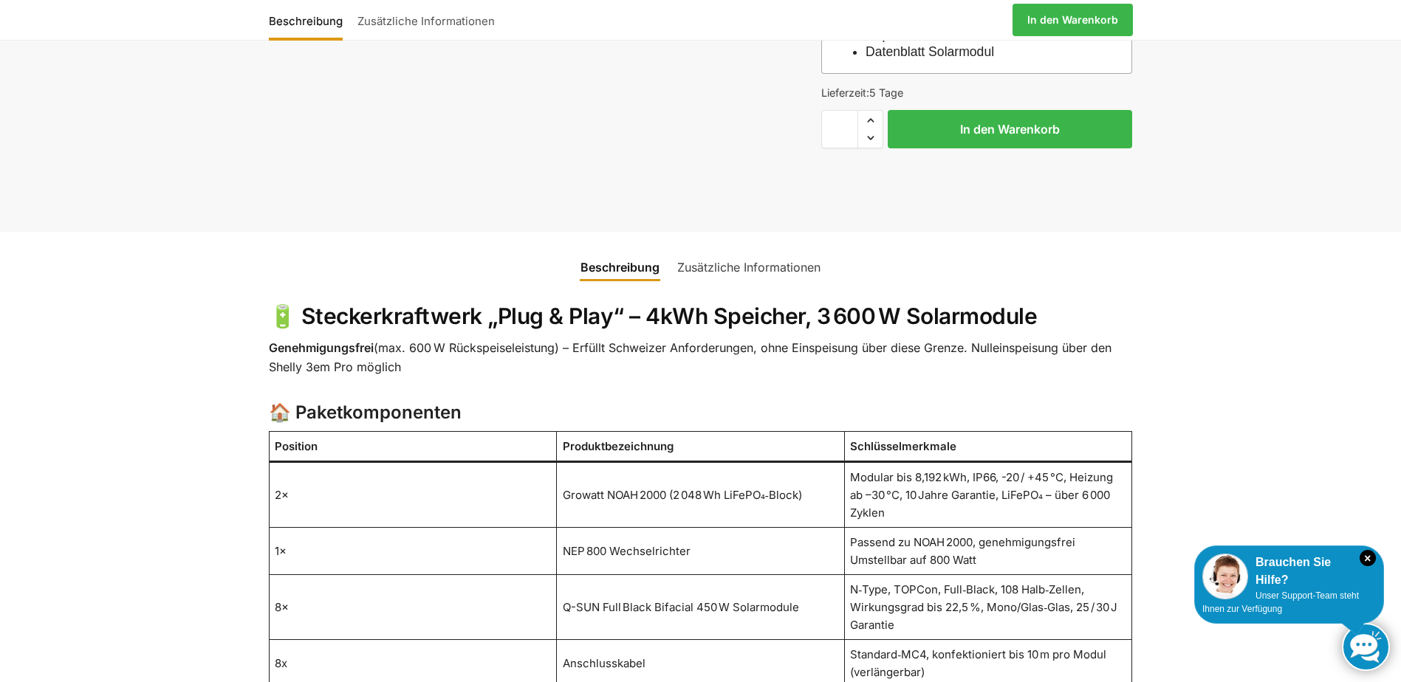
scroll to position [591, 0]
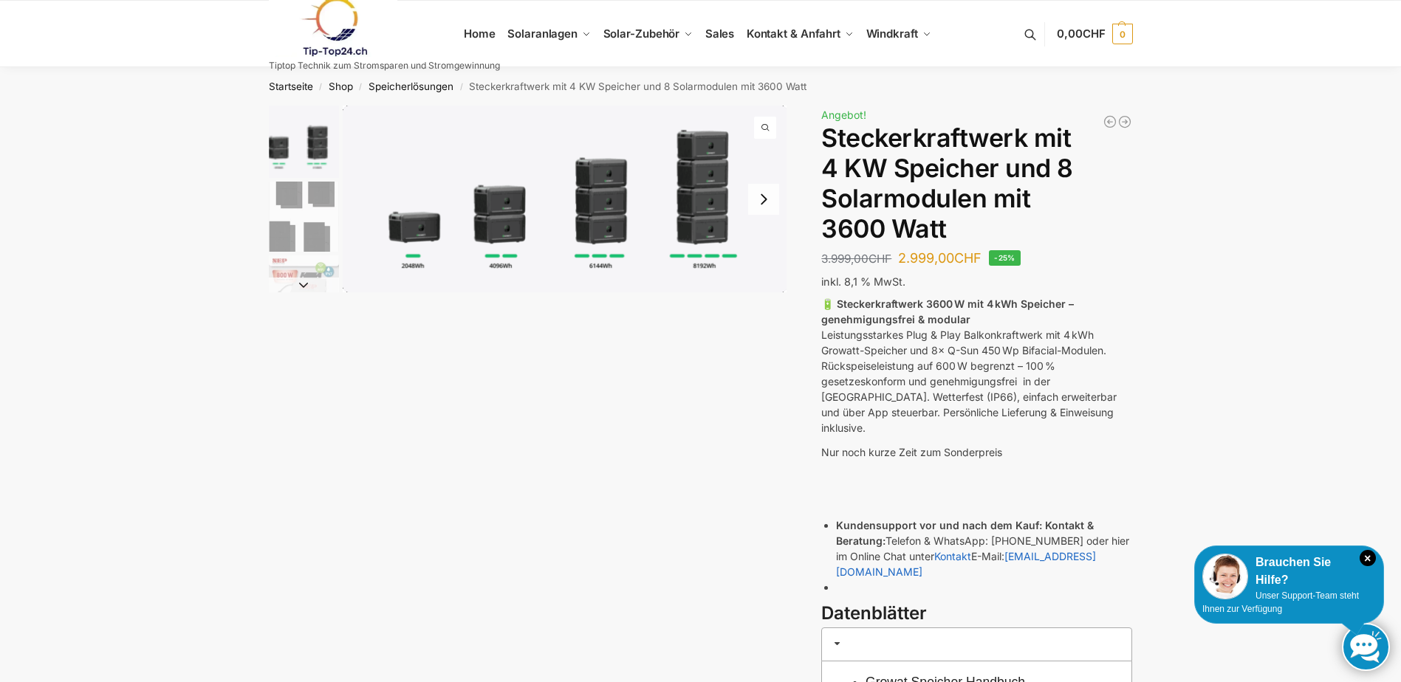
click at [323, 137] on img "1 / 9" at bounding box center [304, 142] width 70 height 72
click at [478, 31] on link at bounding box center [384, 27] width 231 height 60
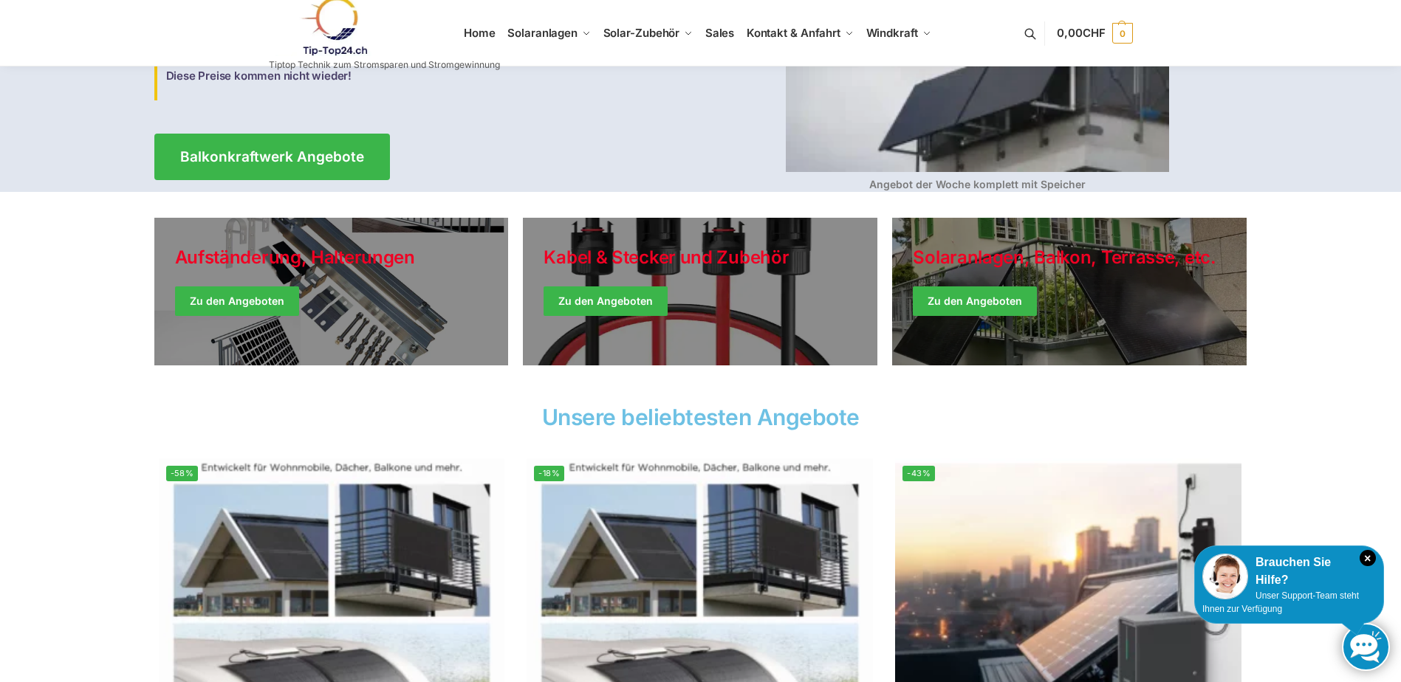
scroll to position [221, 0]
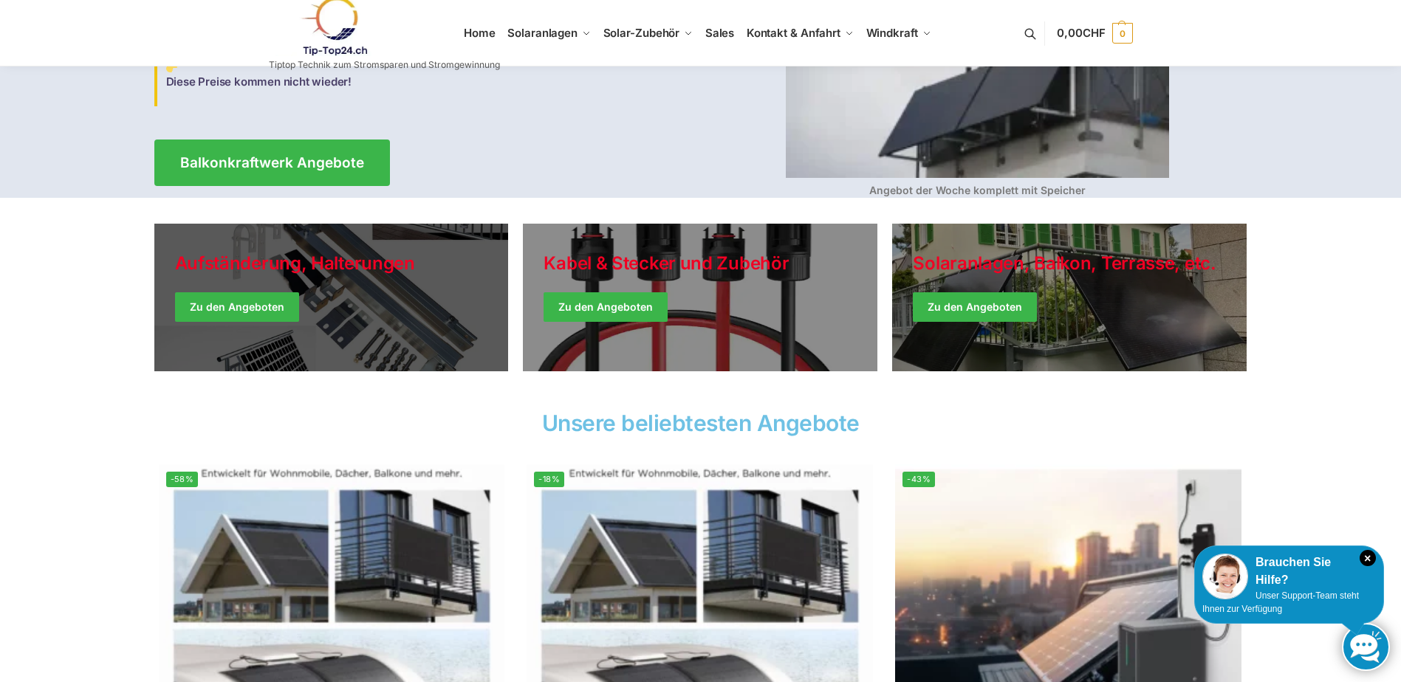
click at [333, 311] on link "Holiday Style" at bounding box center [331, 298] width 354 height 148
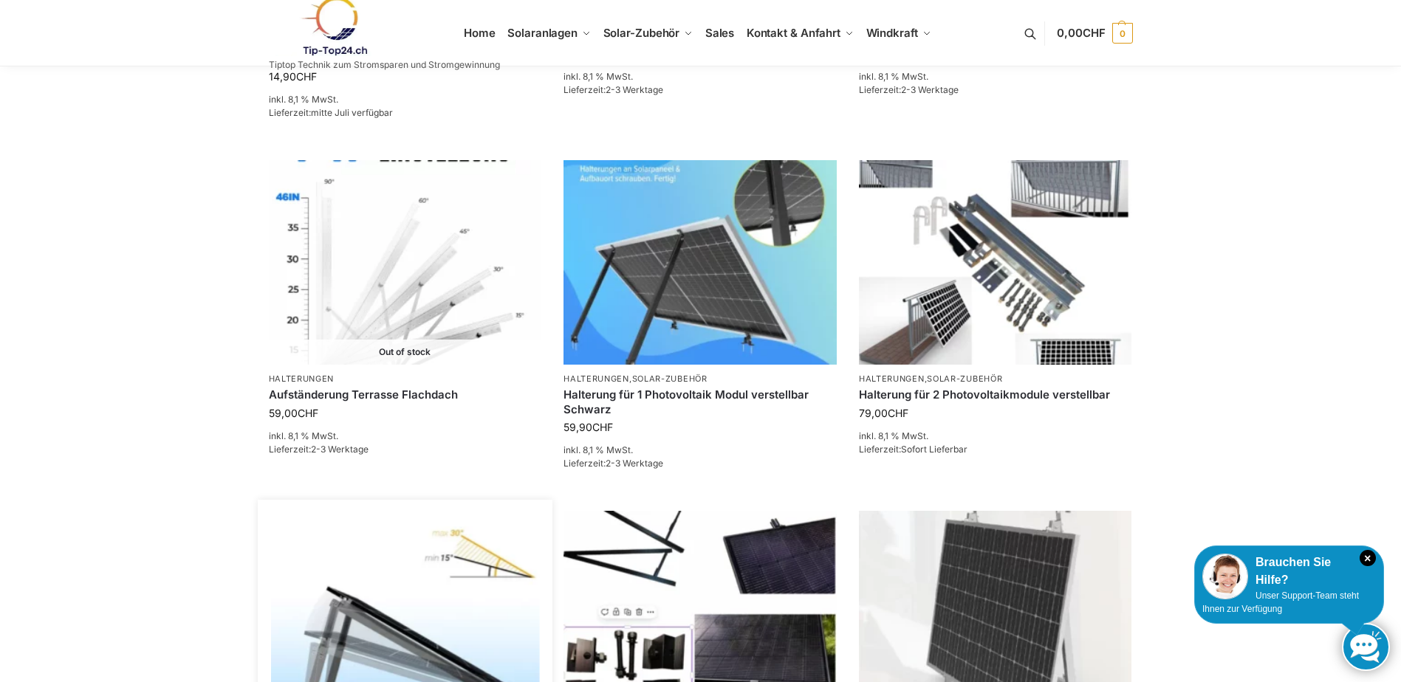
scroll to position [1107, 0]
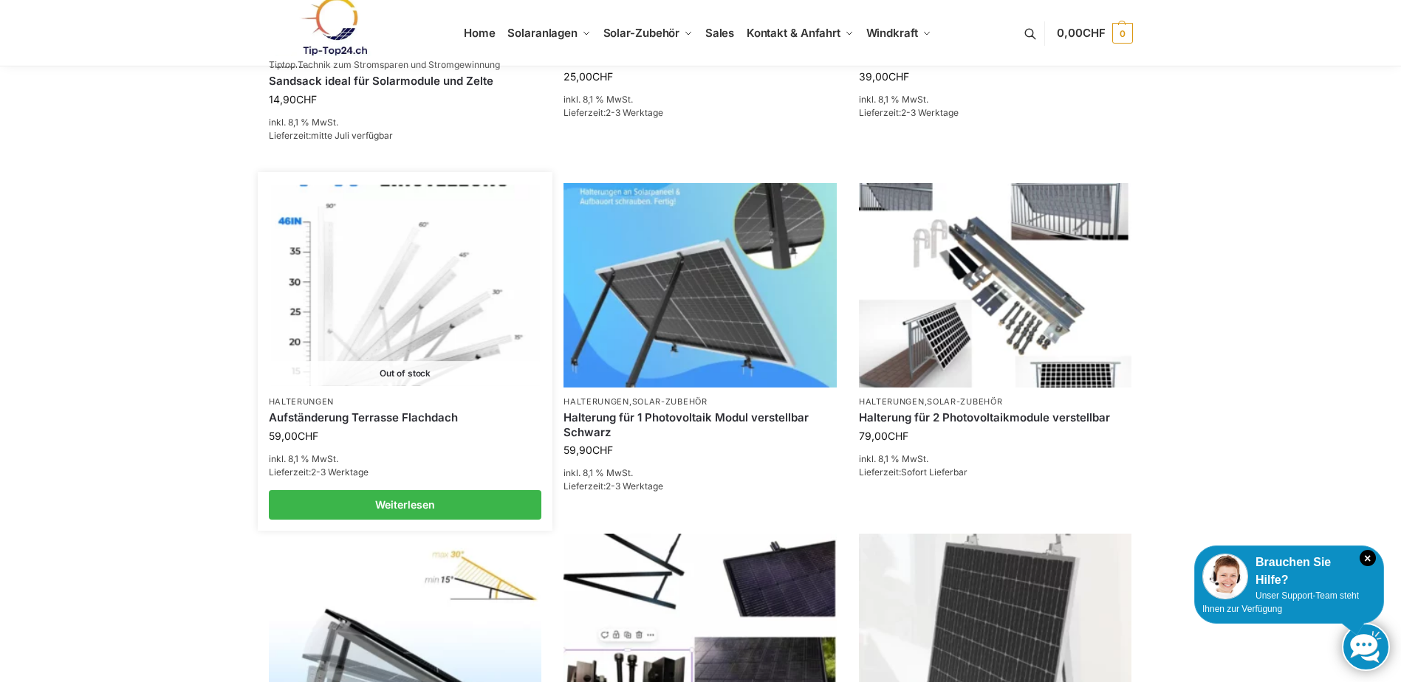
click at [344, 410] on link "Aufständerung Terrasse Flachdach" at bounding box center [405, 417] width 273 height 15
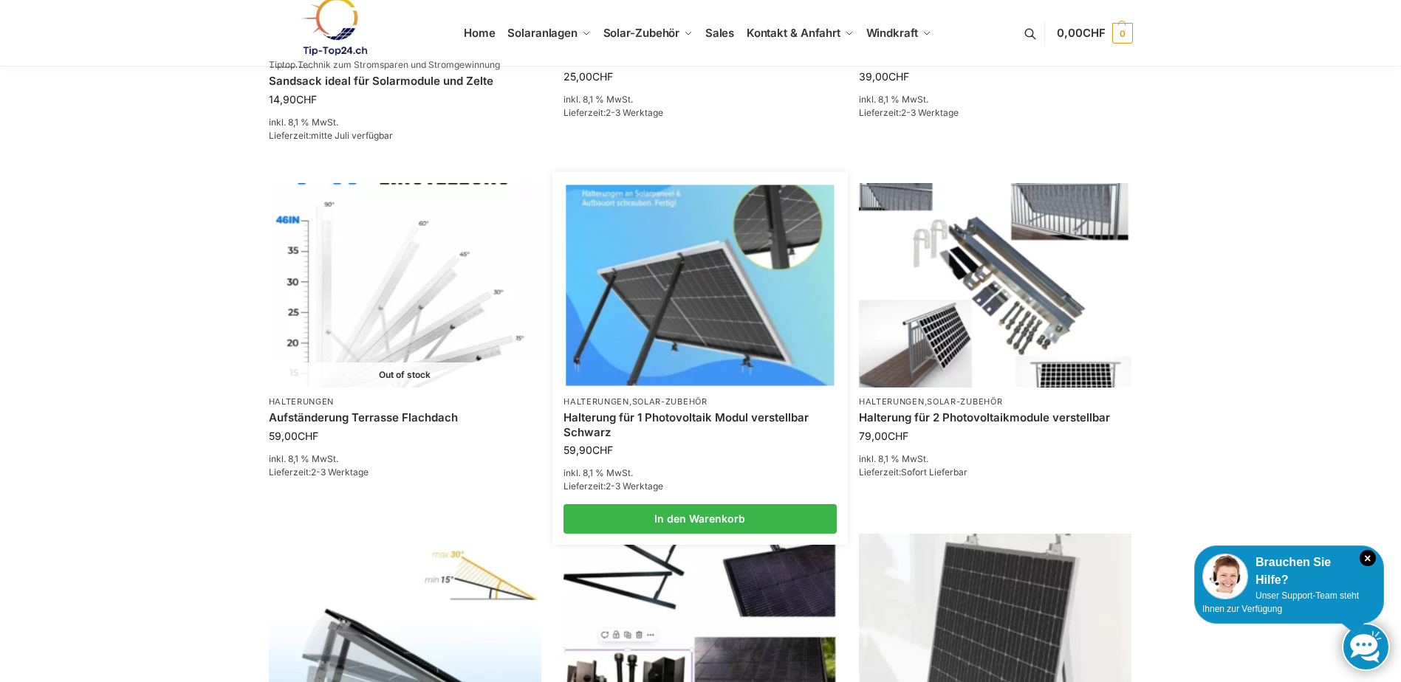
click at [763, 318] on img at bounding box center [700, 285] width 268 height 201
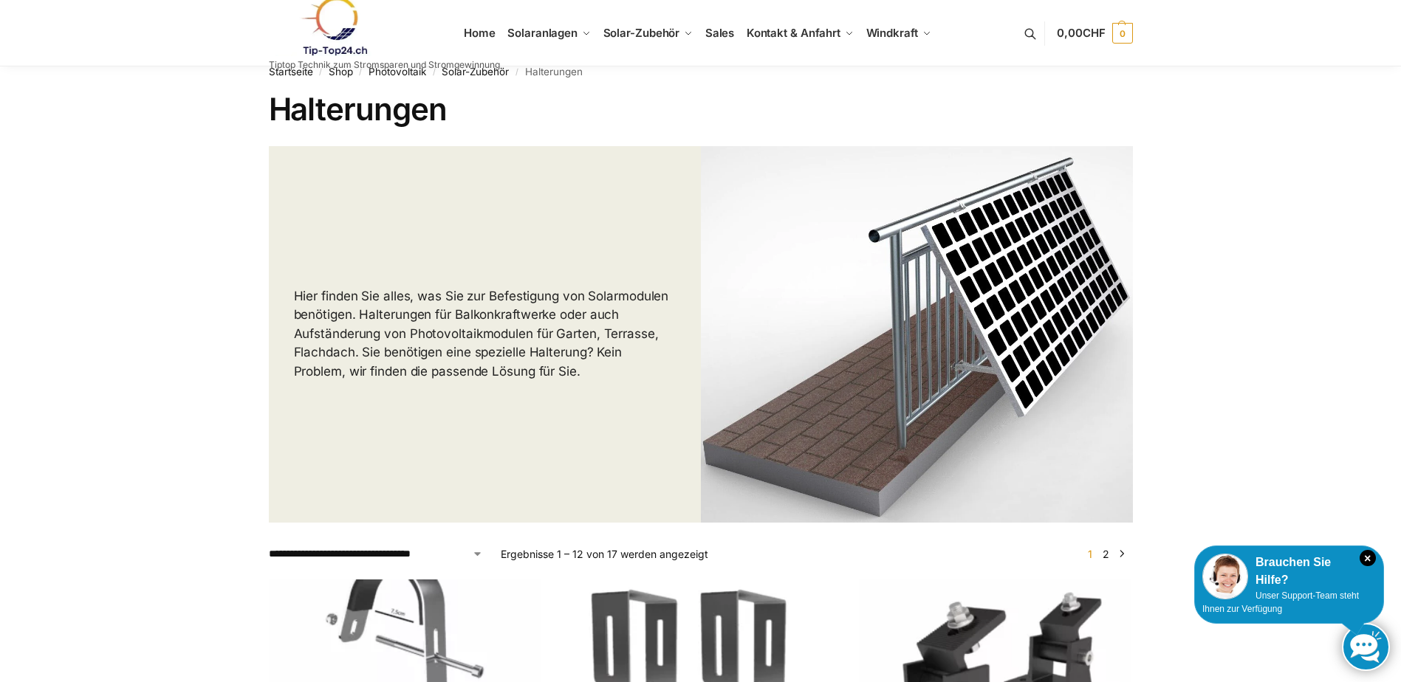
scroll to position [0, 0]
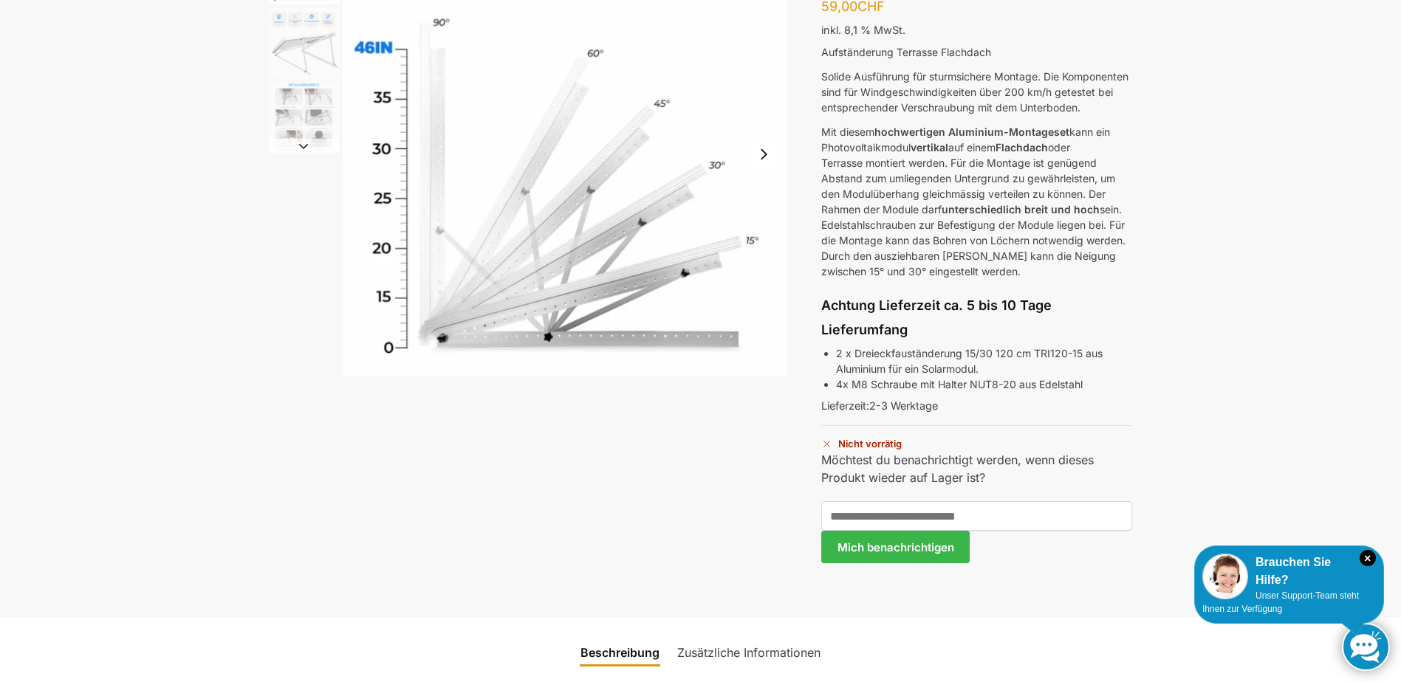
scroll to position [148, 0]
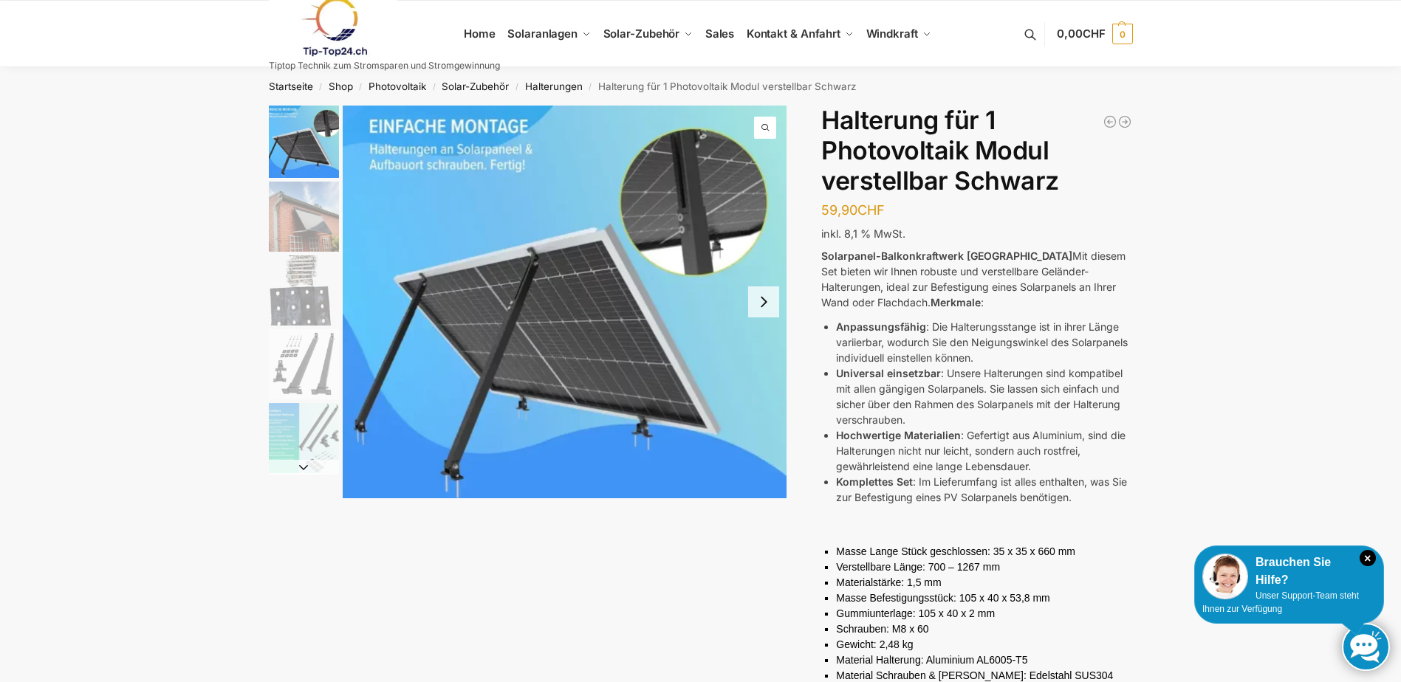
click at [290, 206] on img "2 / 5" at bounding box center [304, 217] width 70 height 70
